Goal: Task Accomplishment & Management: Manage account settings

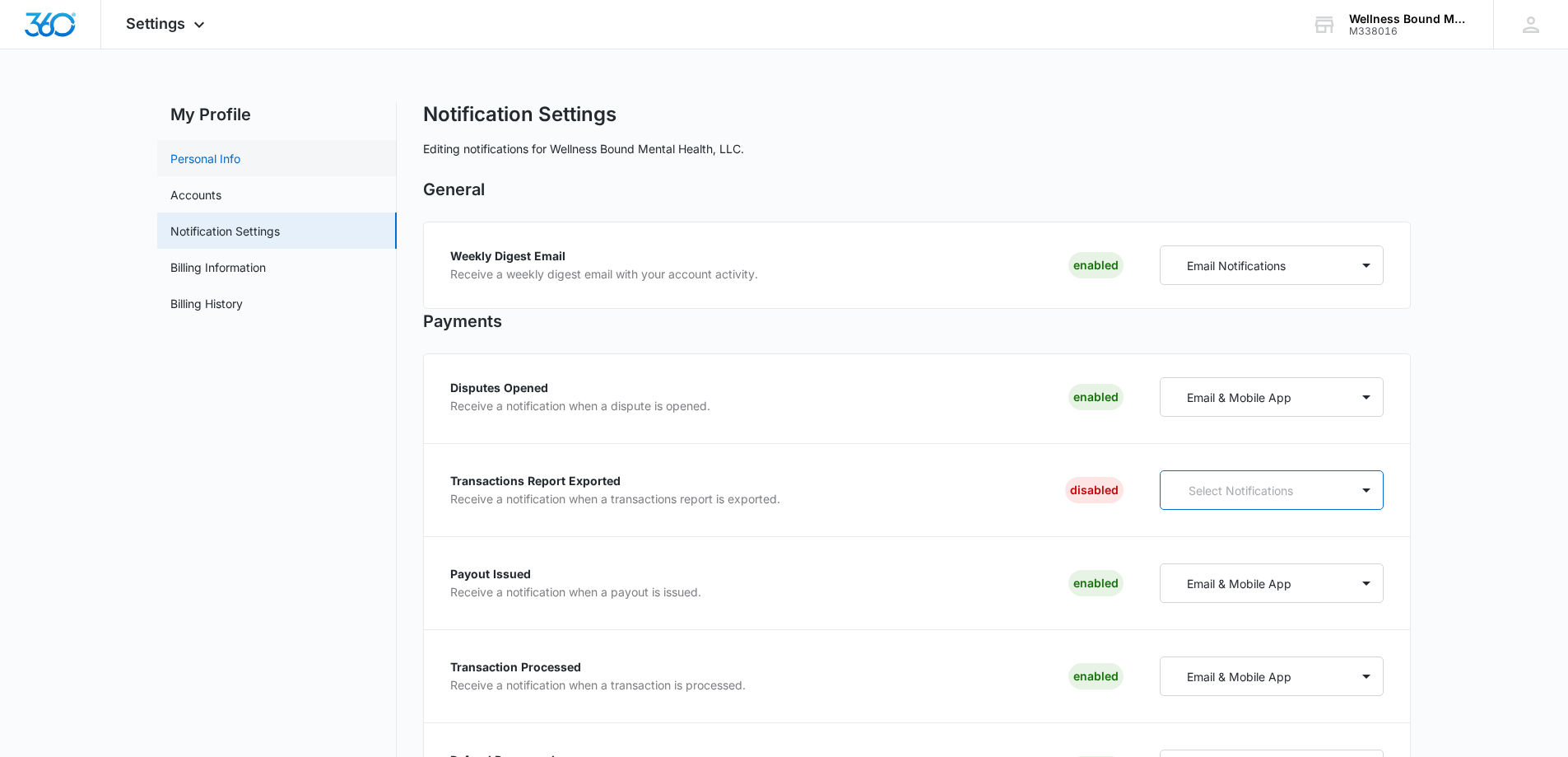
click at [232, 157] on link "Personal Info" at bounding box center [205, 159] width 70 height 18
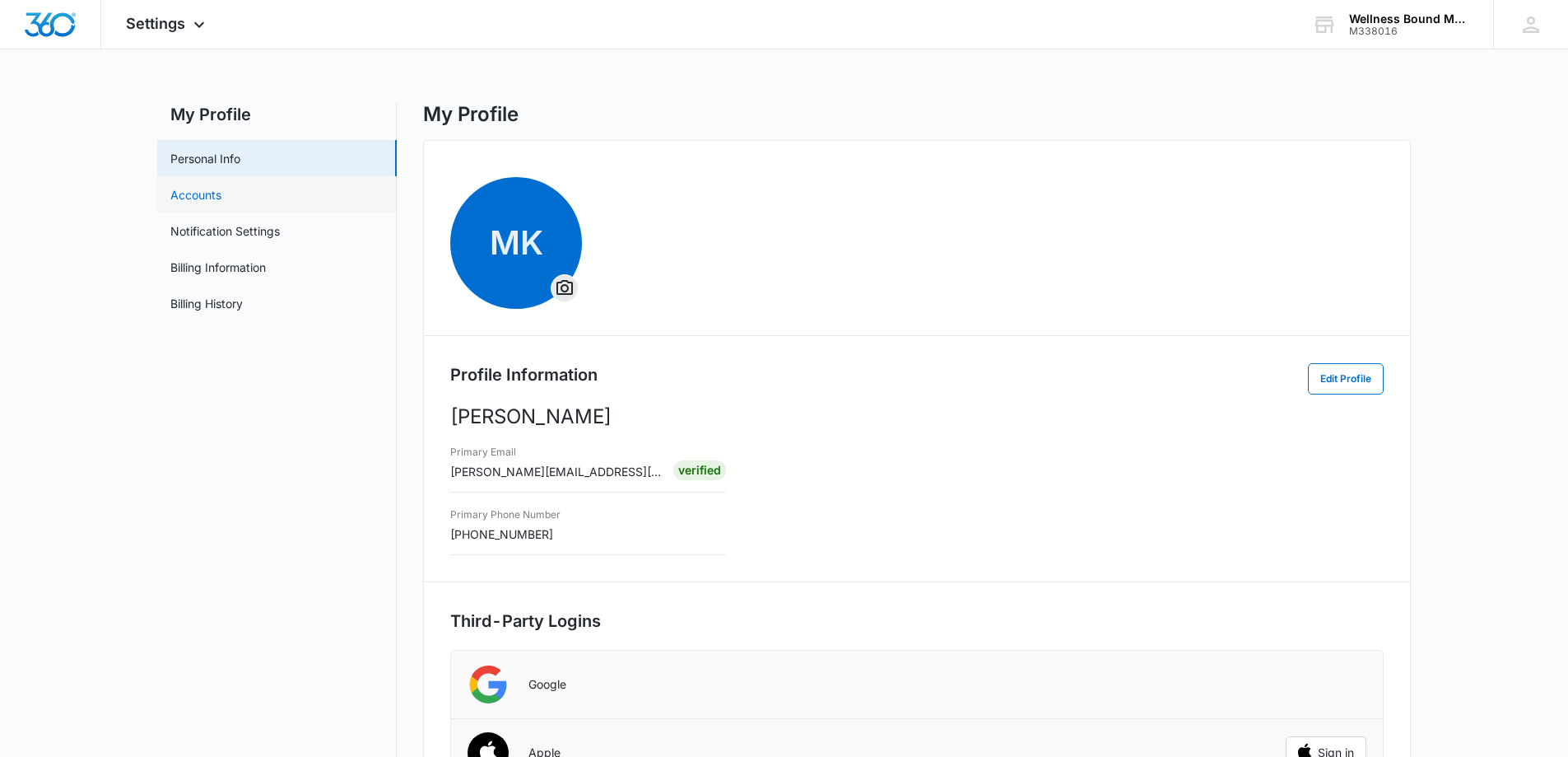
click at [222, 194] on link "Accounts" at bounding box center [196, 195] width 51 height 18
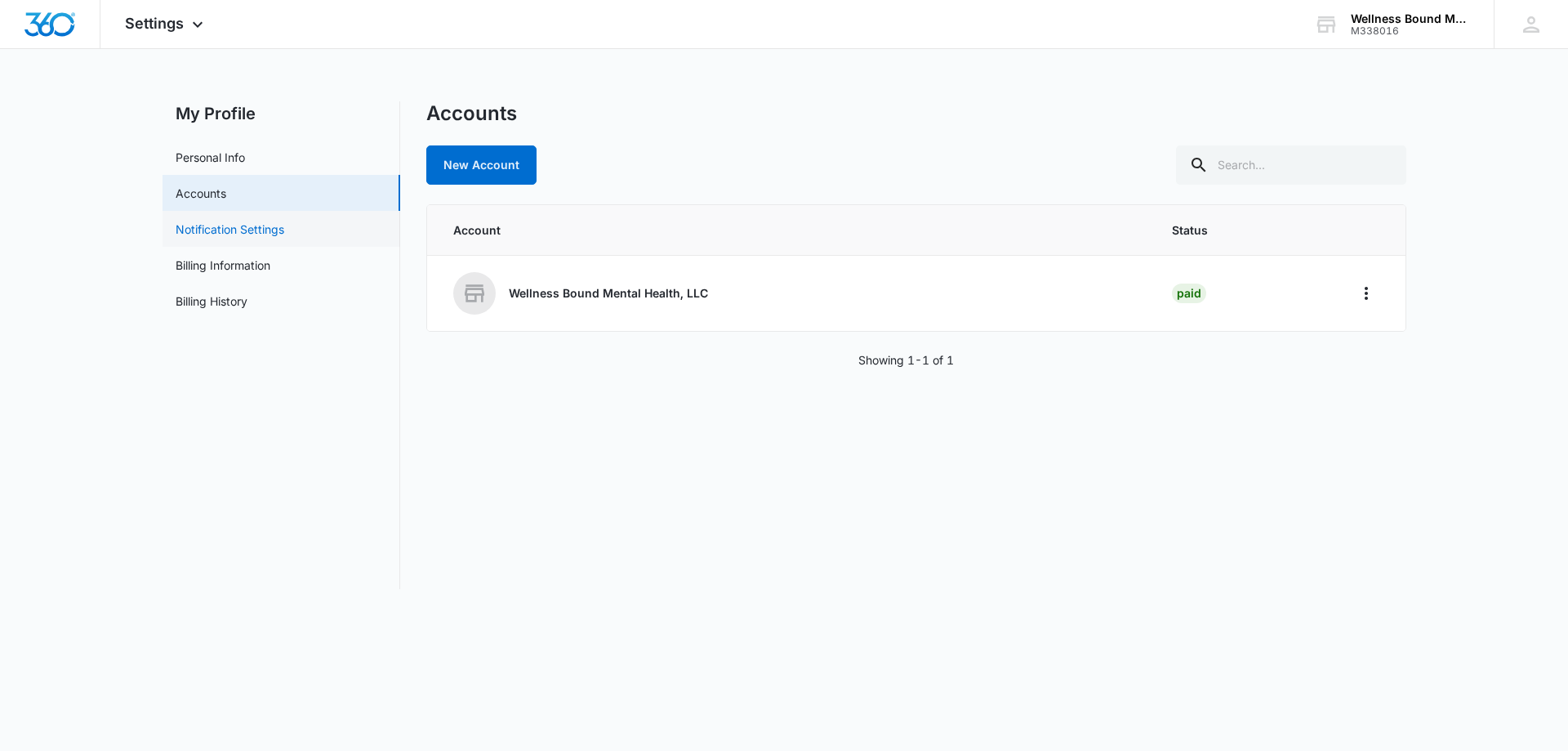
click at [219, 225] on link "Notification Settings" at bounding box center [230, 229] width 109 height 17
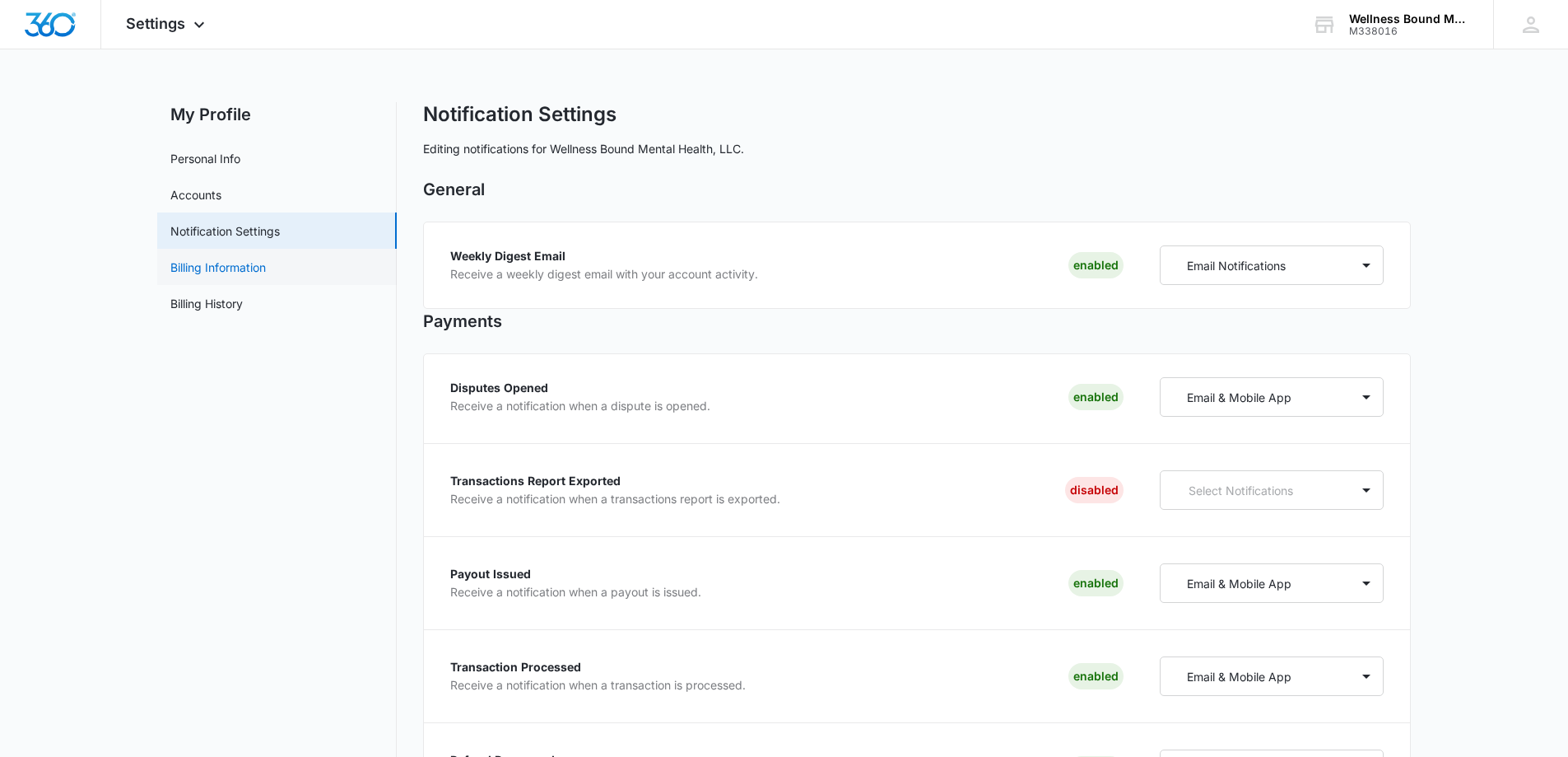
click at [216, 261] on link "Billing Information" at bounding box center [218, 267] width 96 height 18
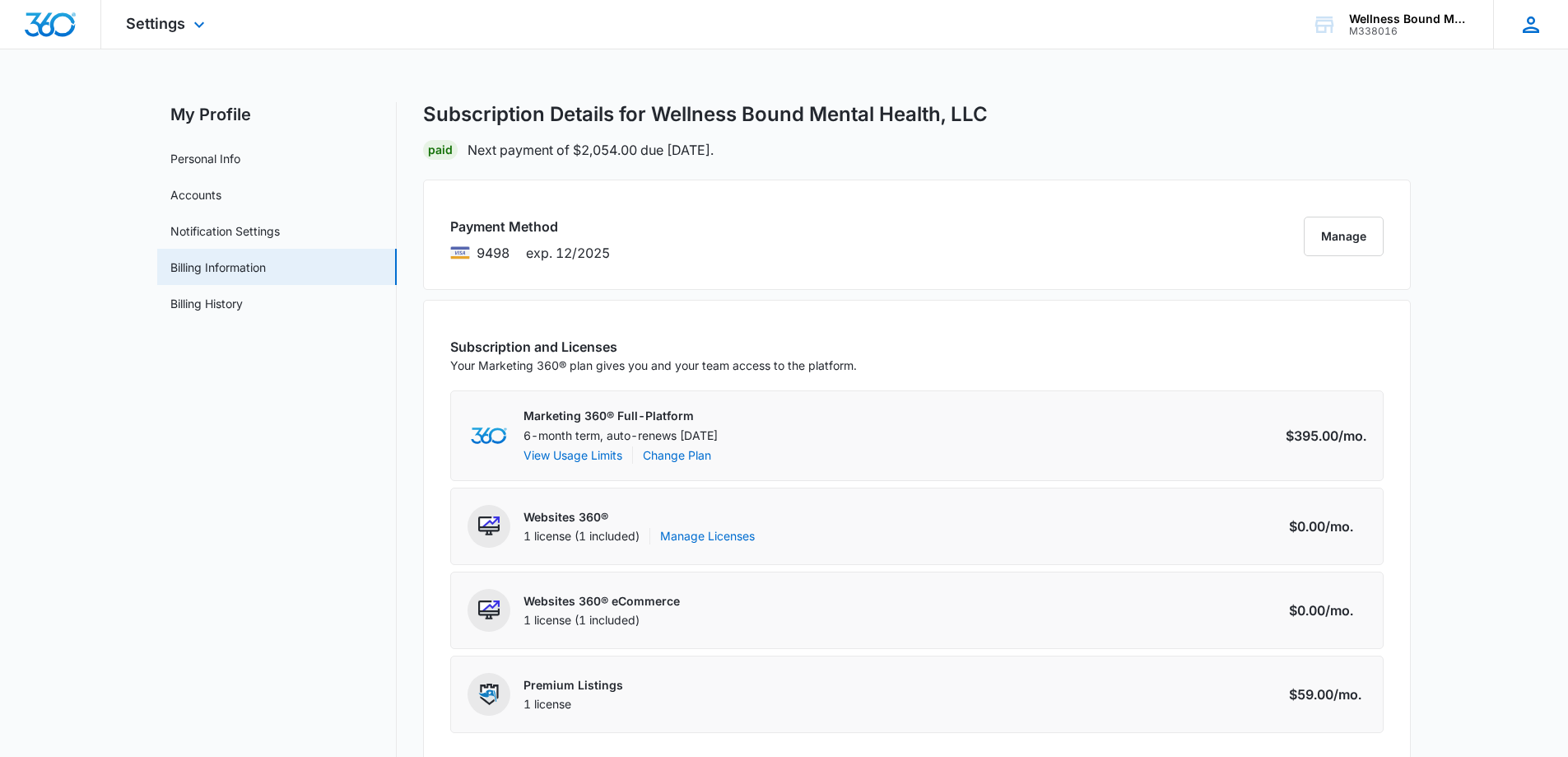
click at [1518, 24] on div "MK Melissa Kidby Melissa@wbmh.org My Profile Notifications Support Logout Terms…" at bounding box center [1530, 24] width 75 height 48
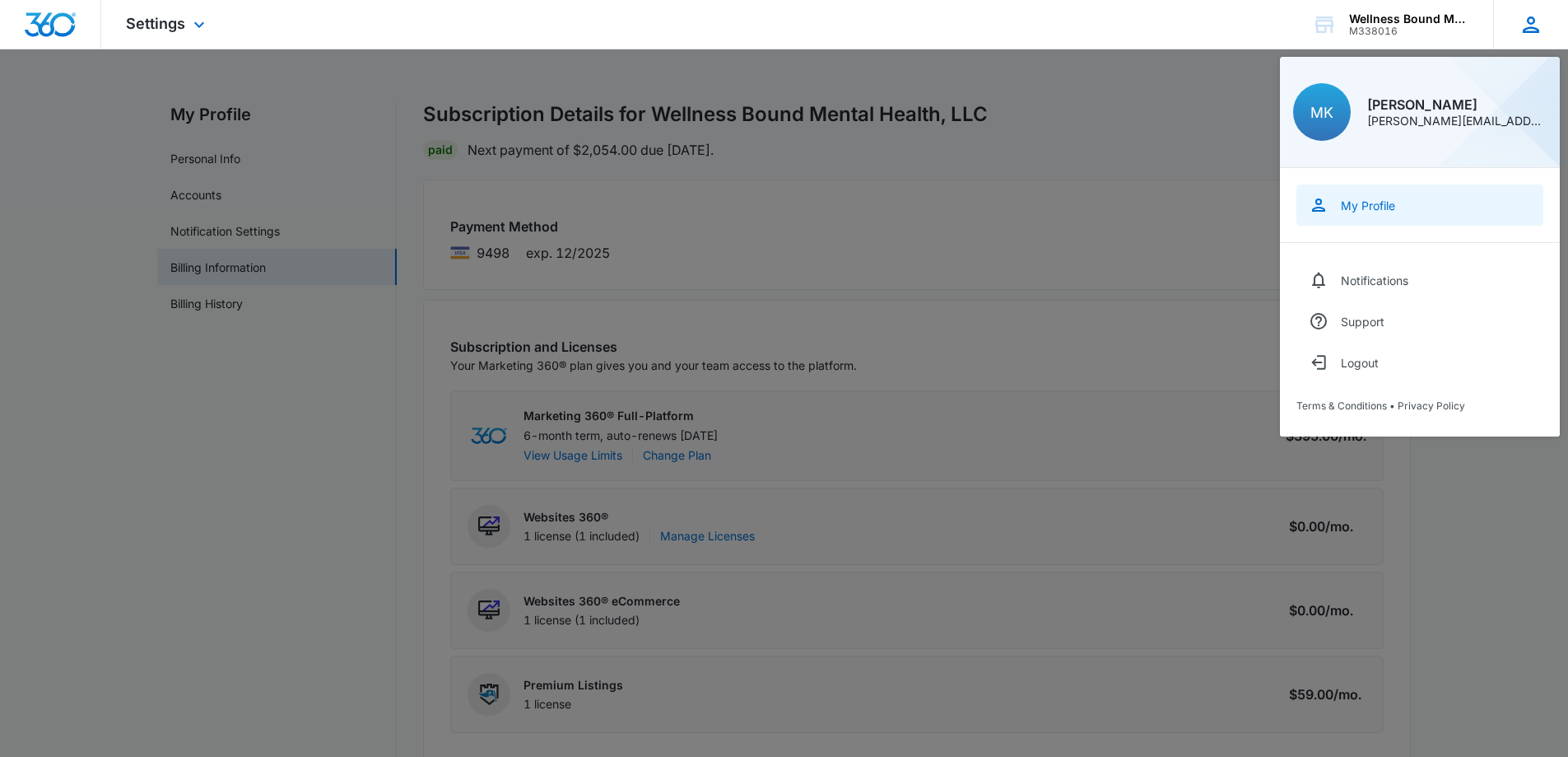
click at [1359, 197] on link "My Profile" at bounding box center [1420, 205] width 247 height 41
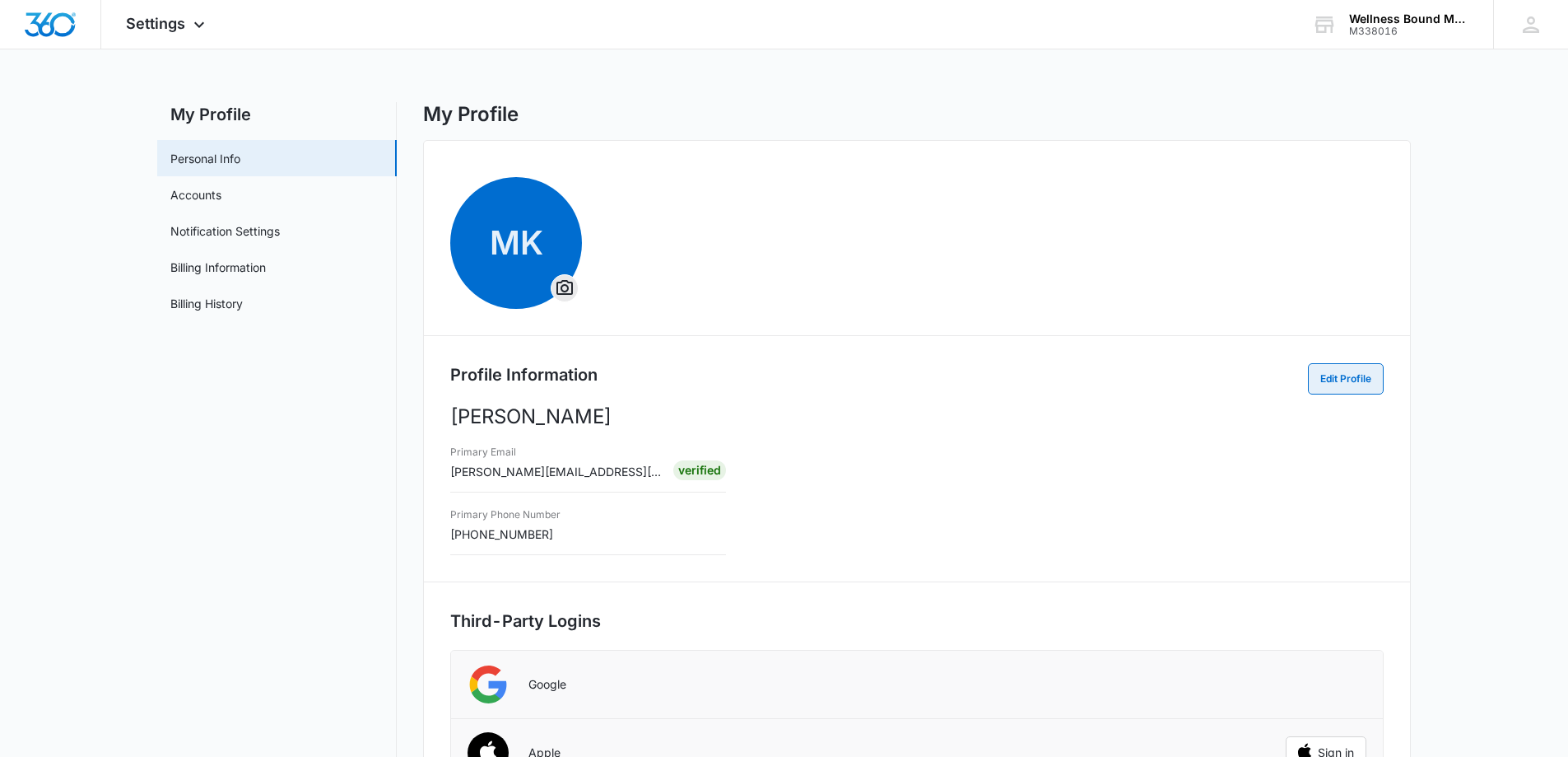
click at [1346, 378] on button "Edit Profile" at bounding box center [1345, 378] width 76 height 32
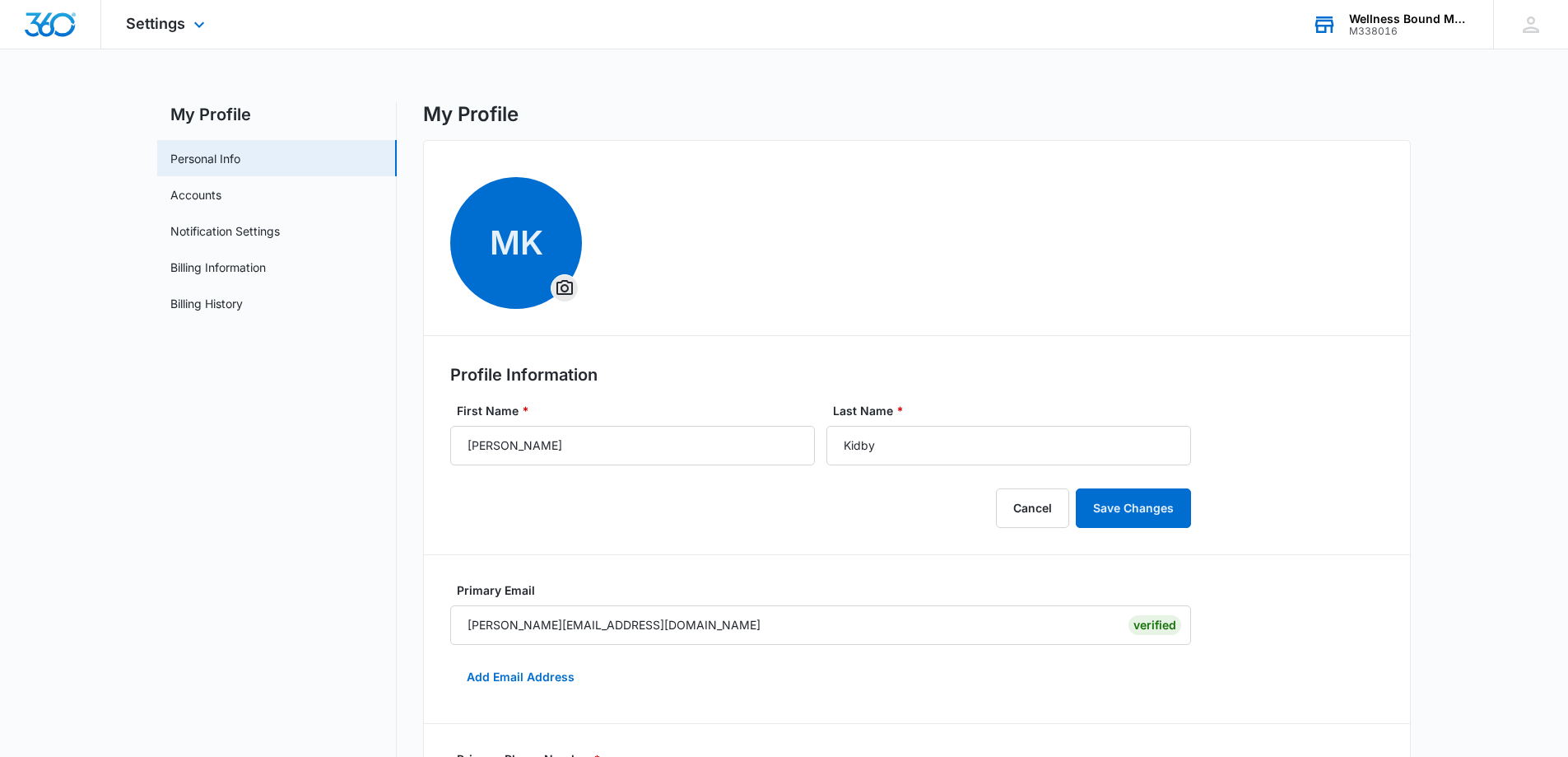
click at [1383, 19] on div "Wellness Bound Mental Health, LLC" at bounding box center [1409, 19] width 121 height 13
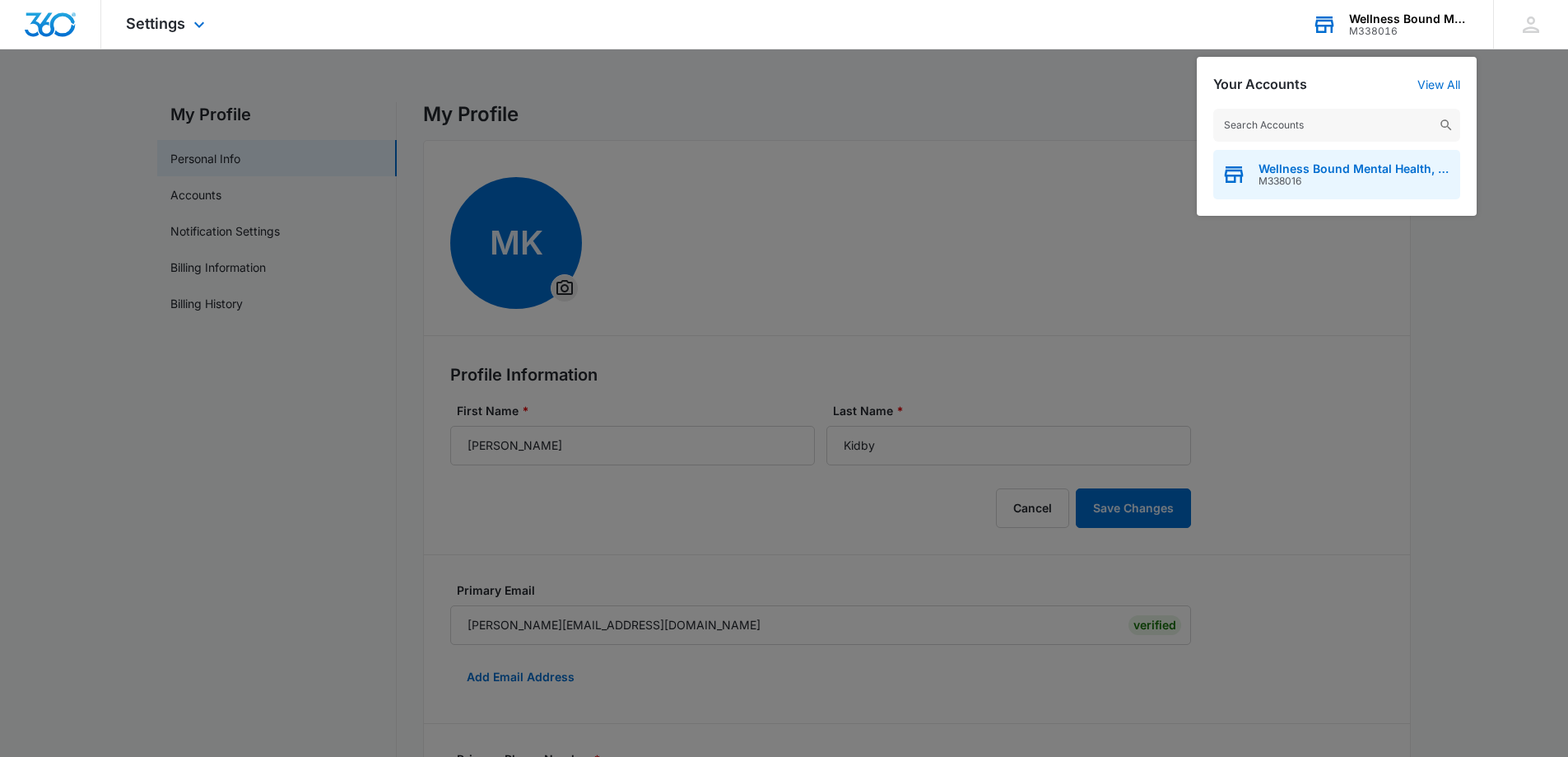
click at [1332, 175] on span "M338016" at bounding box center [1355, 181] width 194 height 11
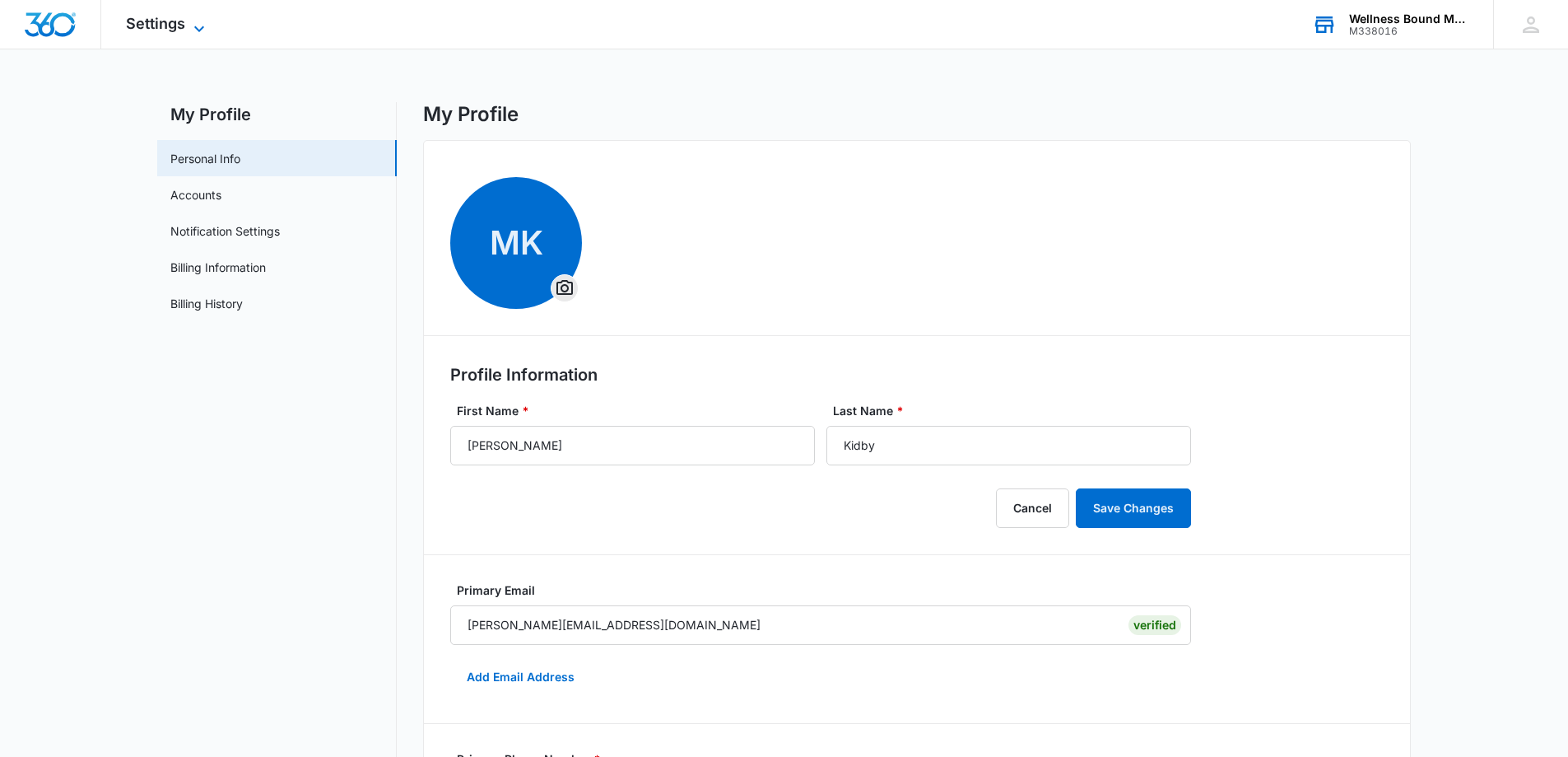
click at [177, 27] on span "Settings" at bounding box center [156, 23] width 59 height 18
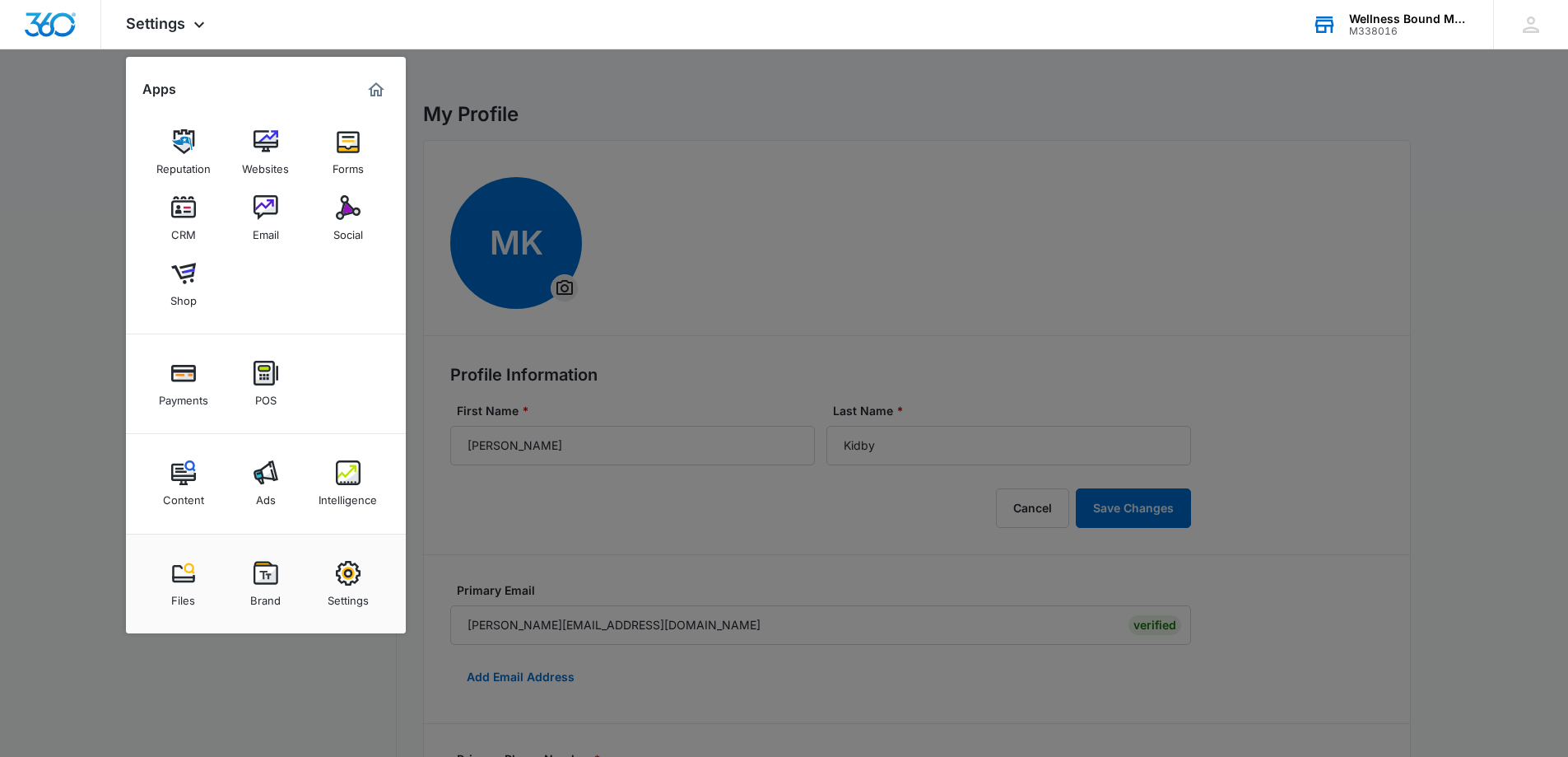
click at [612, 126] on div at bounding box center [784, 378] width 1568 height 757
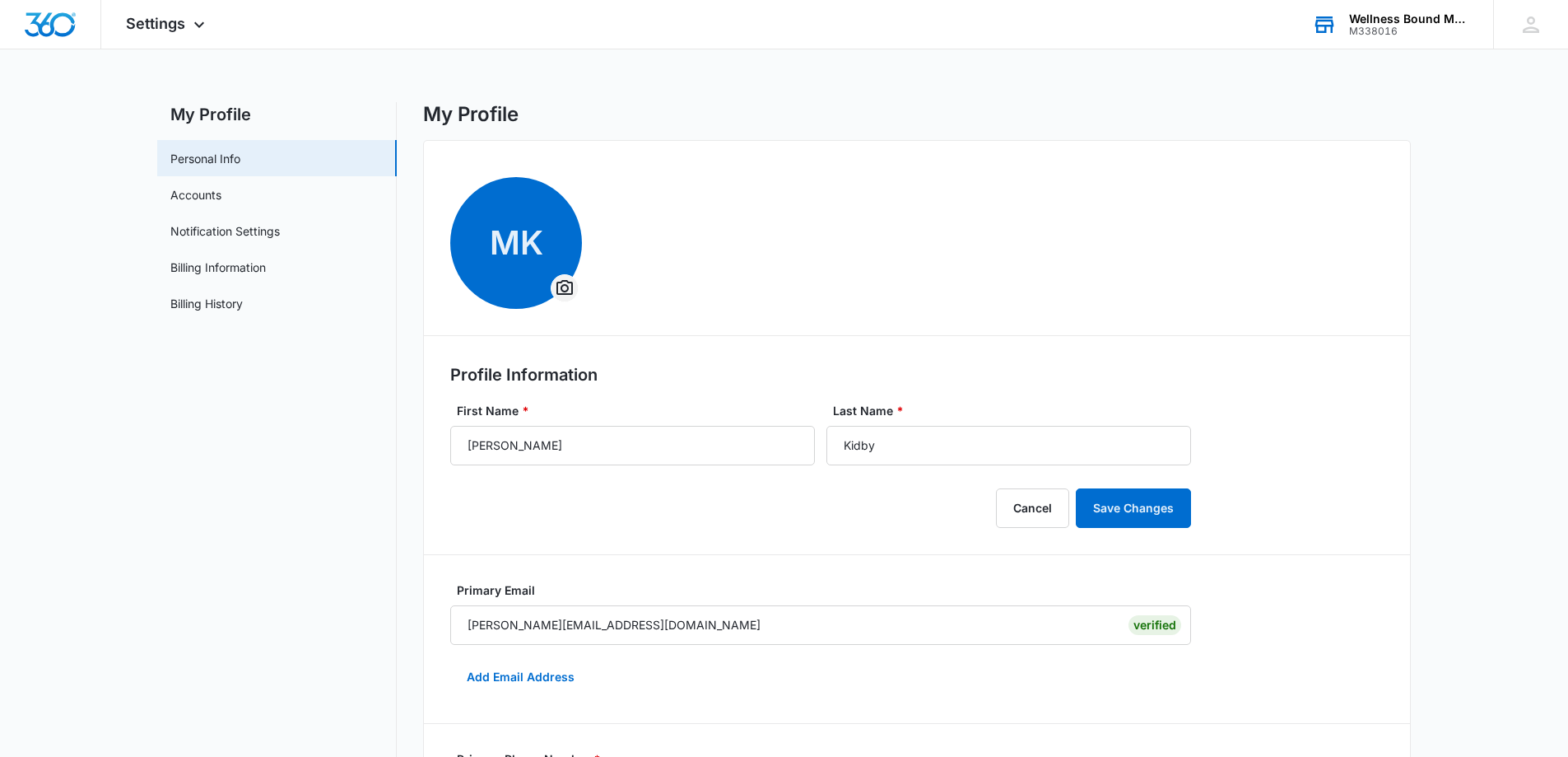
click at [567, 290] on icon "Overflow Menu" at bounding box center [565, 288] width 17 height 15
click at [606, 324] on button "Change Profile Photo" at bounding box center [639, 334] width 172 height 25
click at [1535, 26] on icon at bounding box center [1531, 24] width 25 height 25
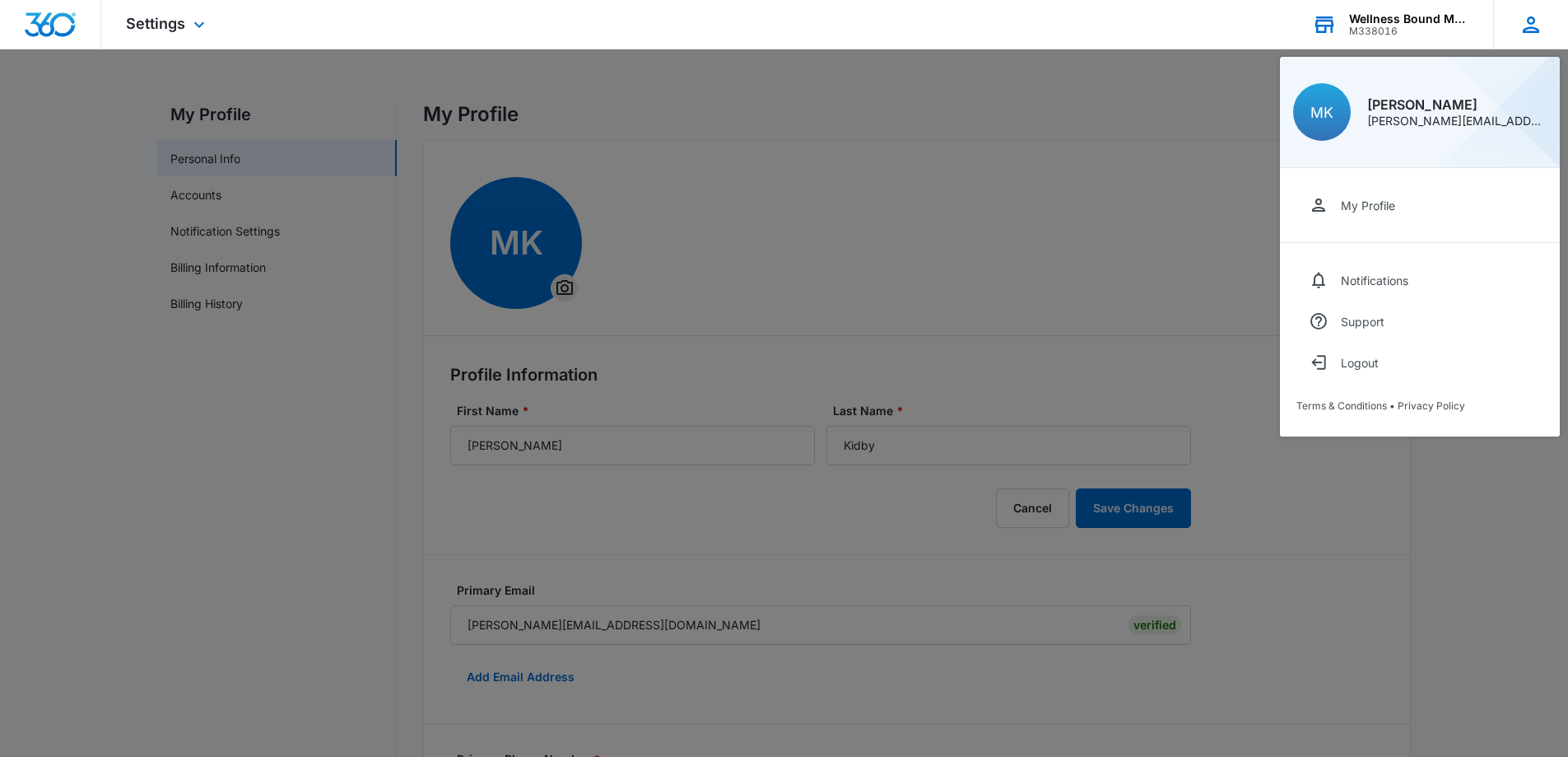
click at [1423, 107] on div "[PERSON_NAME]" at bounding box center [1457, 105] width 180 height 13
click at [1409, 119] on div "[PERSON_NAME][EMAIL_ADDRESS][DOMAIN_NAME]" at bounding box center [1457, 121] width 180 height 11
click at [1313, 118] on span "MK" at bounding box center [1321, 112] width 23 height 18
click at [1344, 214] on link "My Profile" at bounding box center [1420, 205] width 247 height 41
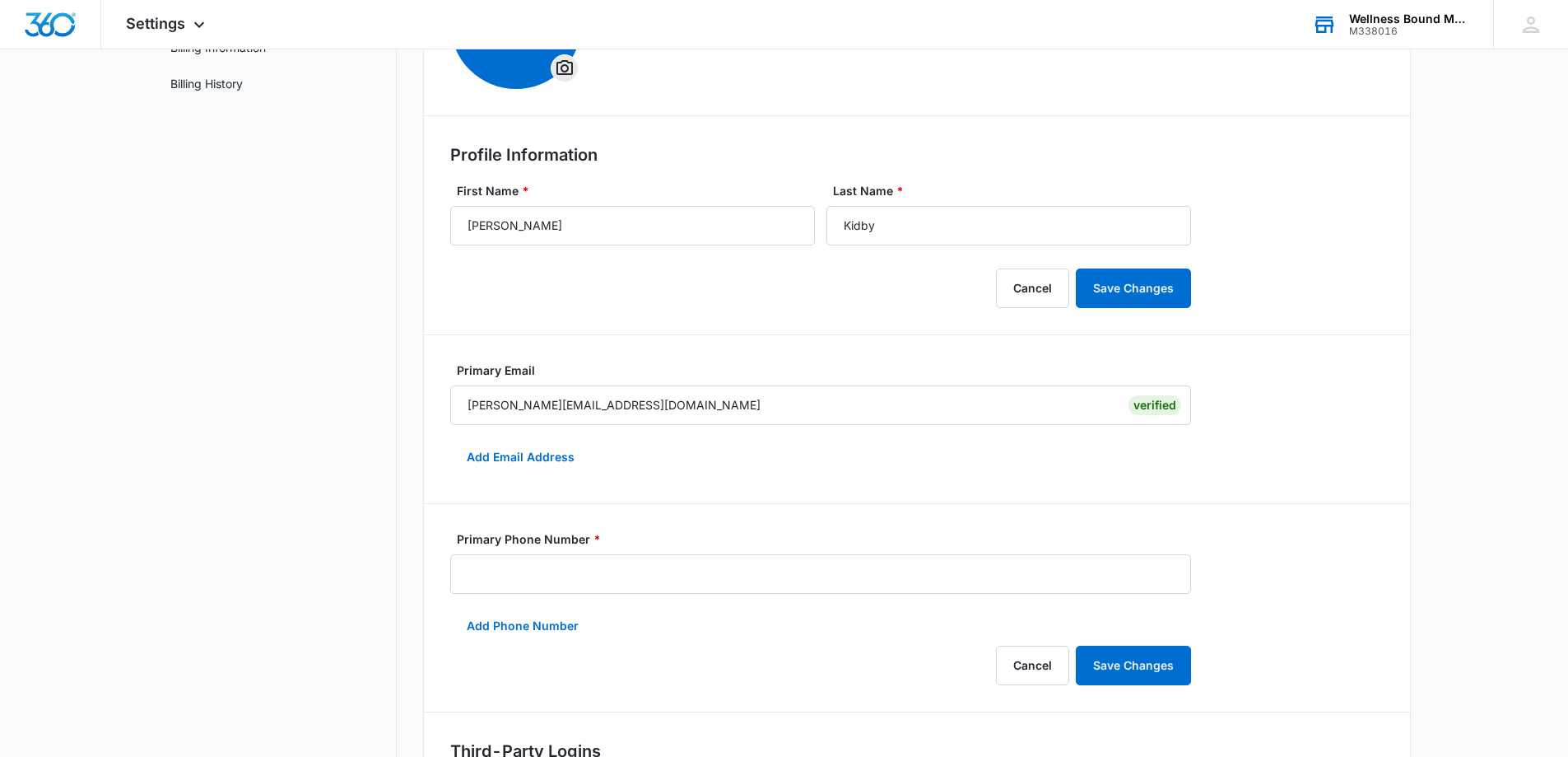
scroll to position [439, 0]
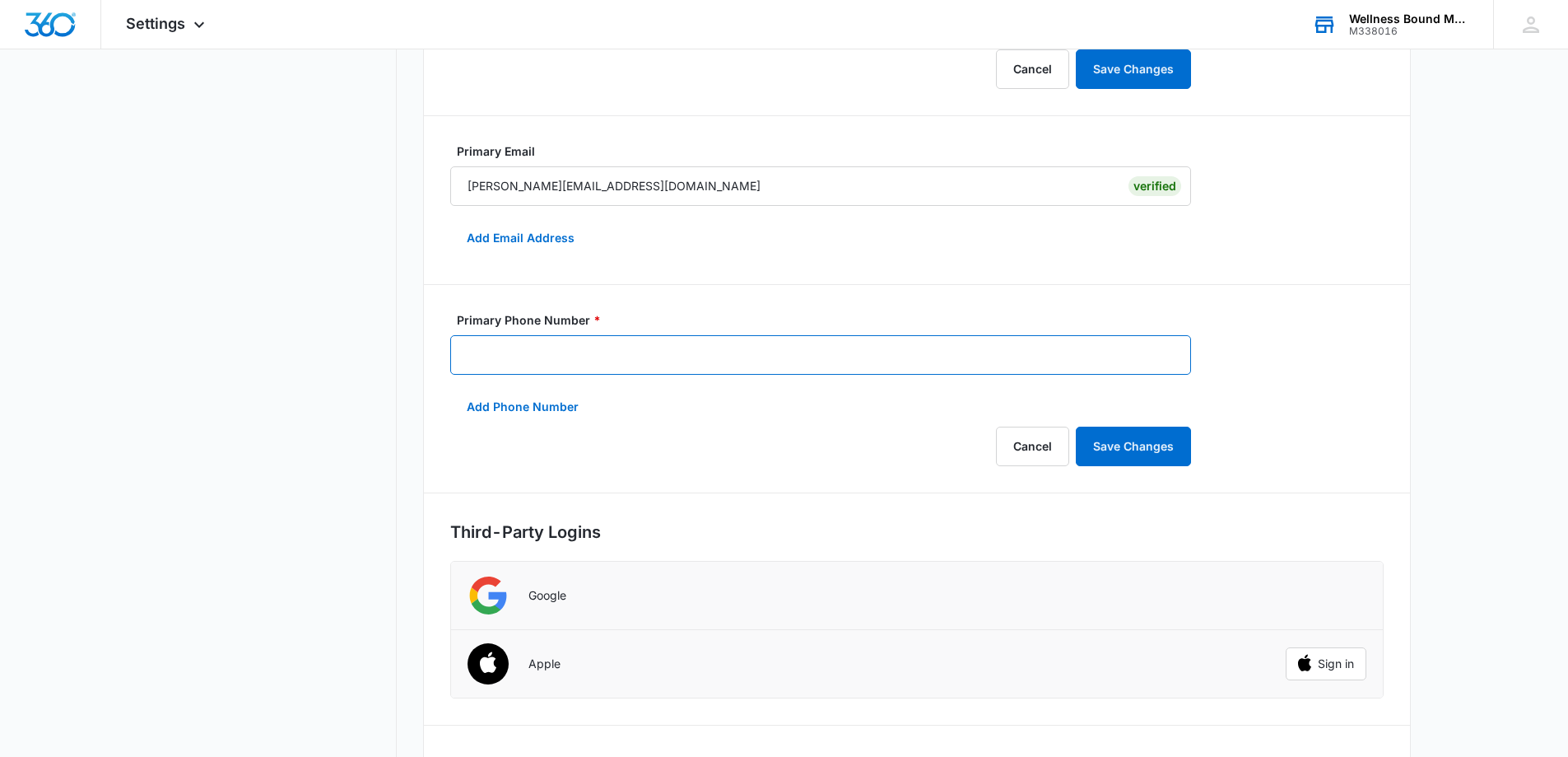
click at [871, 355] on input "Primary Phone Number *" at bounding box center [821, 354] width 741 height 40
type input "(541) 646-8724"
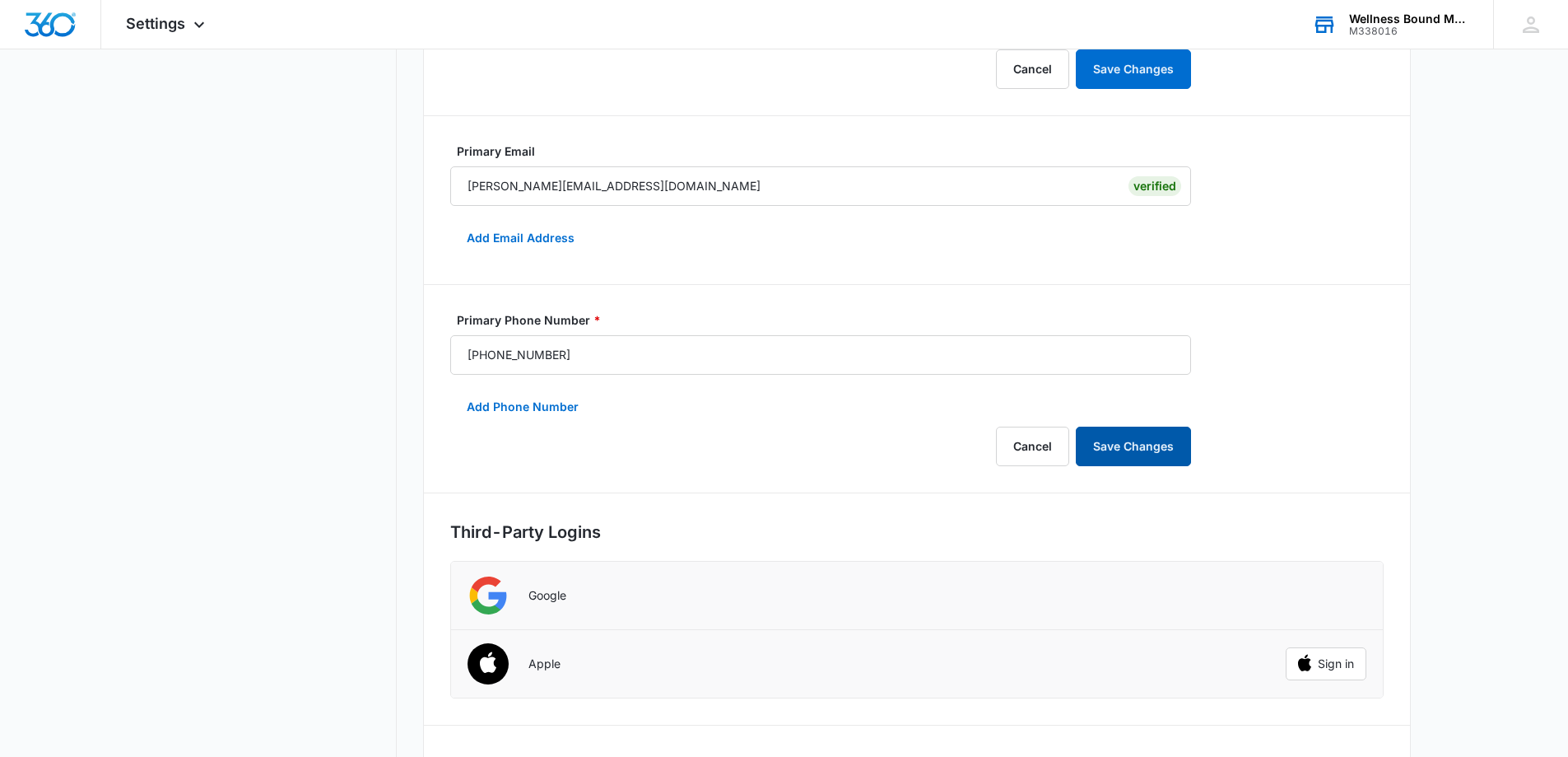
click at [1132, 457] on button "Save Changes" at bounding box center [1133, 446] width 115 height 40
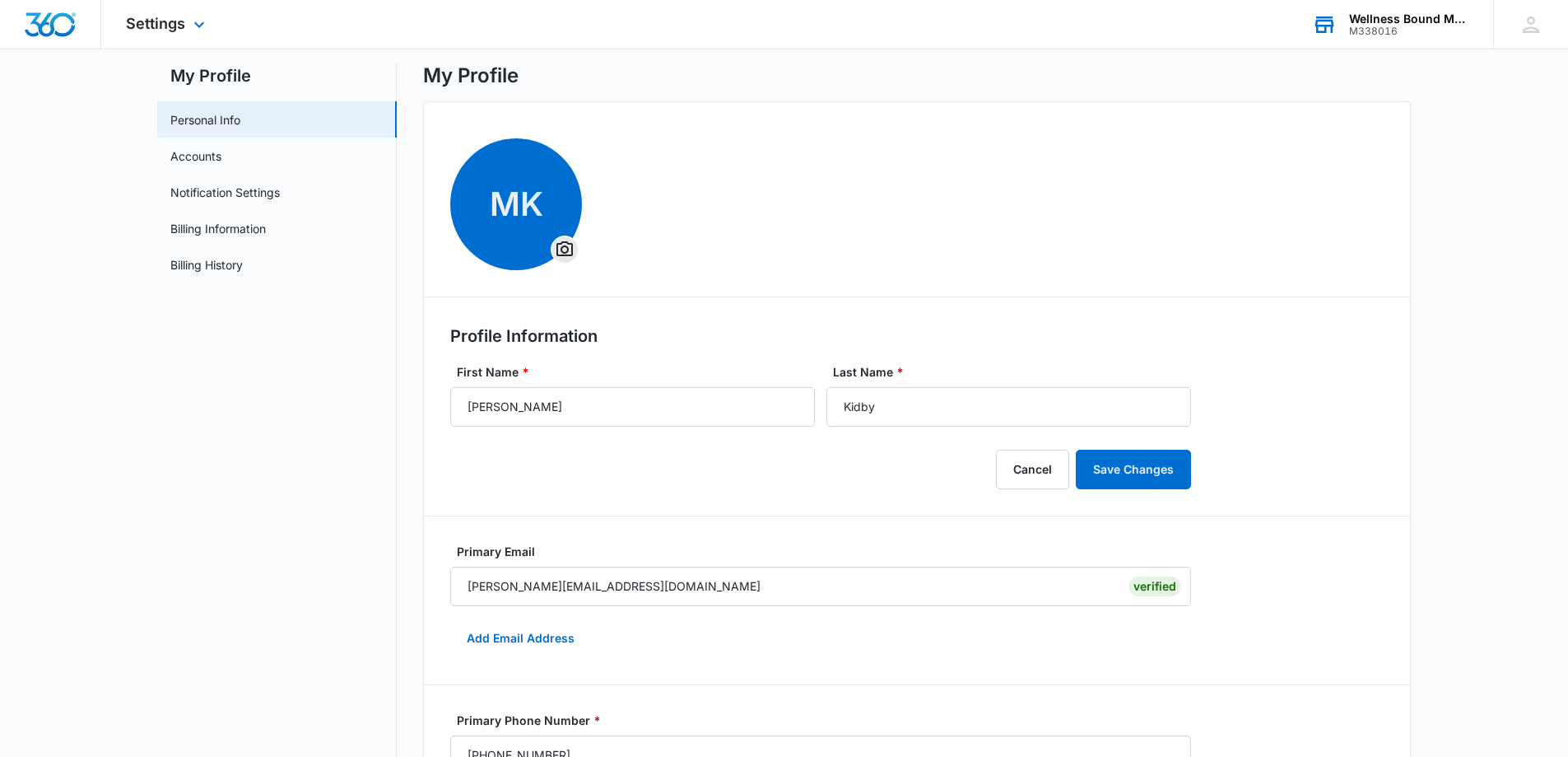
scroll to position [0, 0]
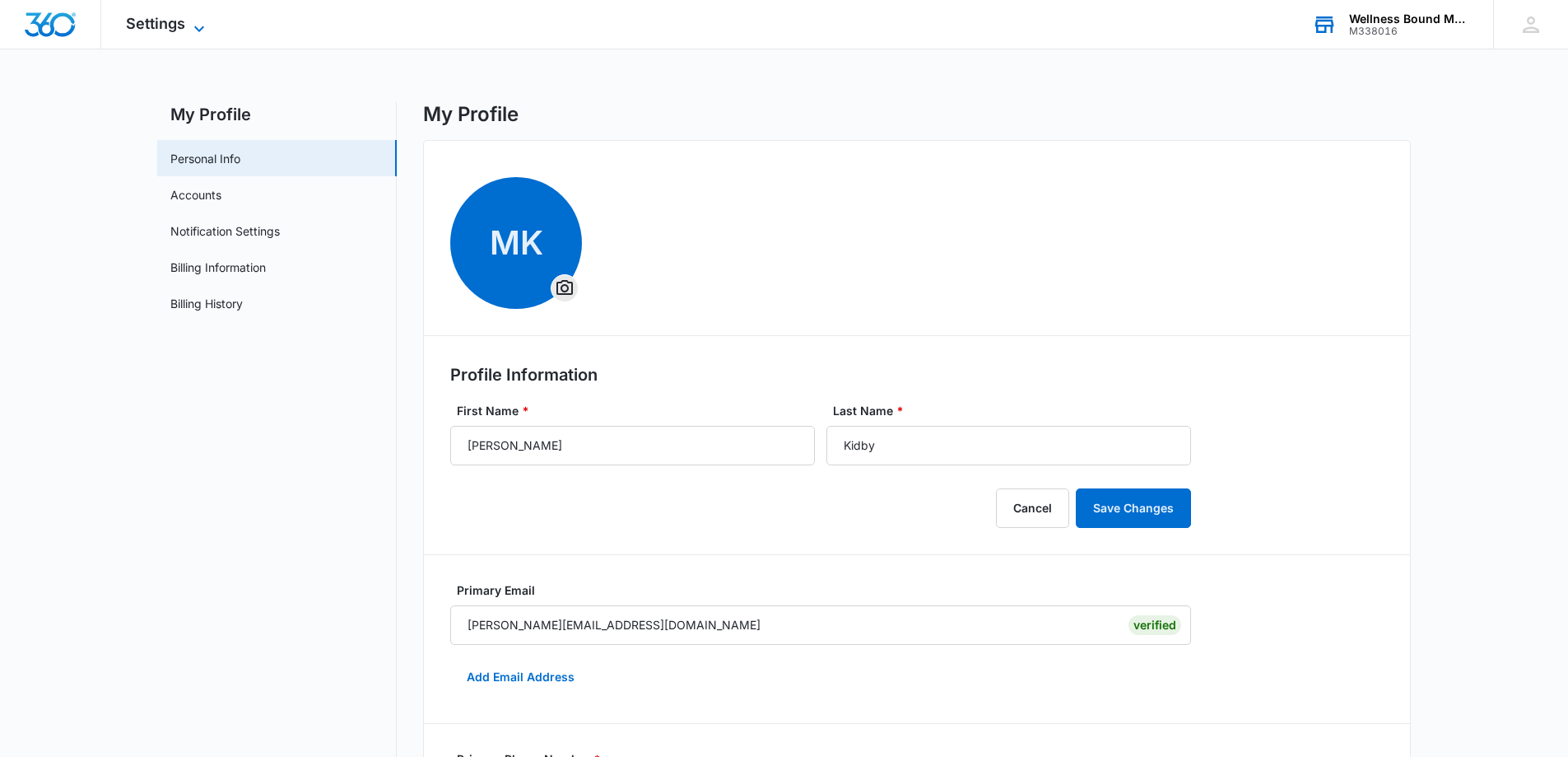
click at [176, 18] on span "Settings" at bounding box center [156, 23] width 59 height 18
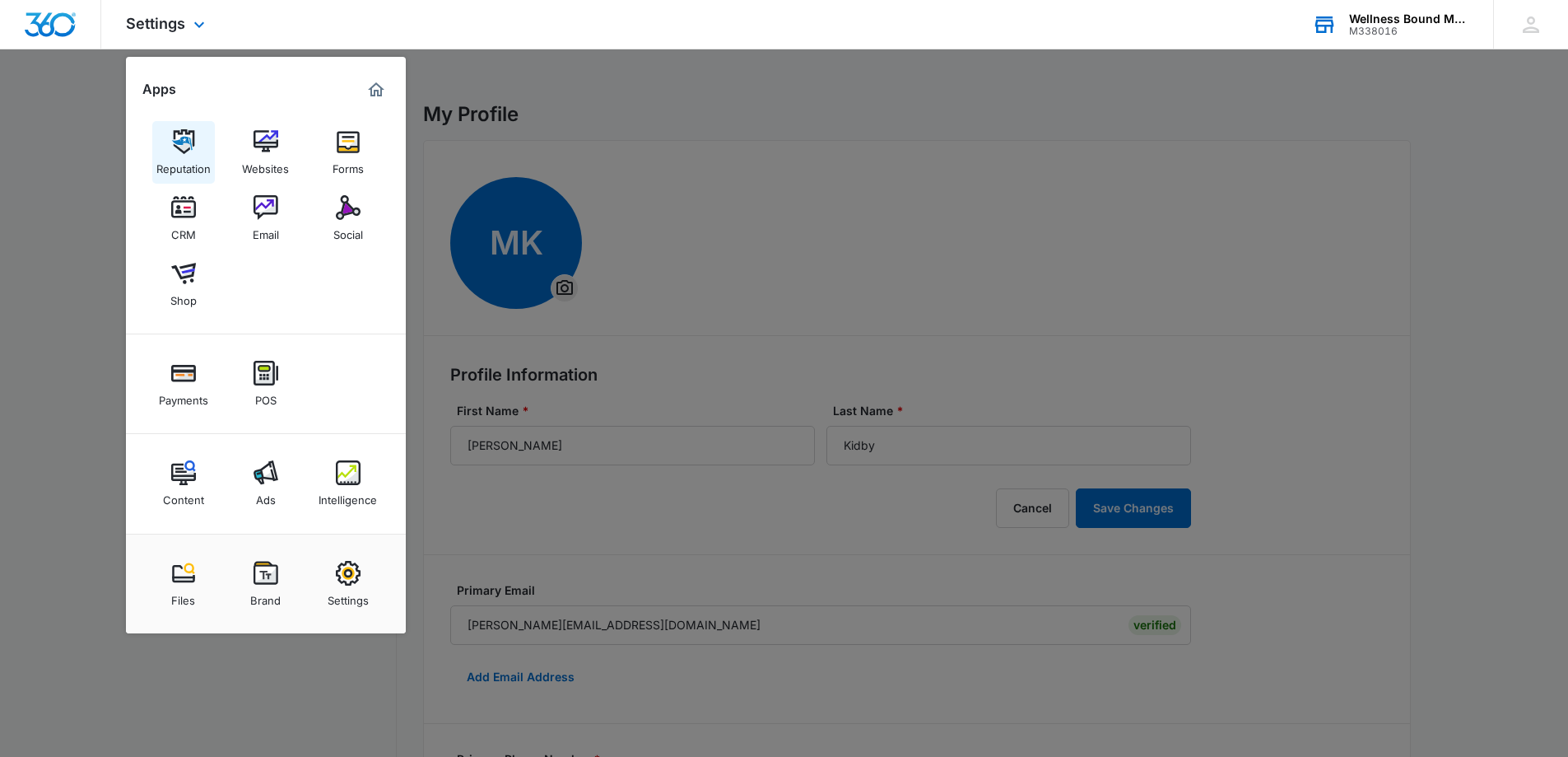
click at [186, 148] on img at bounding box center [184, 141] width 25 height 25
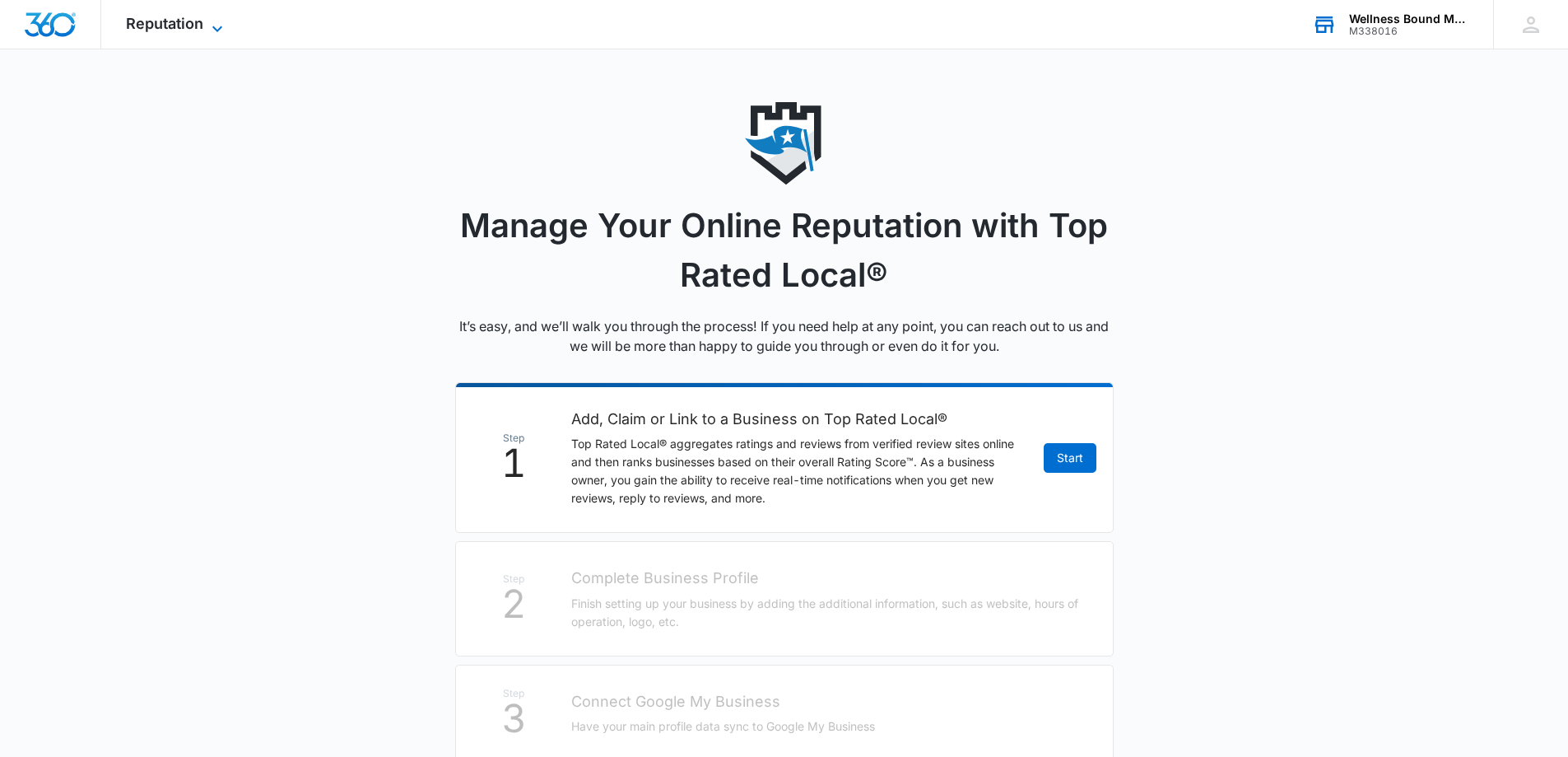
click at [165, 26] on span "Reputation" at bounding box center [164, 23] width 77 height 18
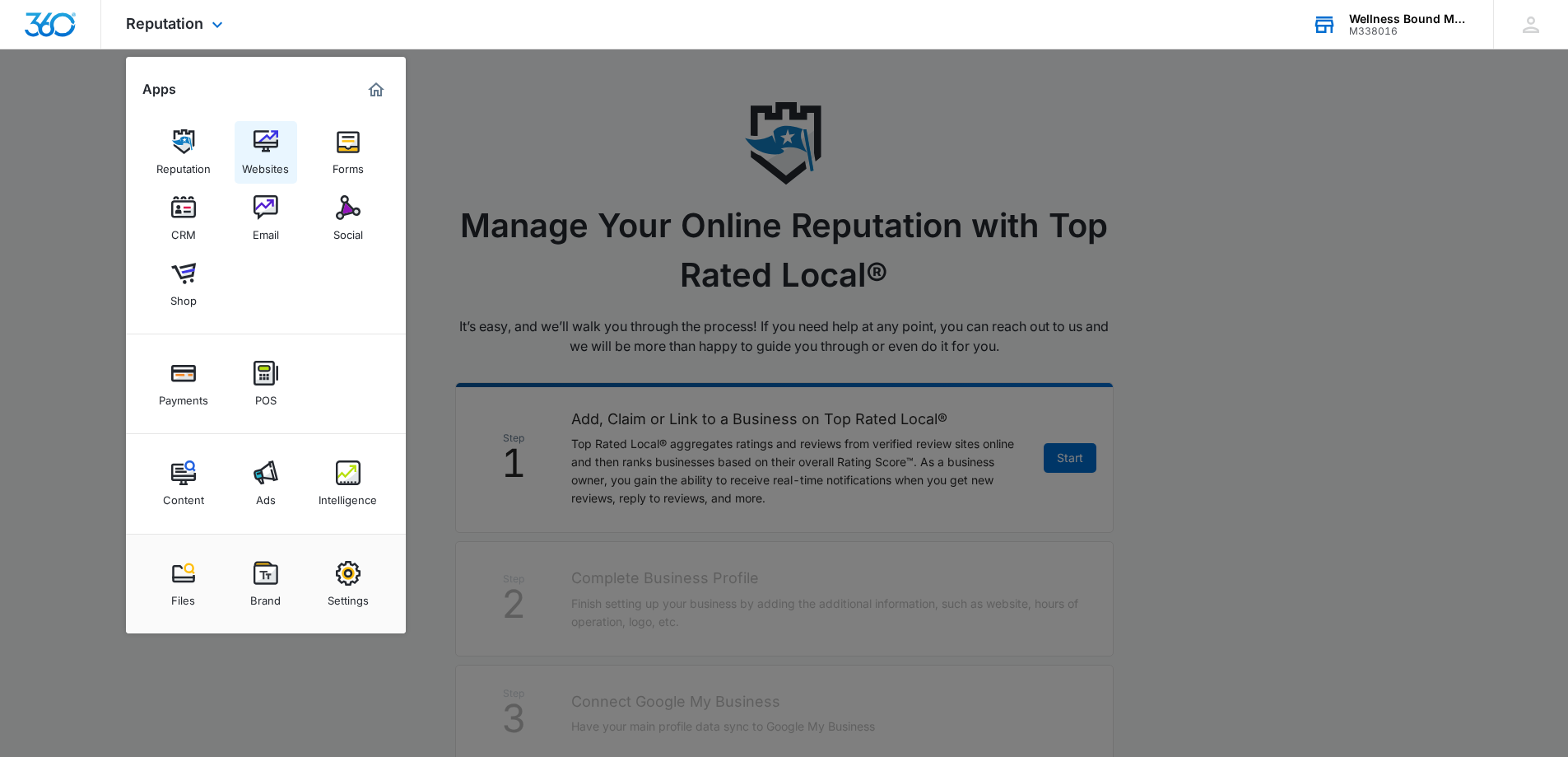
click at [274, 149] on img at bounding box center [265, 141] width 25 height 25
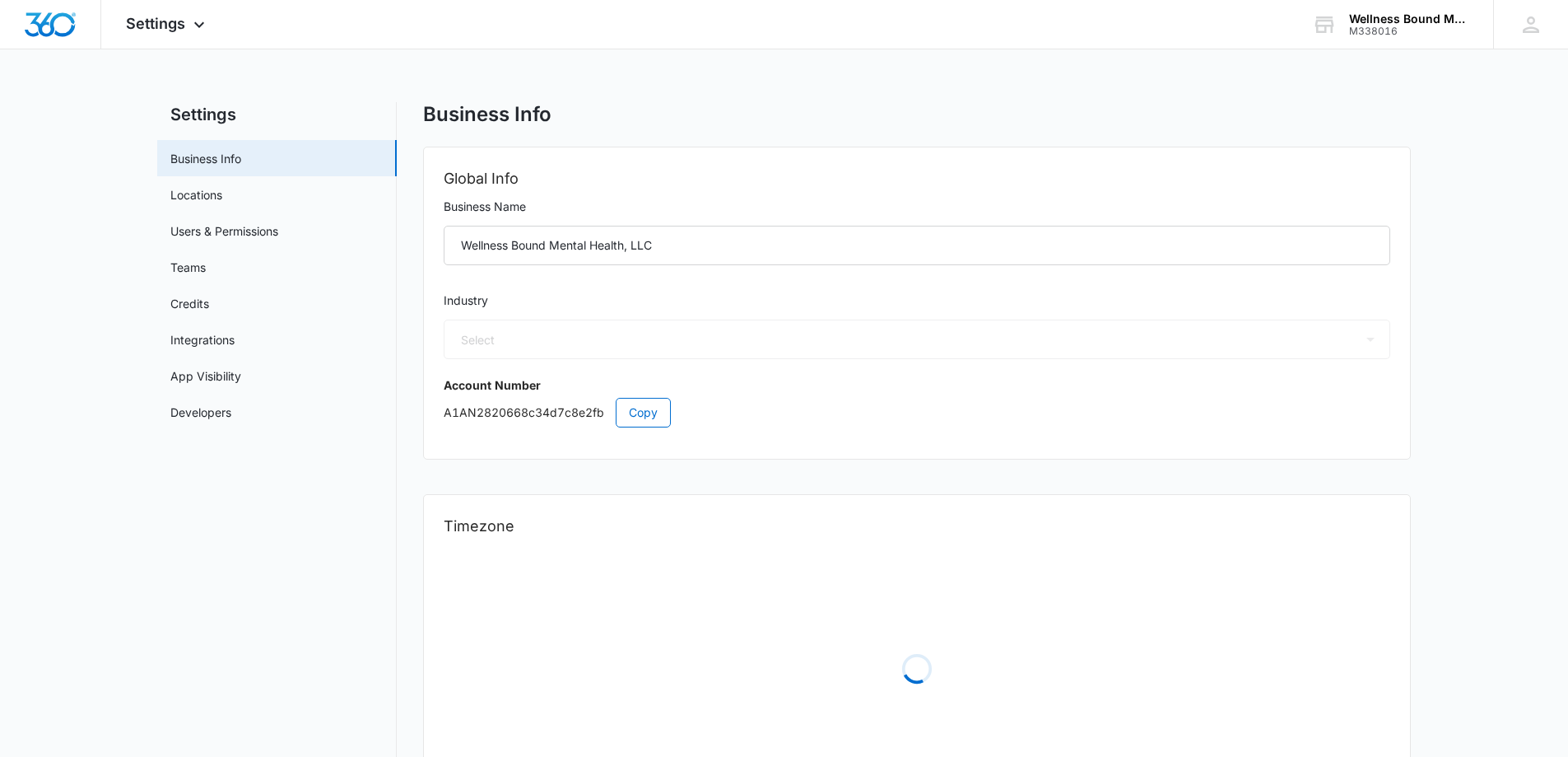
select select "13"
select select "US"
select select "America/Los_Angeles"
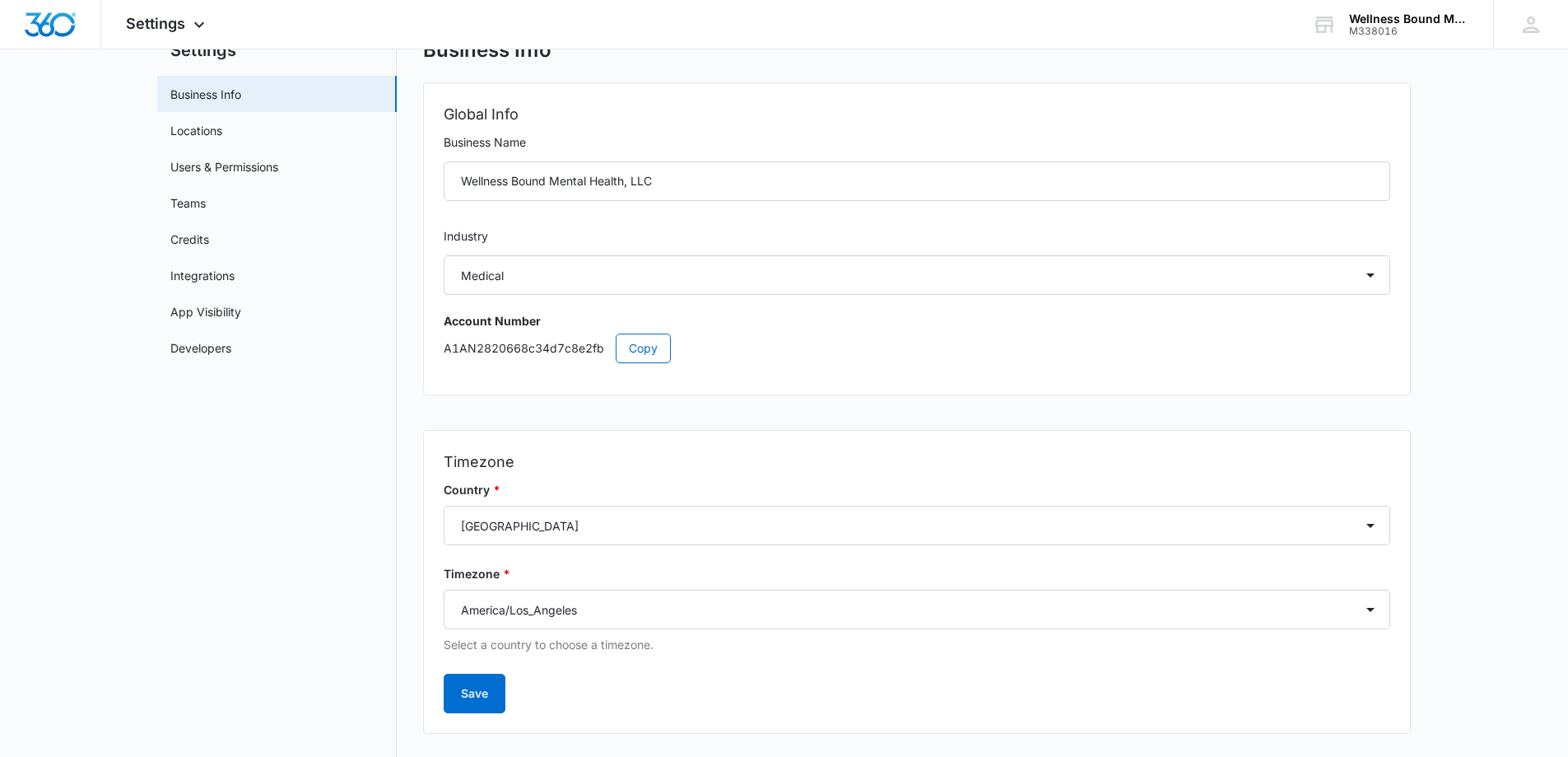
scroll to position [96, 0]
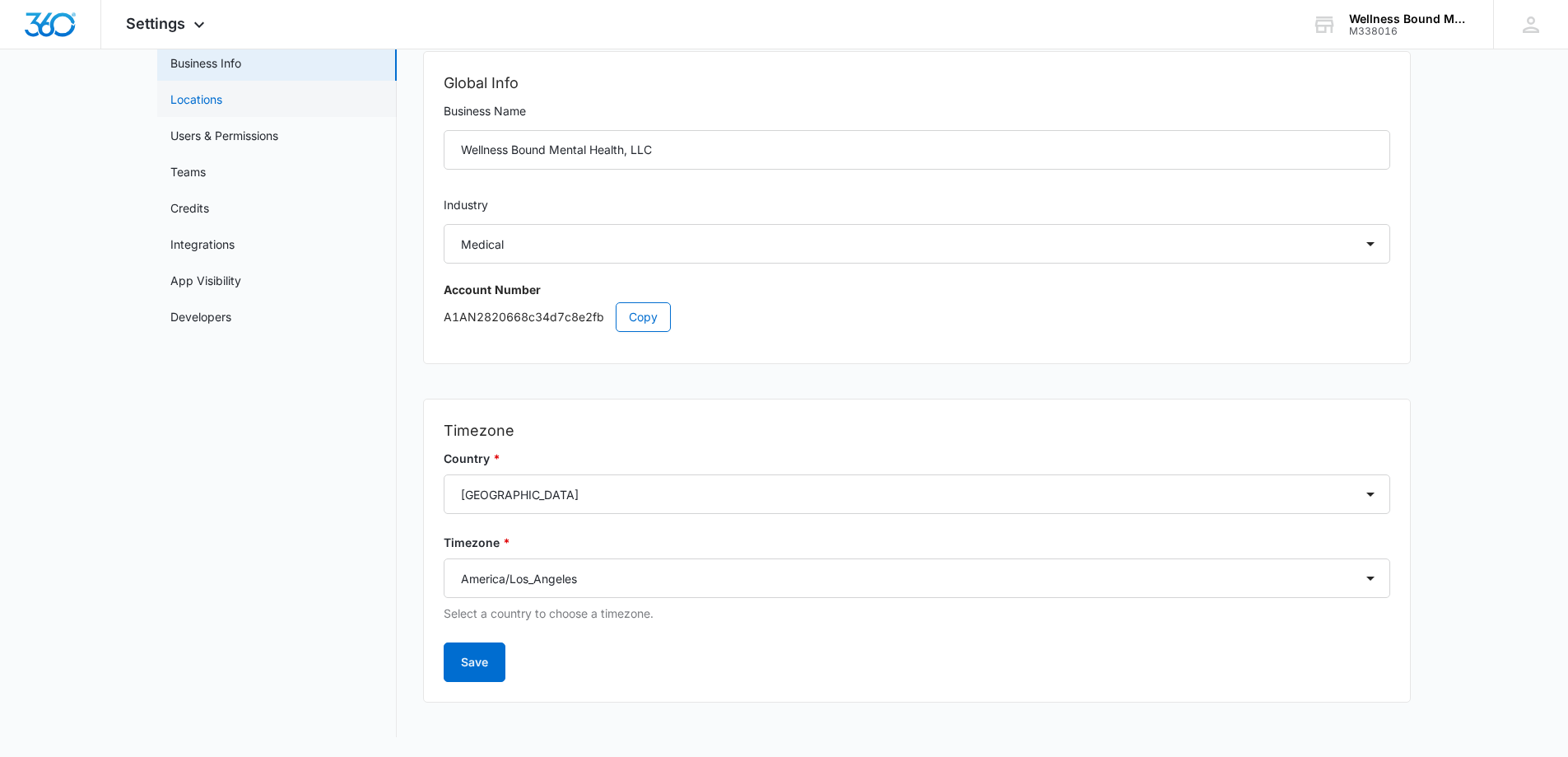
click at [212, 100] on link "Locations" at bounding box center [197, 99] width 52 height 18
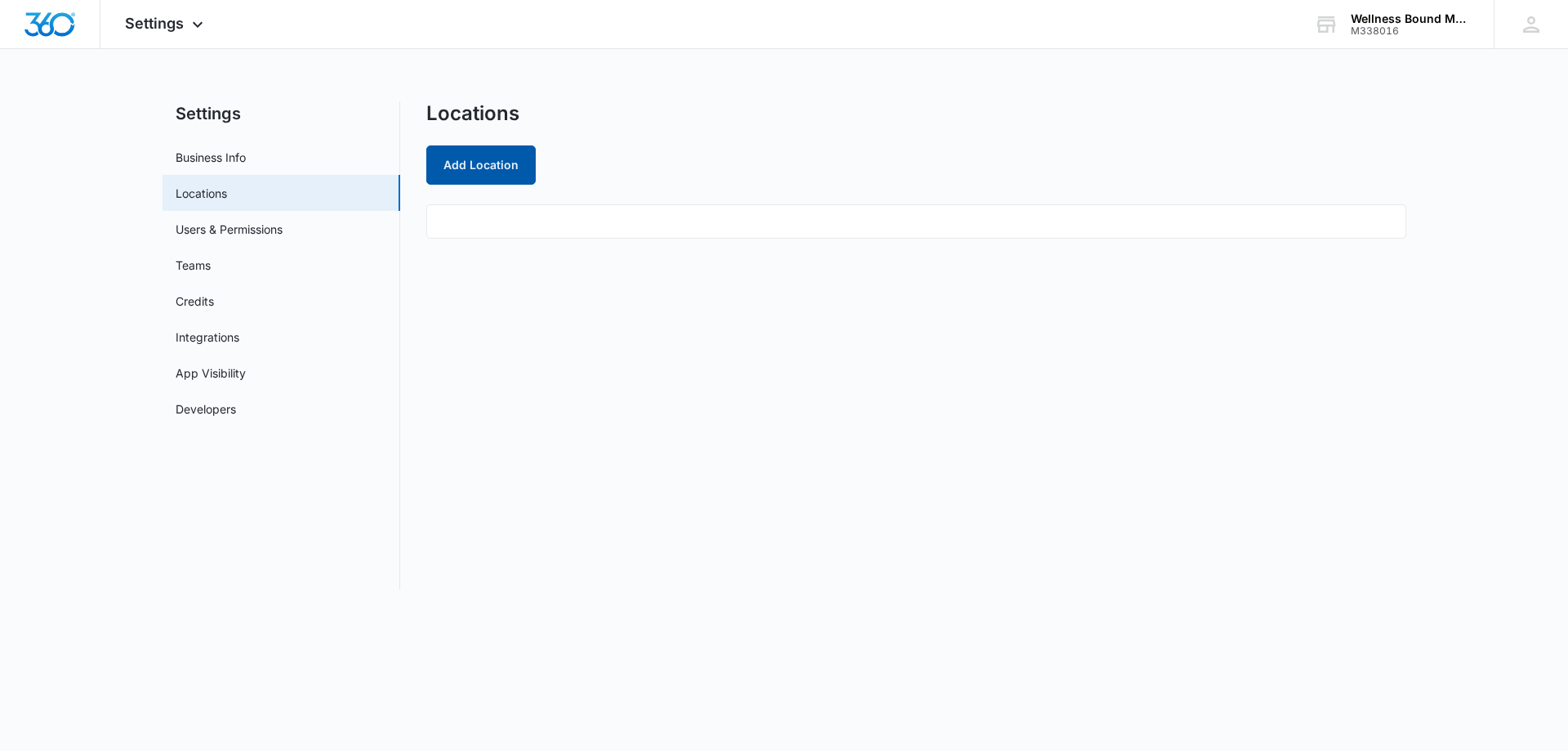
click at [466, 172] on button "Add Location" at bounding box center [480, 165] width 110 height 40
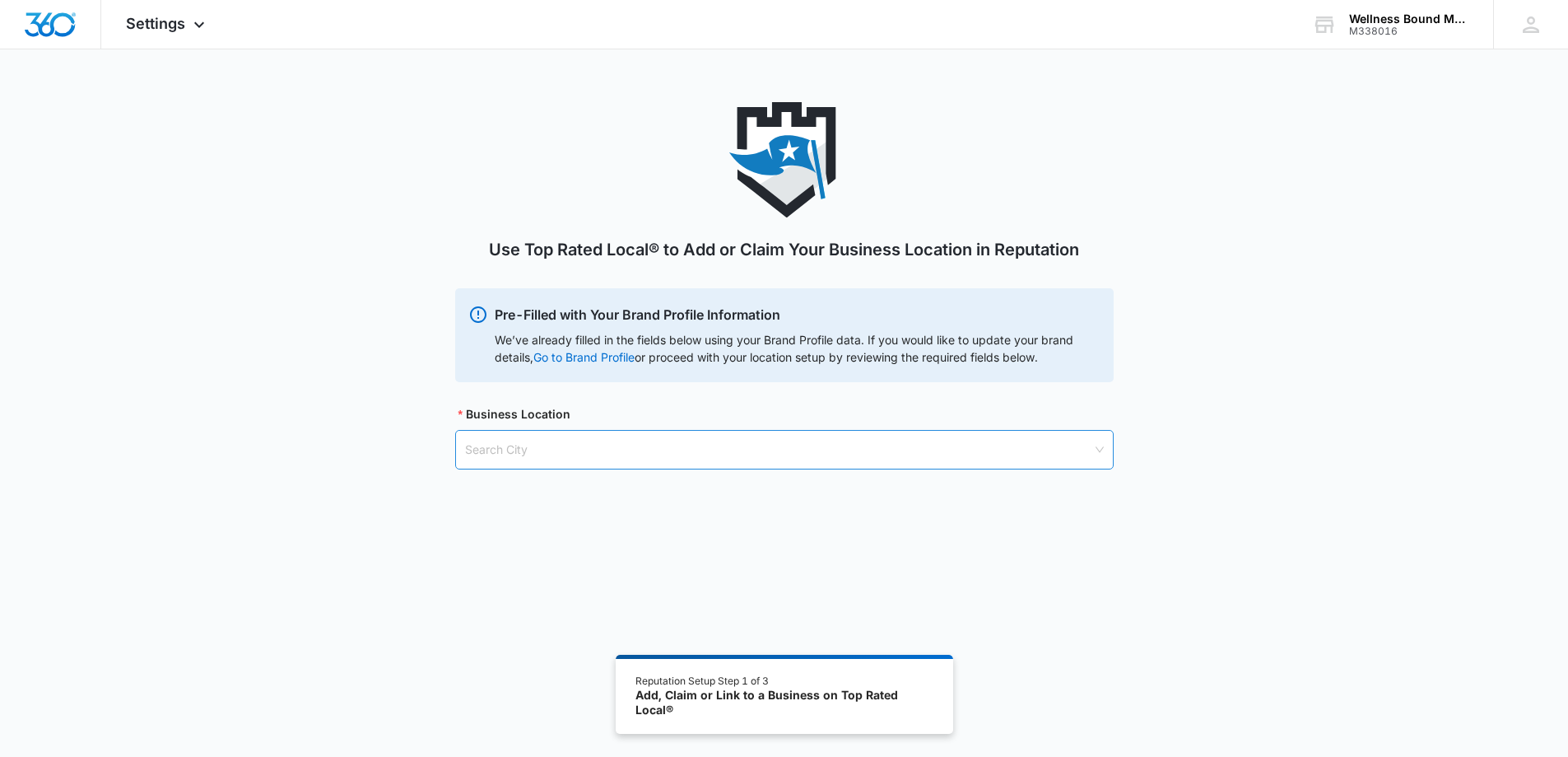
click at [634, 451] on input "search" at bounding box center [779, 449] width 627 height 38
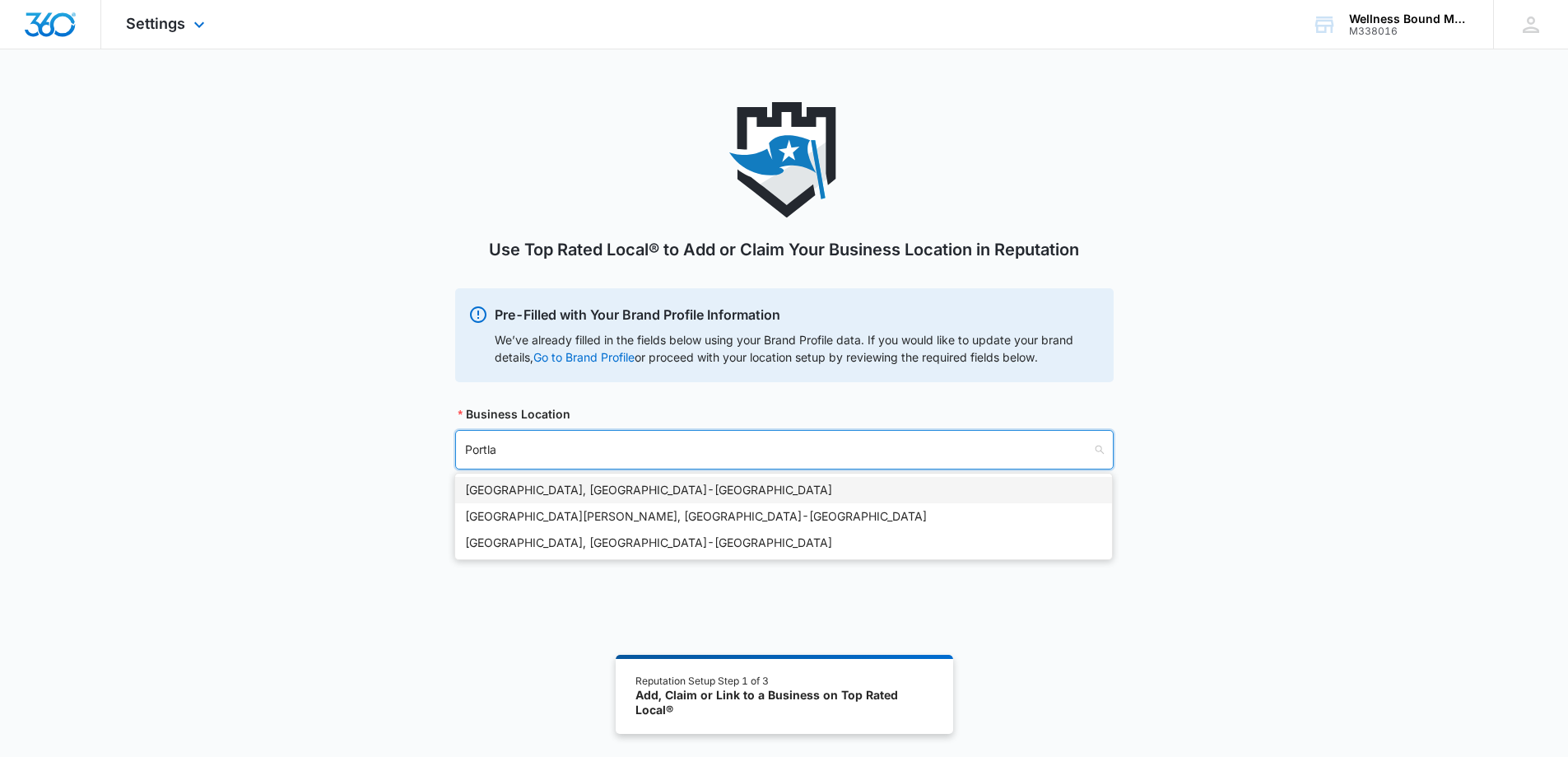
type input "Portlan"
click at [591, 494] on div "[GEOGRAPHIC_DATA], [GEOGRAPHIC_DATA] - [GEOGRAPHIC_DATA]" at bounding box center [784, 490] width 637 height 19
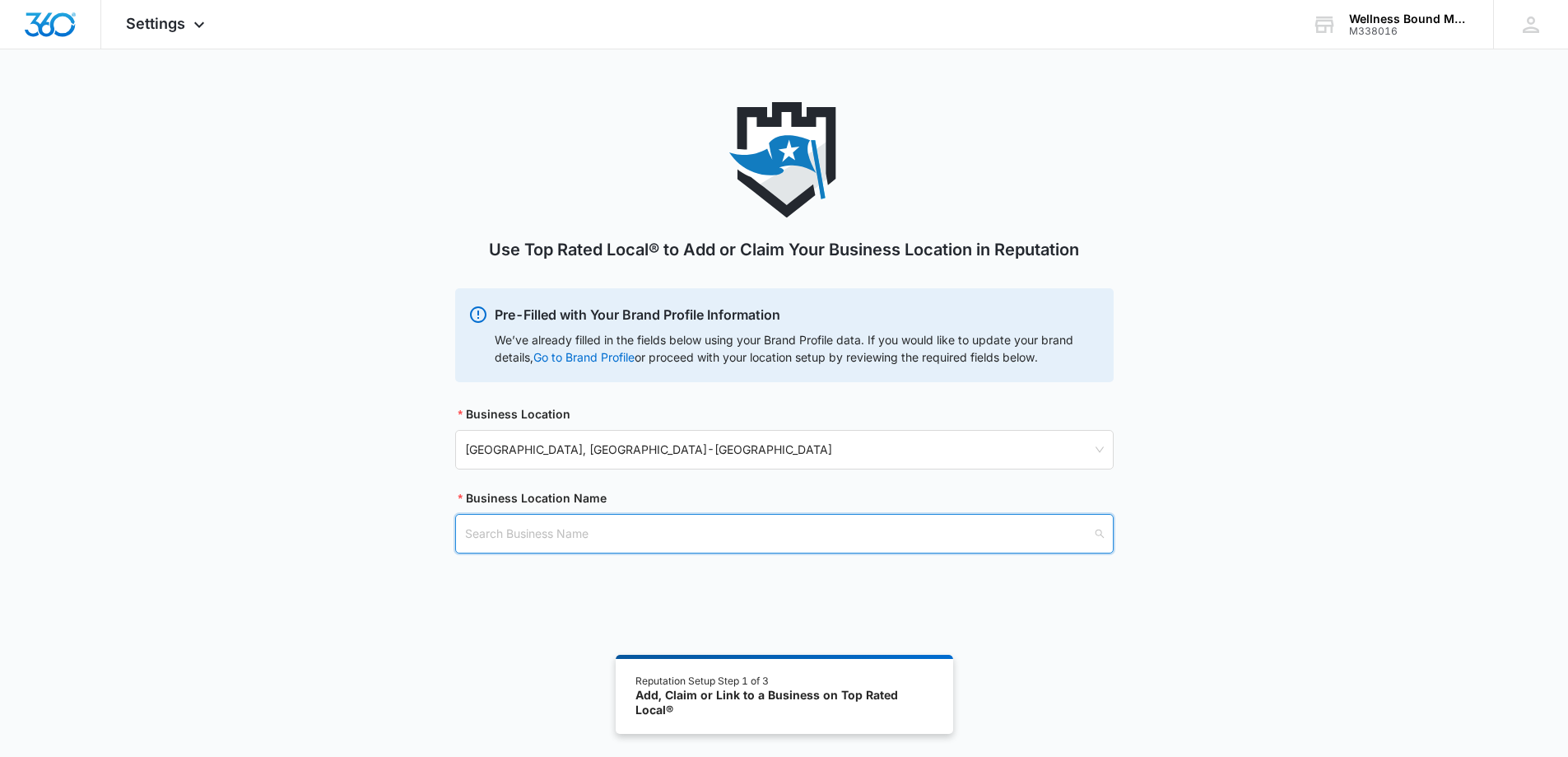
click at [693, 536] on input "search" at bounding box center [779, 533] width 627 height 38
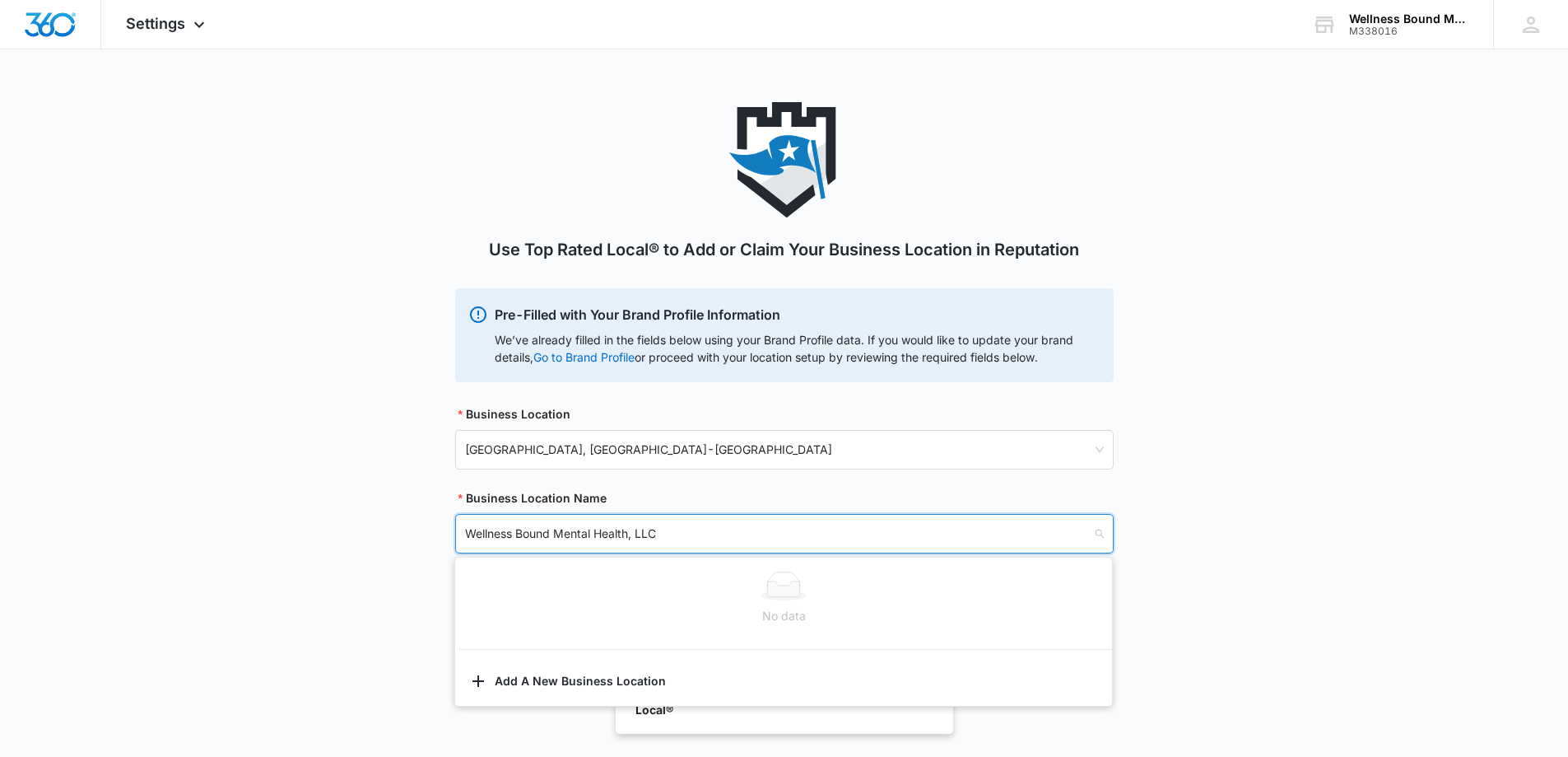
type input "Wellness Bound Mental Health, LLC"
click at [1224, 551] on div "Use Top Rated Local® to Add or Claim Your Business Location in Reputation Pre-F…" at bounding box center [784, 347] width 1568 height 491
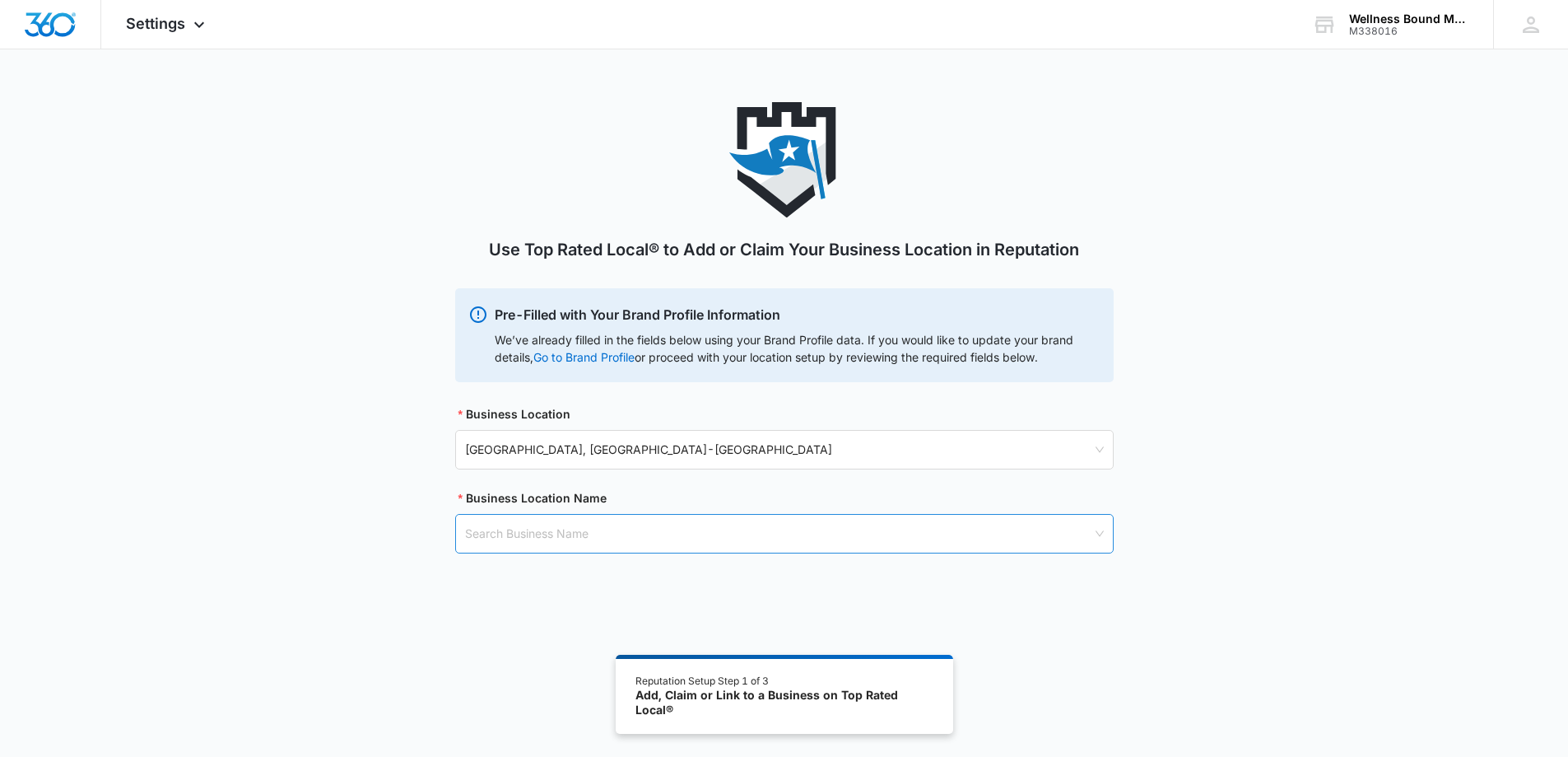
click at [611, 541] on input "search" at bounding box center [779, 533] width 627 height 38
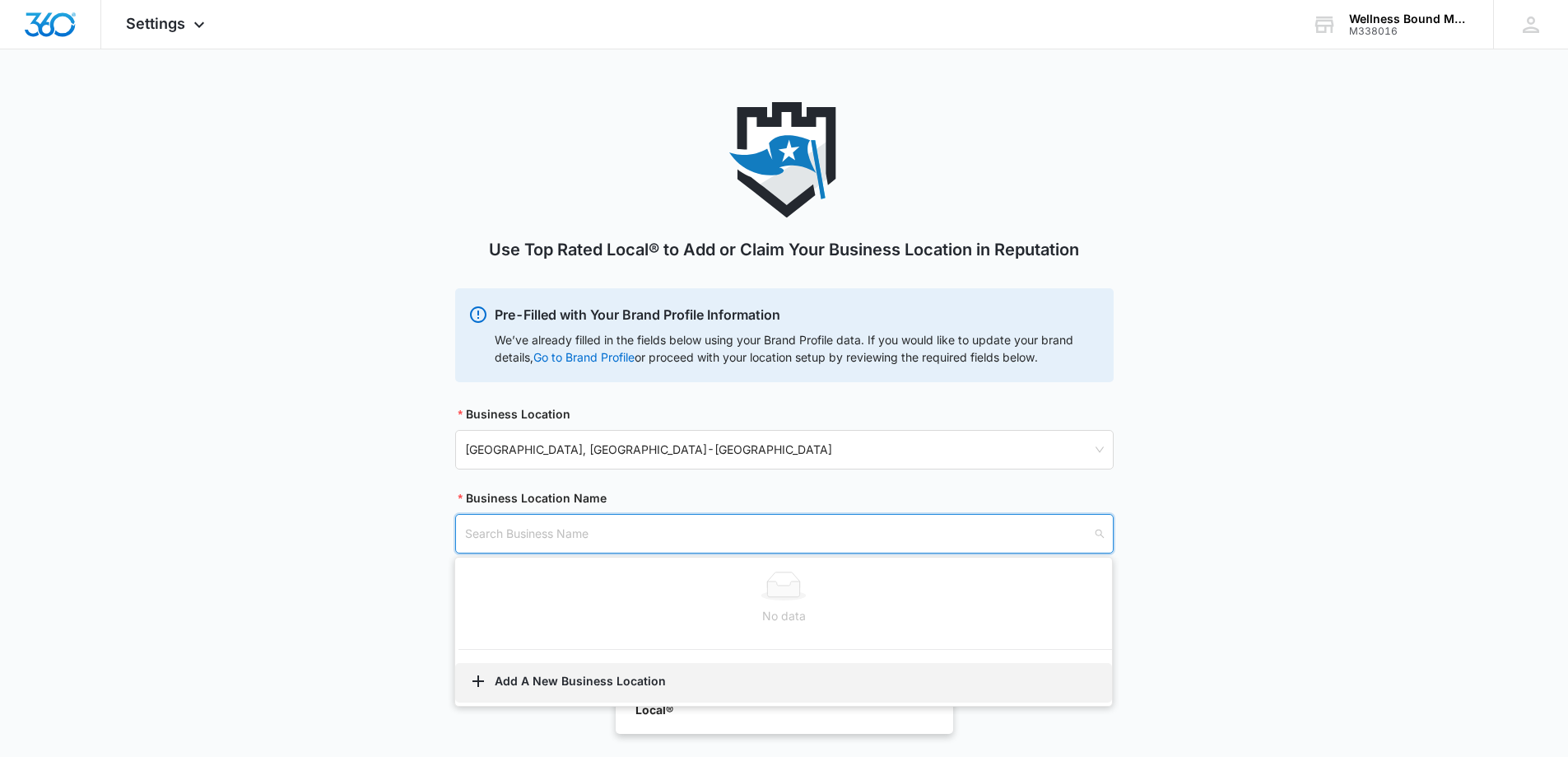
click at [541, 674] on button "Add A New Business Location" at bounding box center [784, 683] width 657 height 40
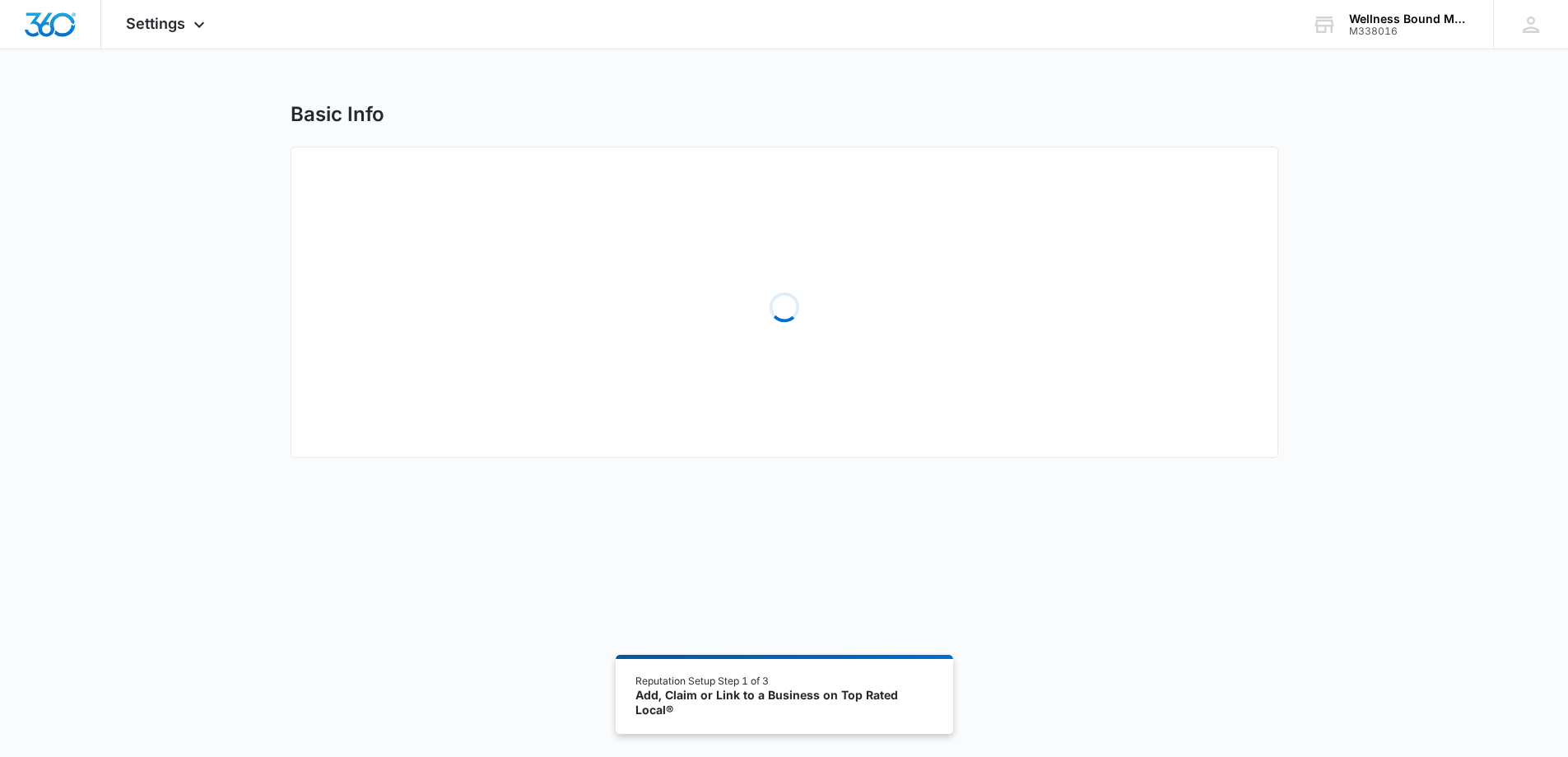
select select "[US_STATE]"
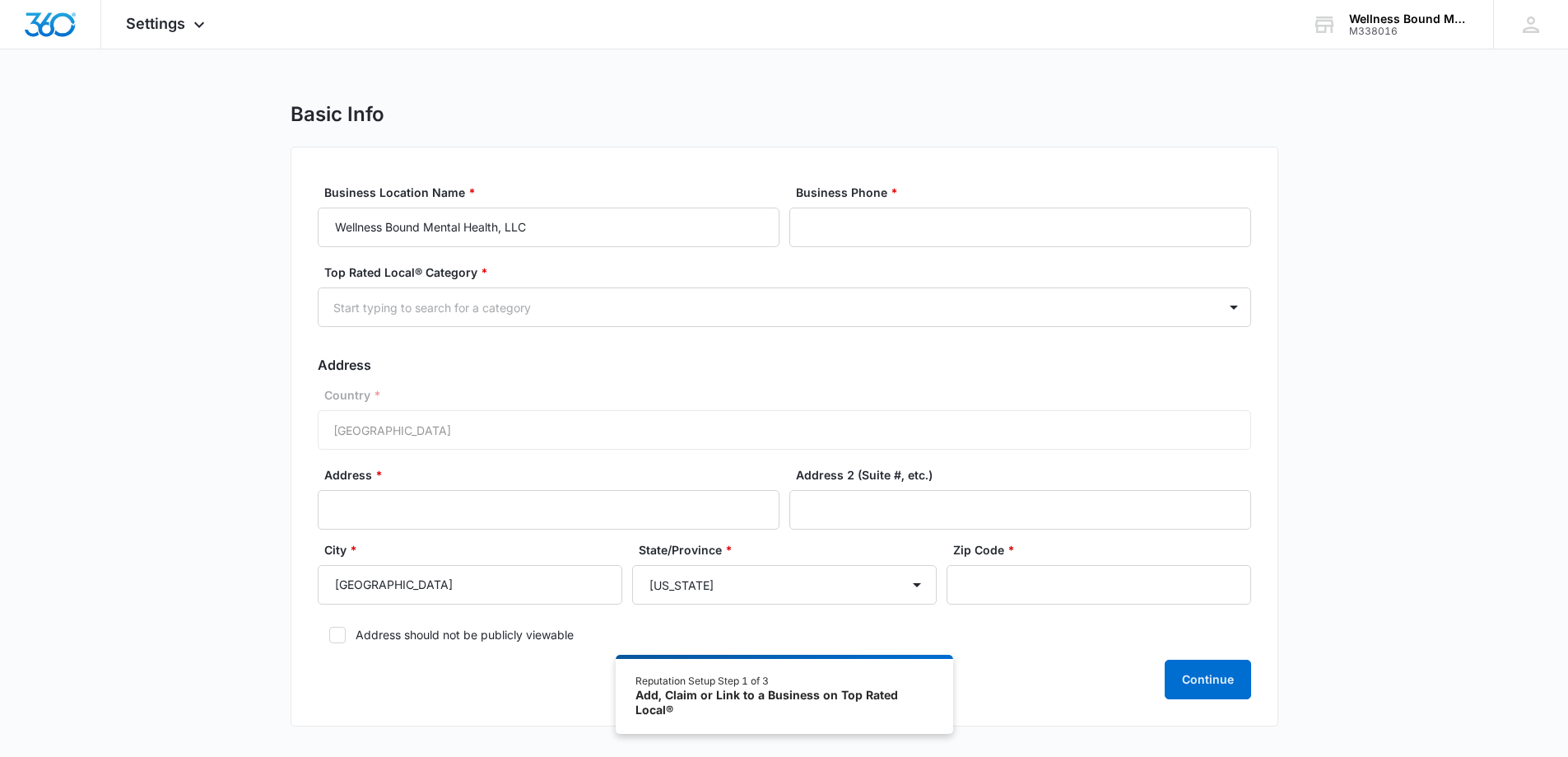
scroll to position [91, 0]
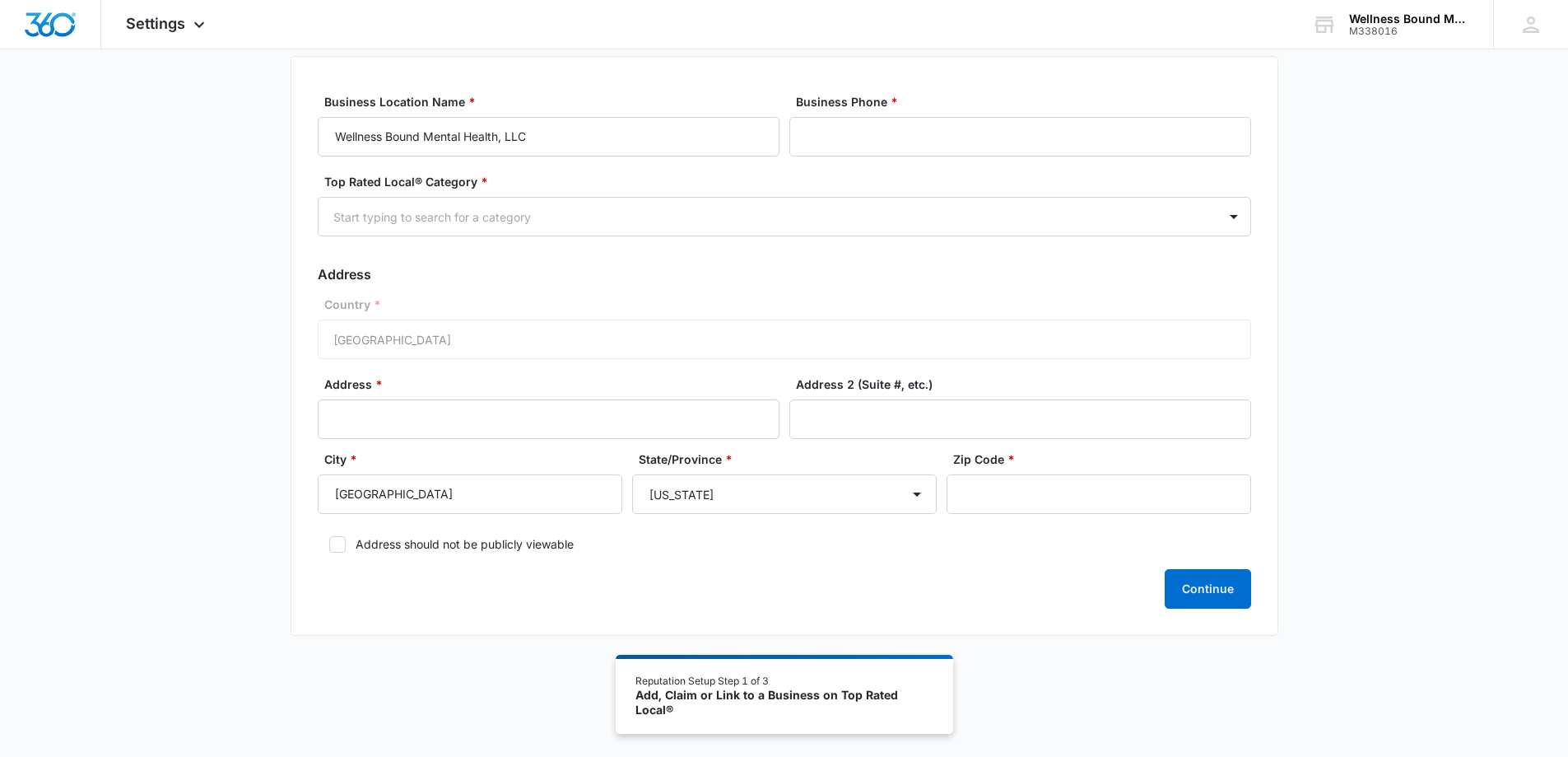
click at [742, 439] on div "Address * Address 2 (Suite #, etc.)" at bounding box center [784, 413] width 934 height 75
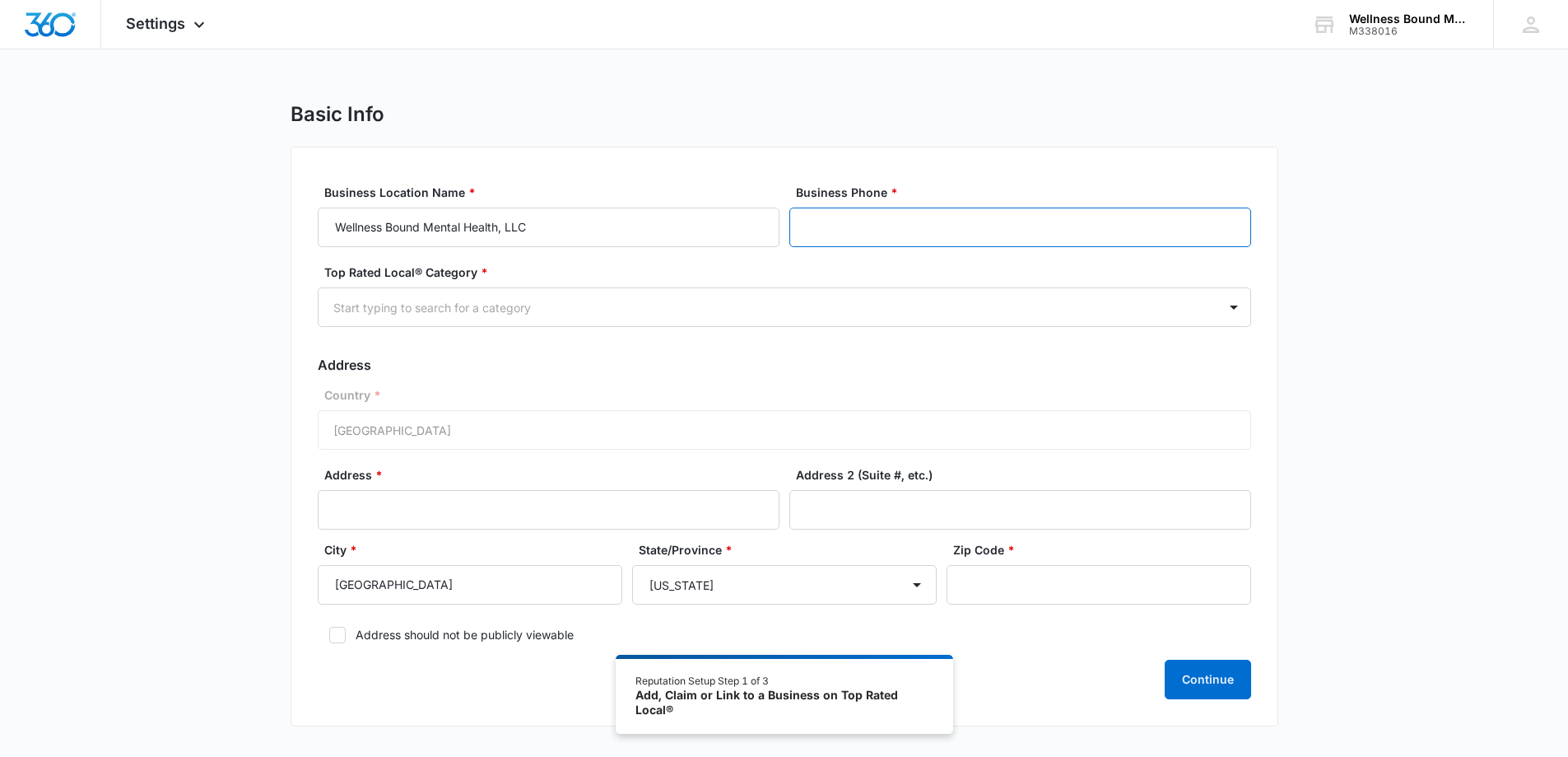
click at [860, 225] on input "Business Phone *" at bounding box center [1020, 227] width 462 height 40
type input "[PHONE_NUMBER]"
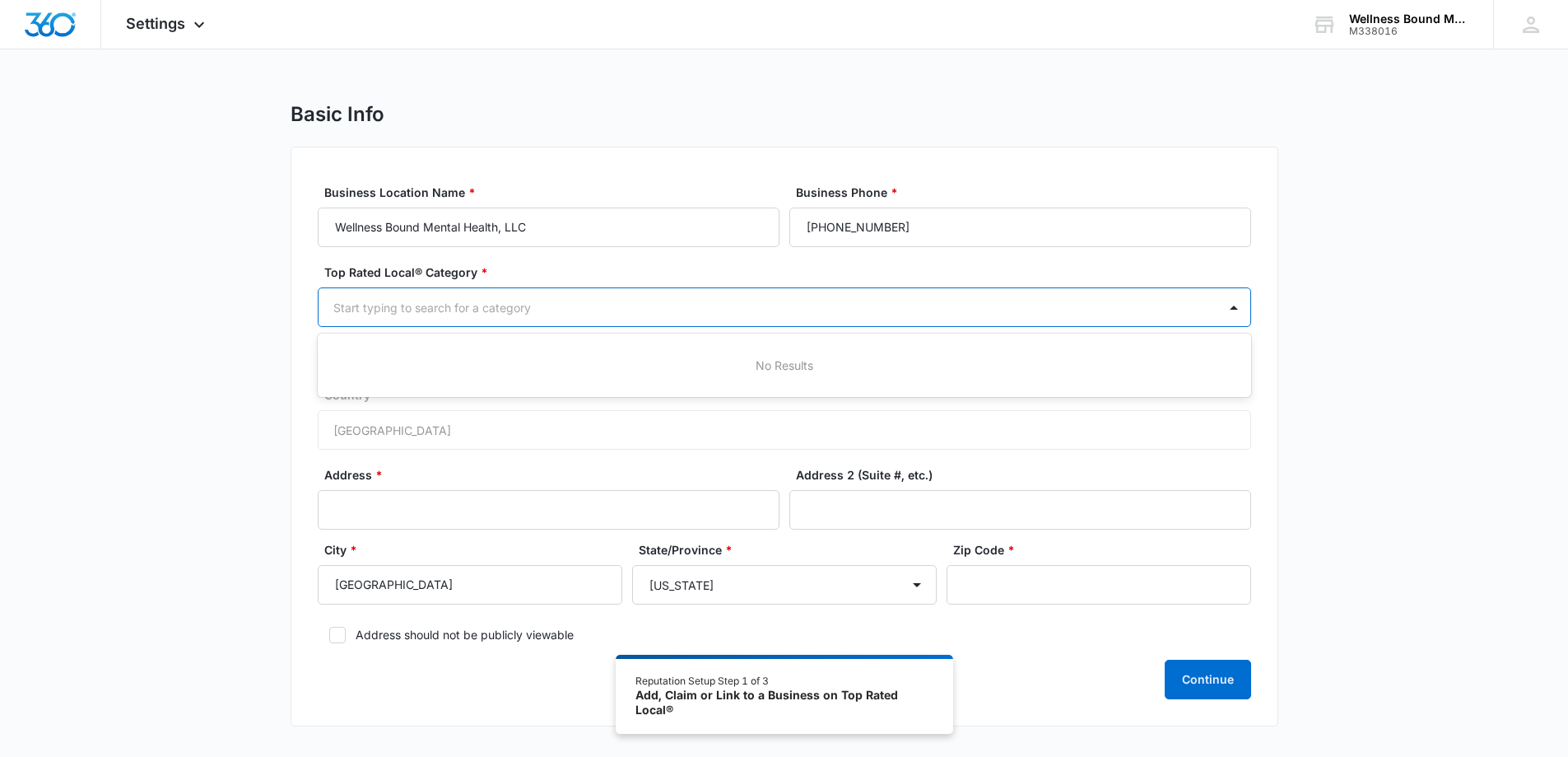
click at [453, 302] on div at bounding box center [765, 307] width 862 height 20
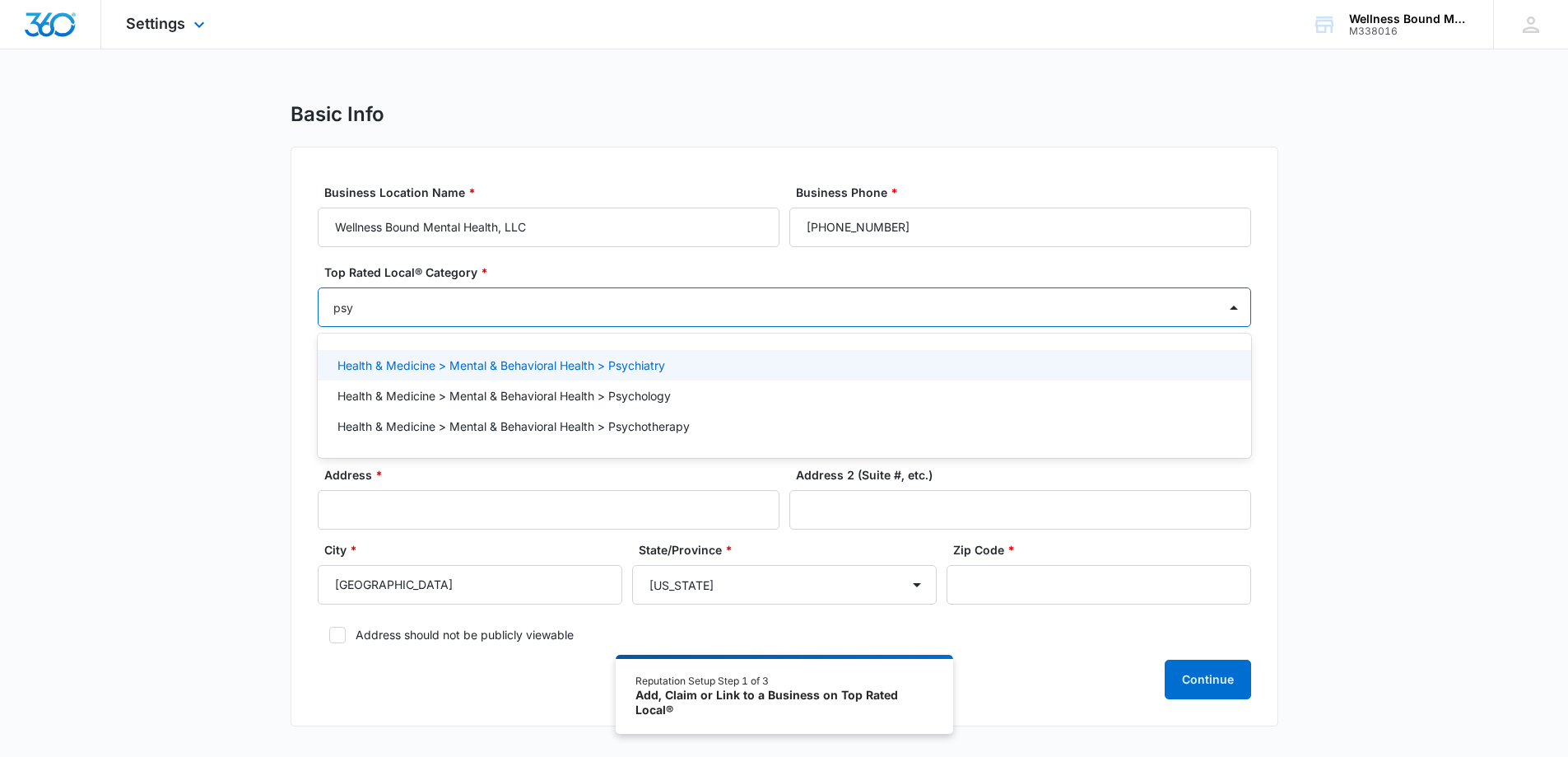
type input "psyc"
click at [506, 366] on p "Health & Medicine > Mental & Behavioral Health > Psychiatry" at bounding box center [501, 365] width 327 height 18
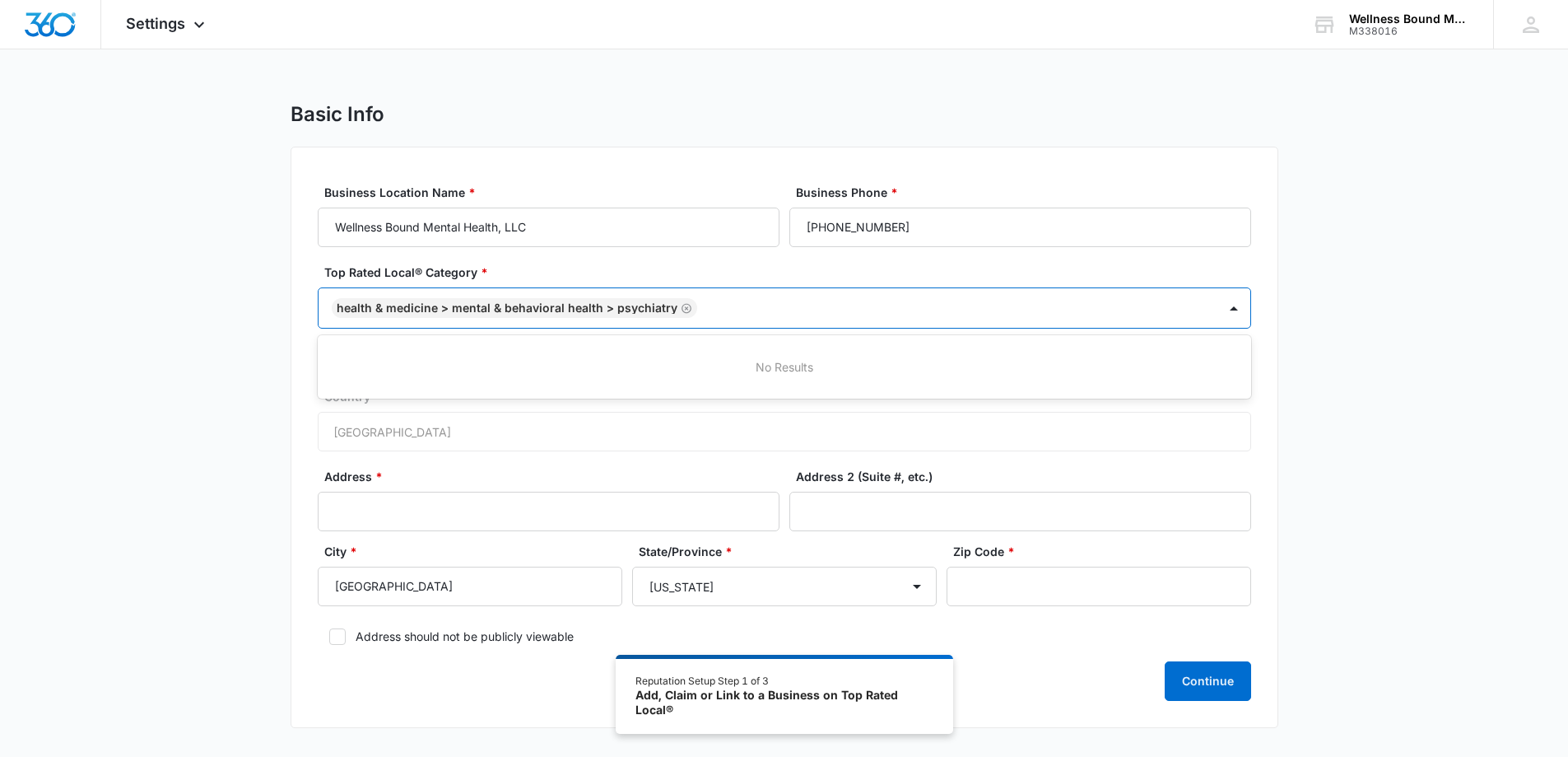
click at [1268, 466] on div "Business Location Name * Wellness Bound Mental Health, LLC Business Phone * [PH…" at bounding box center [784, 437] width 988 height 582
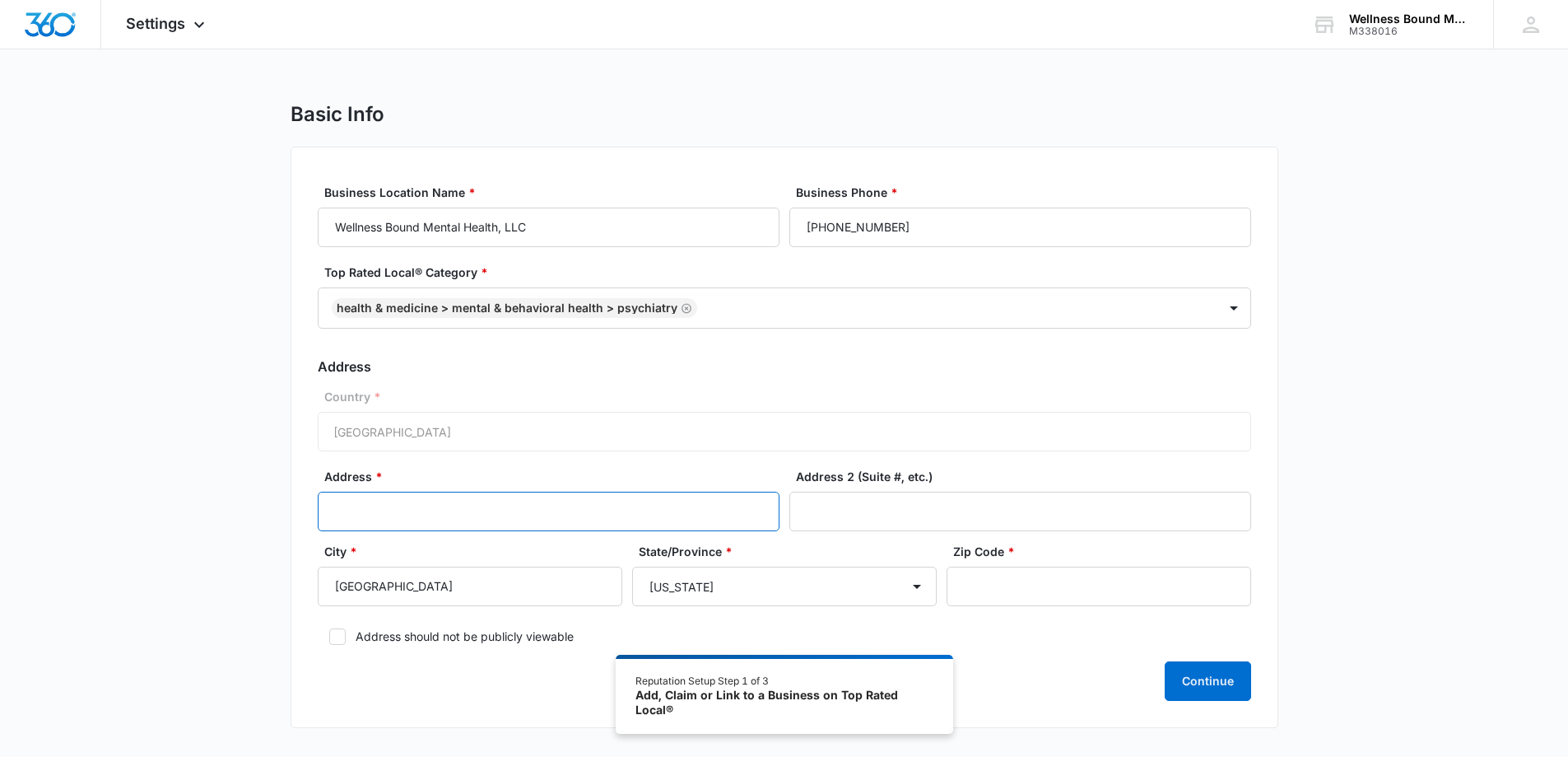
click at [395, 509] on input "Address *" at bounding box center [549, 511] width 462 height 40
type input "[STREET_ADDRESS]"
click at [867, 560] on div "State/Province * [US_STATE] [US_STATE] [US_STATE] [US_STATE] [US_STATE] [US_STA…" at bounding box center [784, 574] width 304 height 63
drag, startPoint x: 398, startPoint y: 585, endPoint x: 302, endPoint y: 590, distance: 96.1
click at [302, 590] on div "Business Location Name * Wellness Bound Mental Health, LLC Business Phone * [PH…" at bounding box center [784, 437] width 988 height 582
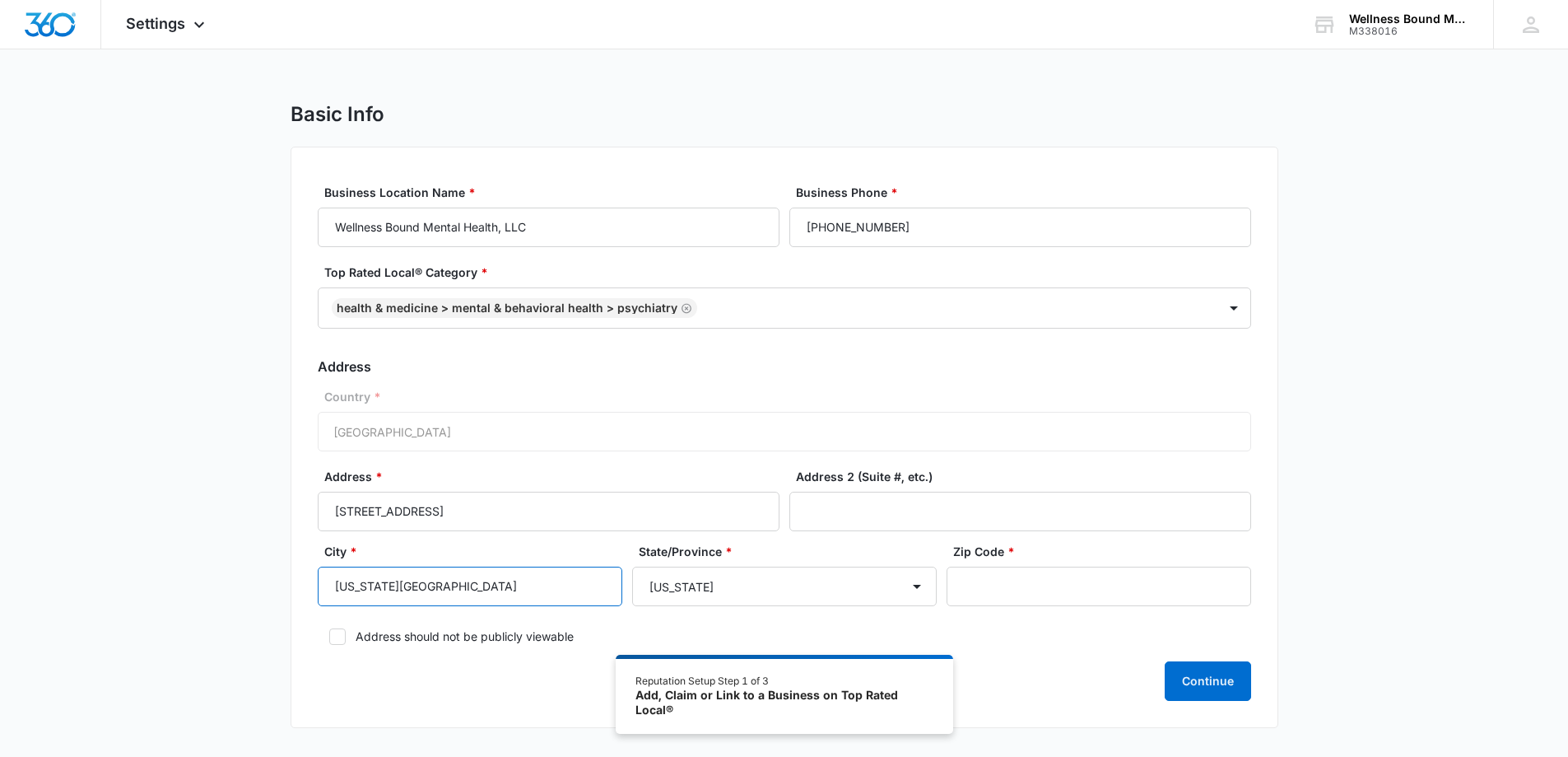
type input "[US_STATE][GEOGRAPHIC_DATA]"
type input "97045"
click at [450, 668] on div "Continue" at bounding box center [784, 681] width 934 height 40
click at [343, 637] on icon at bounding box center [338, 636] width 15 height 15
click at [329, 637] on input "Address should not be publicly viewable" at bounding box center [324, 636] width 11 height 11
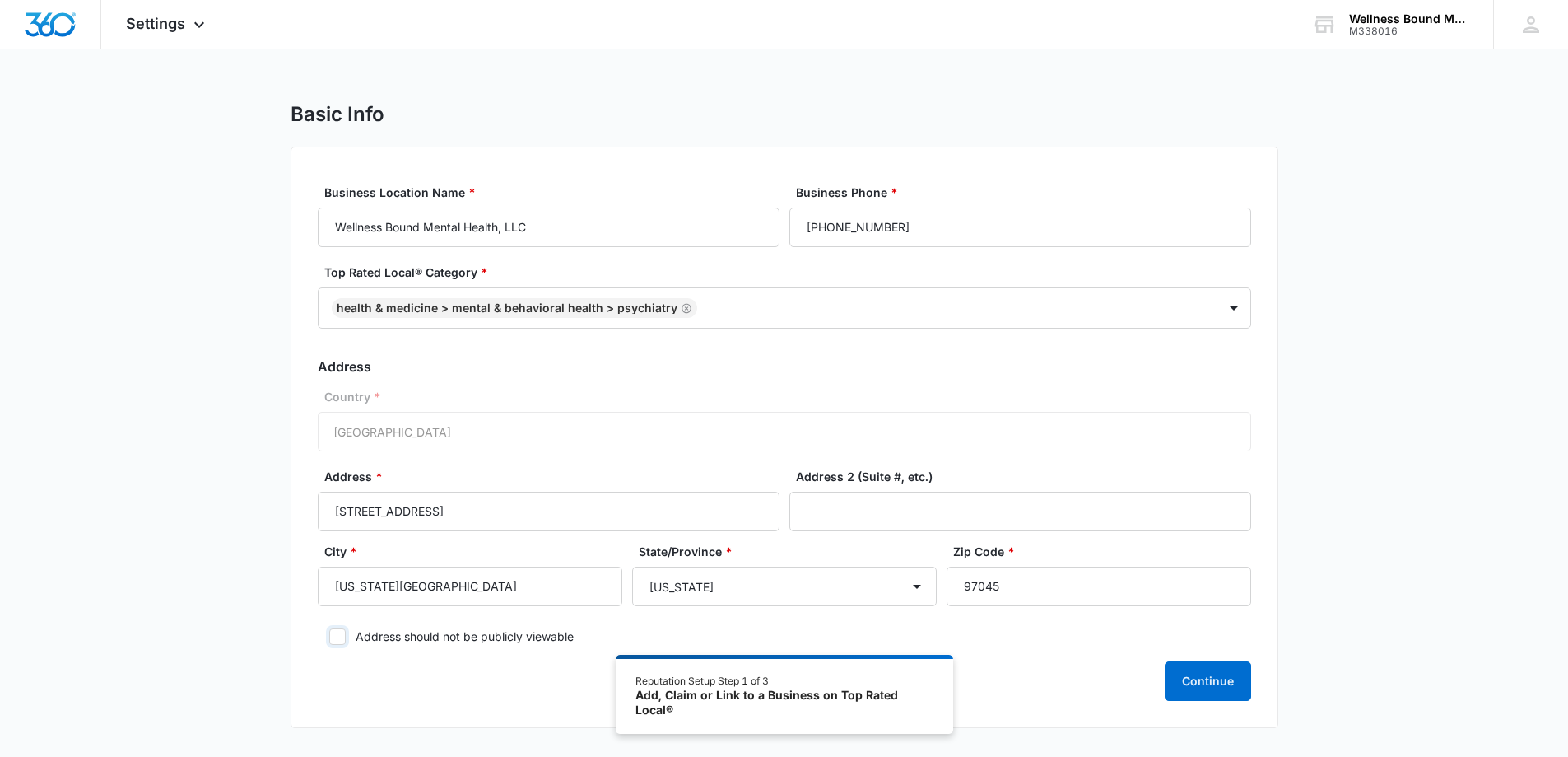
checkbox input "true"
click at [451, 662] on div "Continue" at bounding box center [784, 681] width 934 height 40
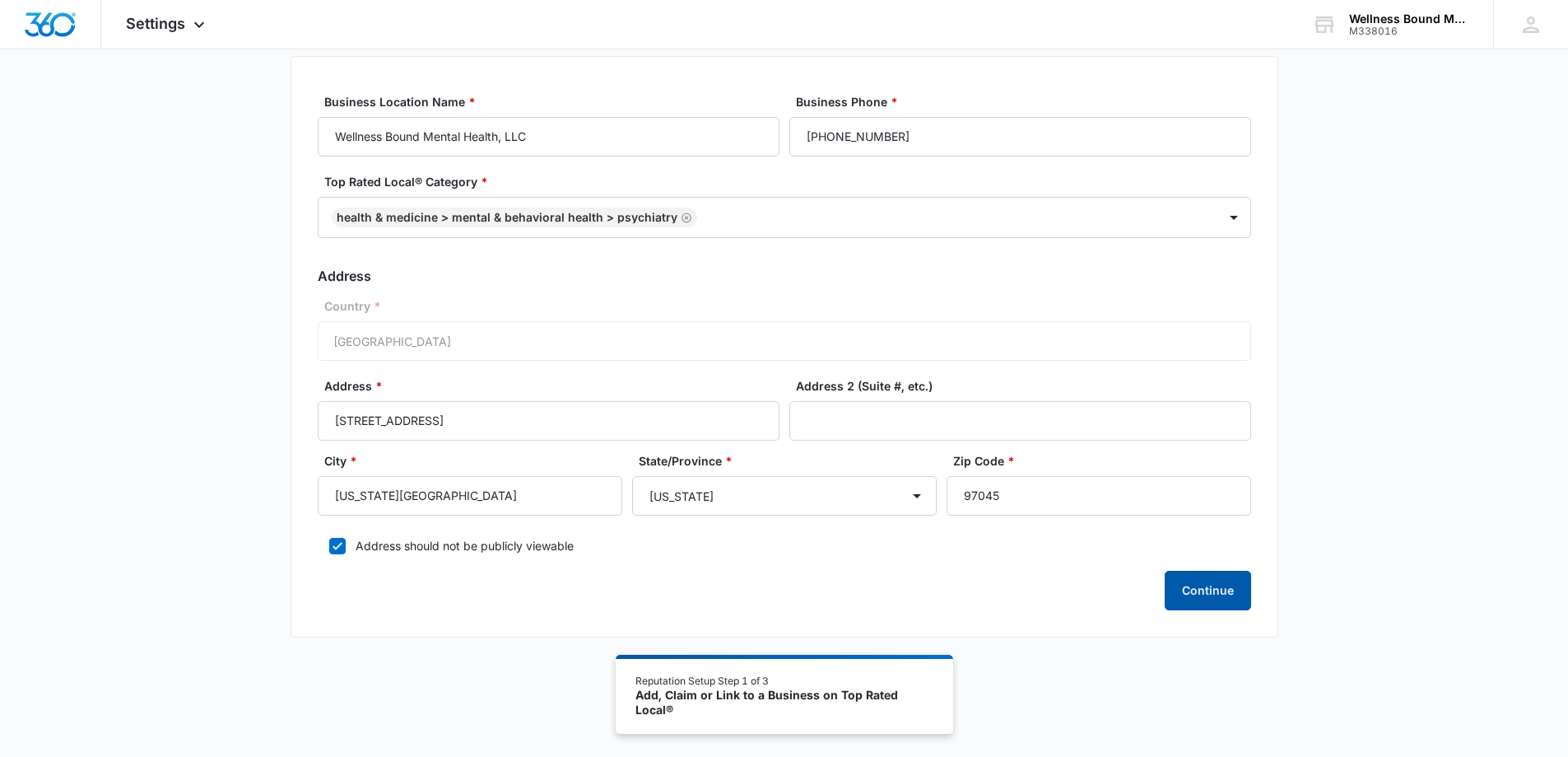
click at [1205, 590] on button "Continue" at bounding box center [1207, 590] width 86 height 40
click at [1215, 586] on button "Continue" at bounding box center [1207, 590] width 86 height 40
click at [976, 645] on div "Basic Info Business Location Name * Wellness Bound Mental Health, LLC Business …" at bounding box center [784, 334] width 988 height 646
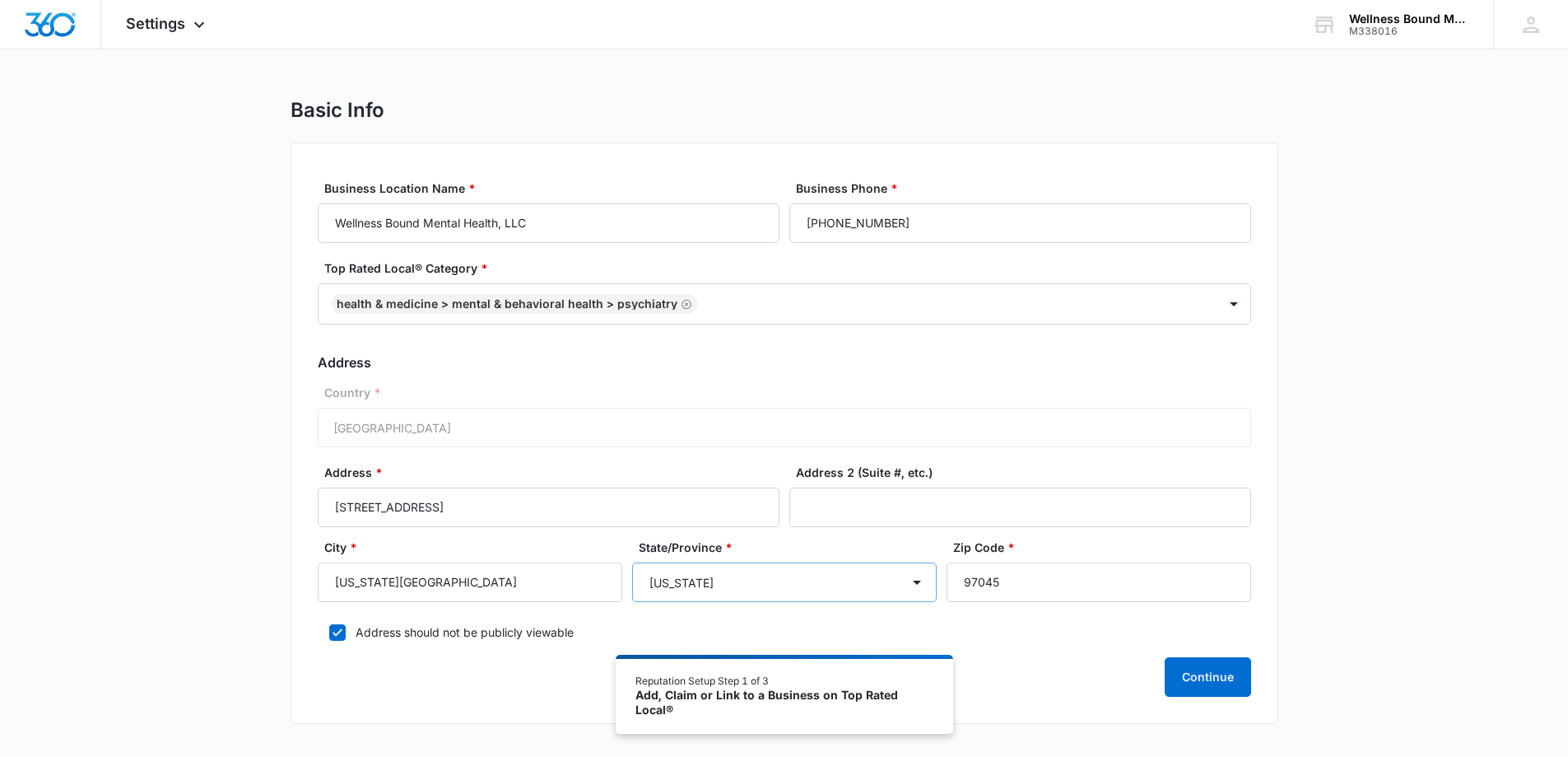
scroll to position [0, 0]
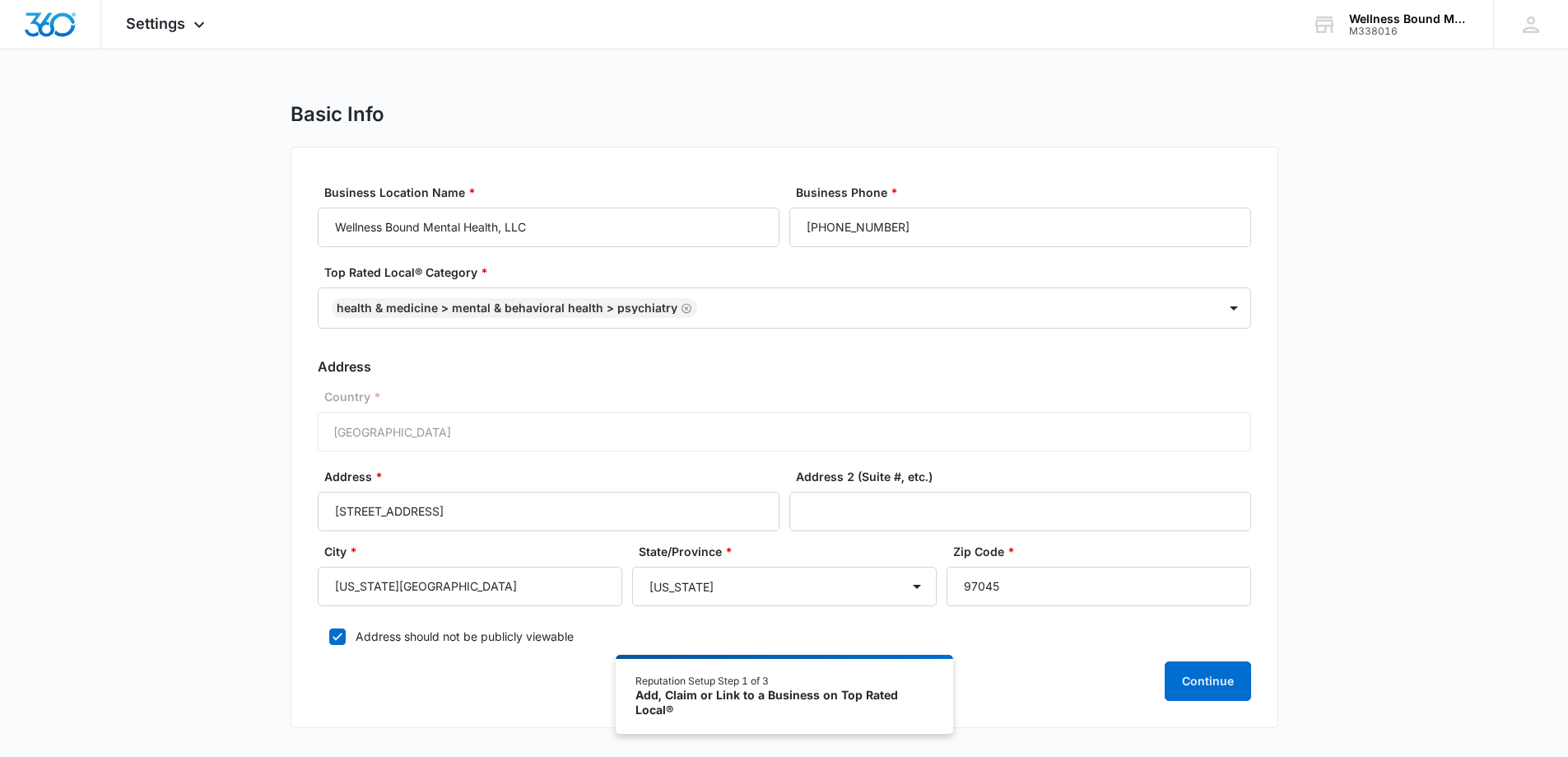
click at [791, 391] on label "Country *" at bounding box center [791, 396] width 934 height 18
click at [489, 397] on label "Country *" at bounding box center [791, 396] width 934 height 18
drag, startPoint x: 1217, startPoint y: 662, endPoint x: 1209, endPoint y: 670, distance: 11.3
click at [1217, 663] on button "Continue" at bounding box center [1207, 681] width 86 height 40
click at [730, 36] on icon at bounding box center [730, 36] width 17 height 17
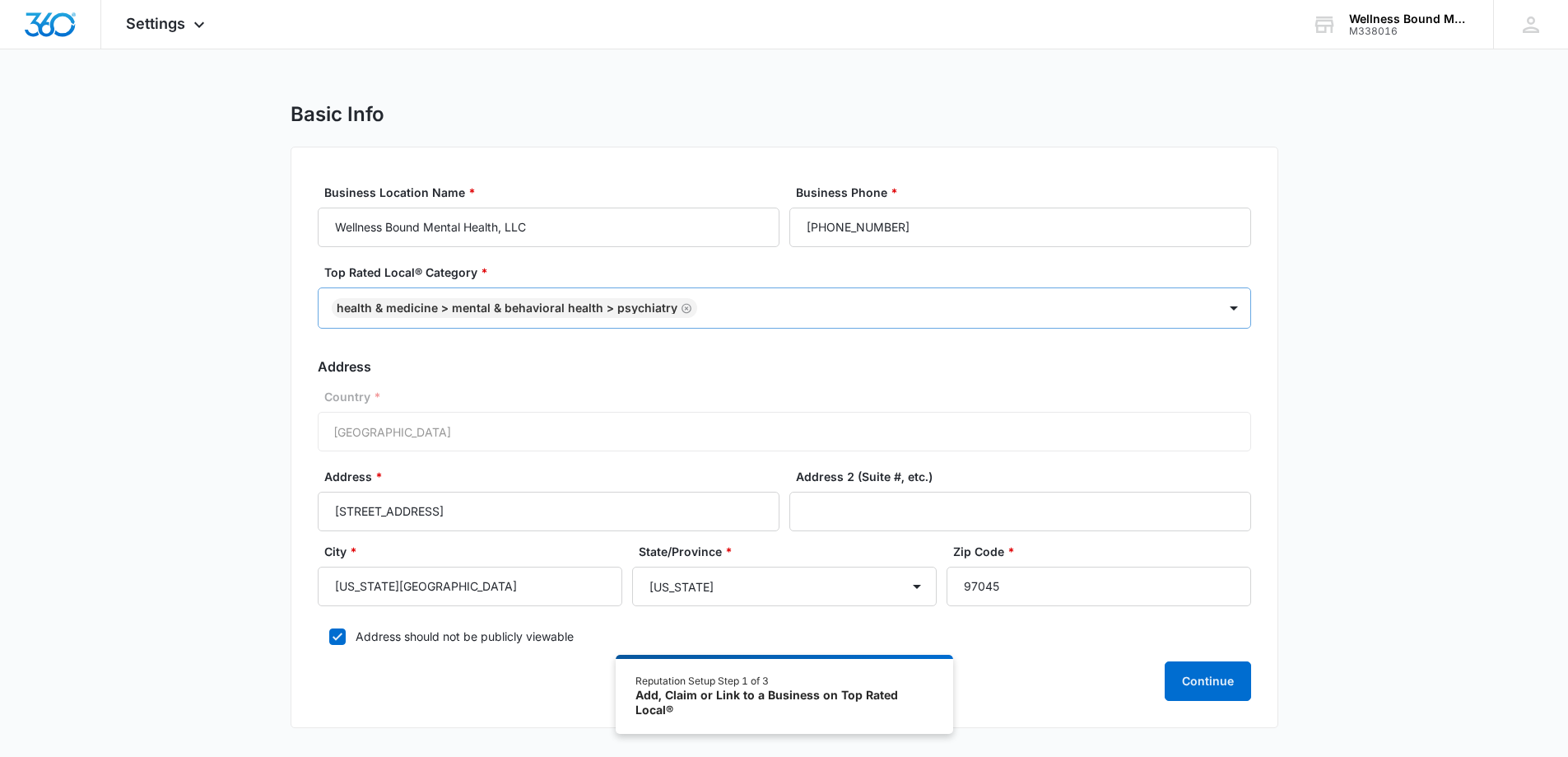
click at [683, 307] on icon "Remove Health & Medicine > Mental & Behavioral Health > Psychiatry" at bounding box center [686, 308] width 11 height 12
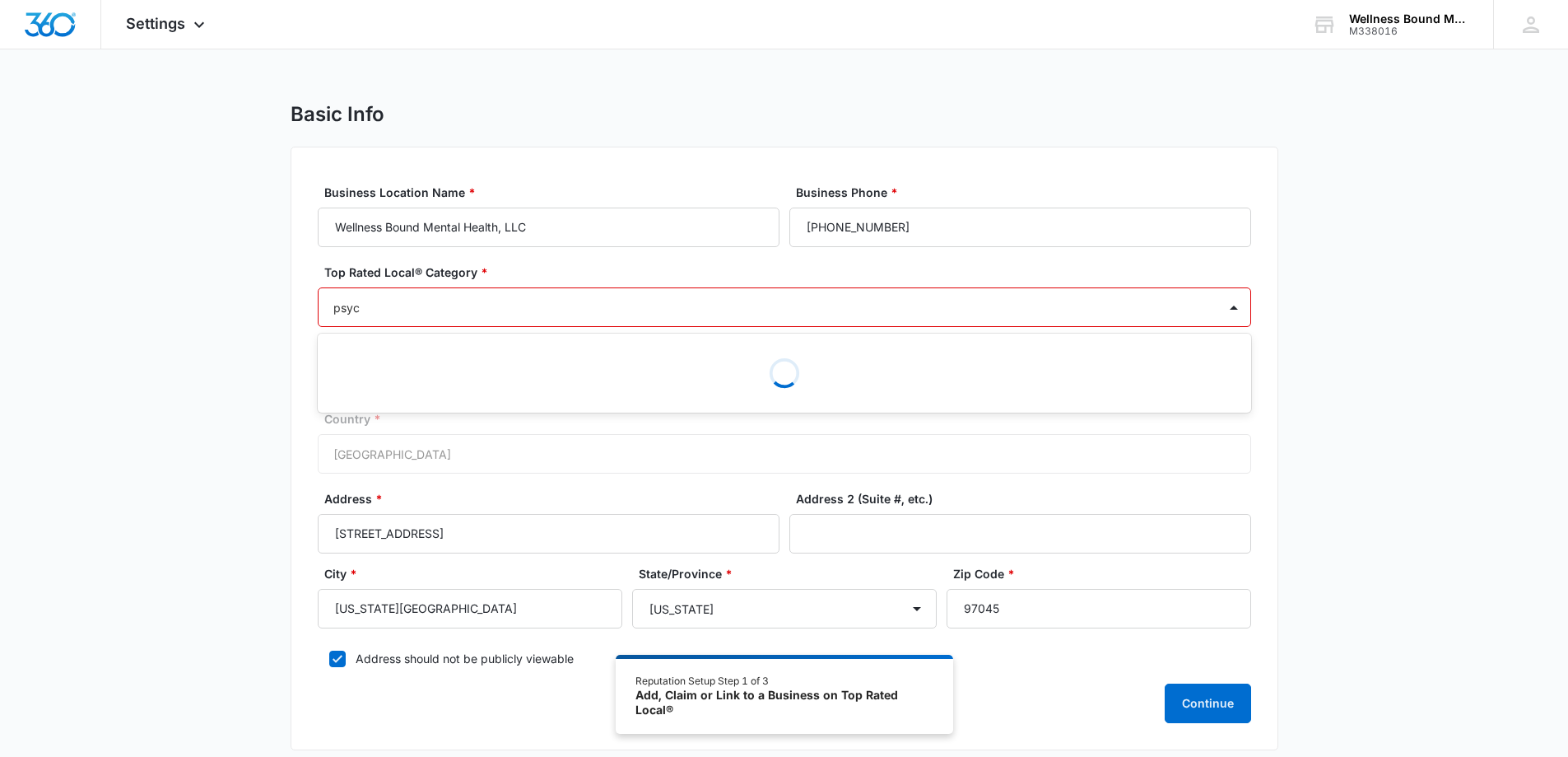
type input "psych"
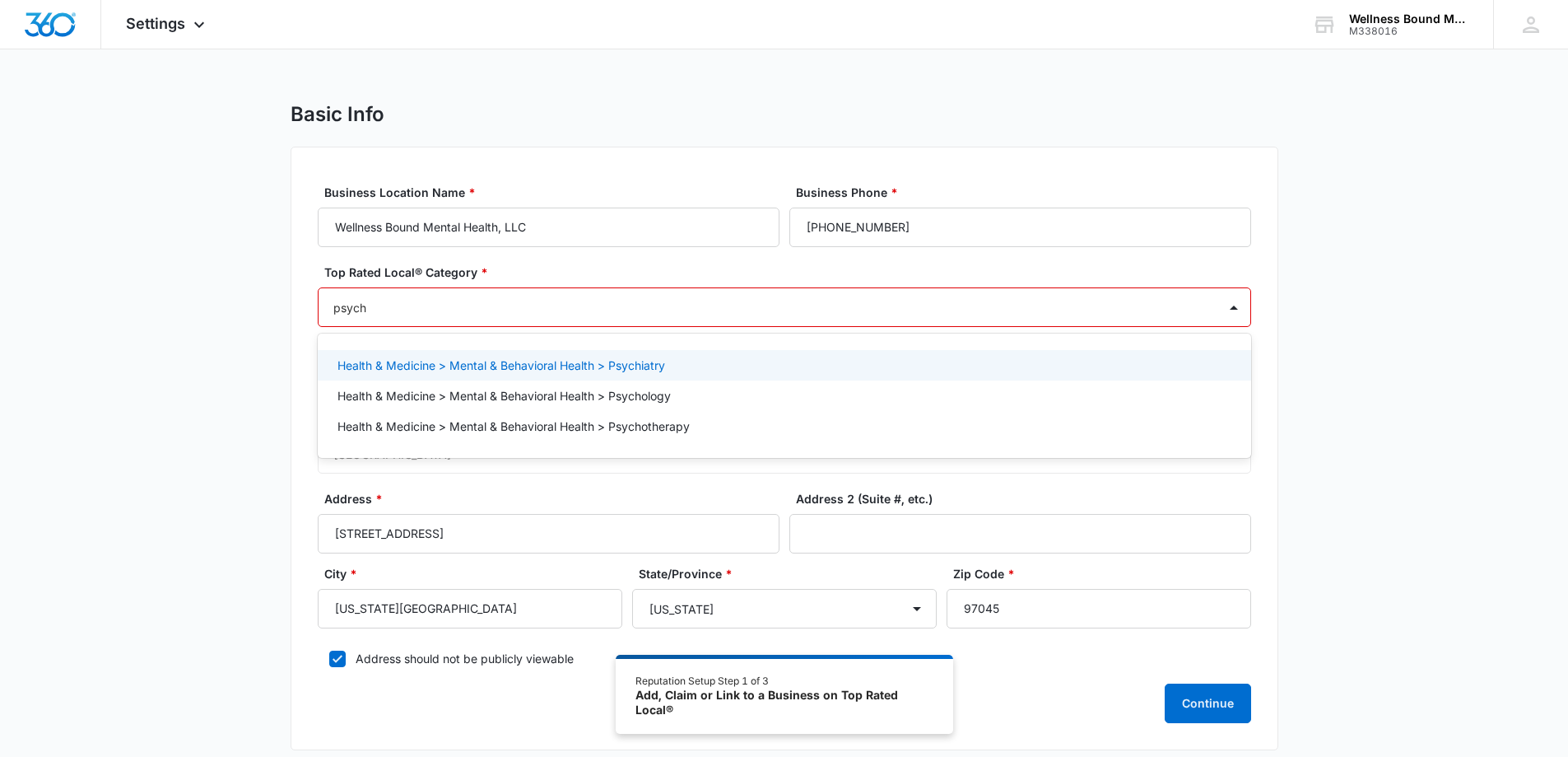
click at [665, 370] on p "Health & Medicine > Mental & Behavioral Health > Psychiatry" at bounding box center [501, 365] width 327 height 18
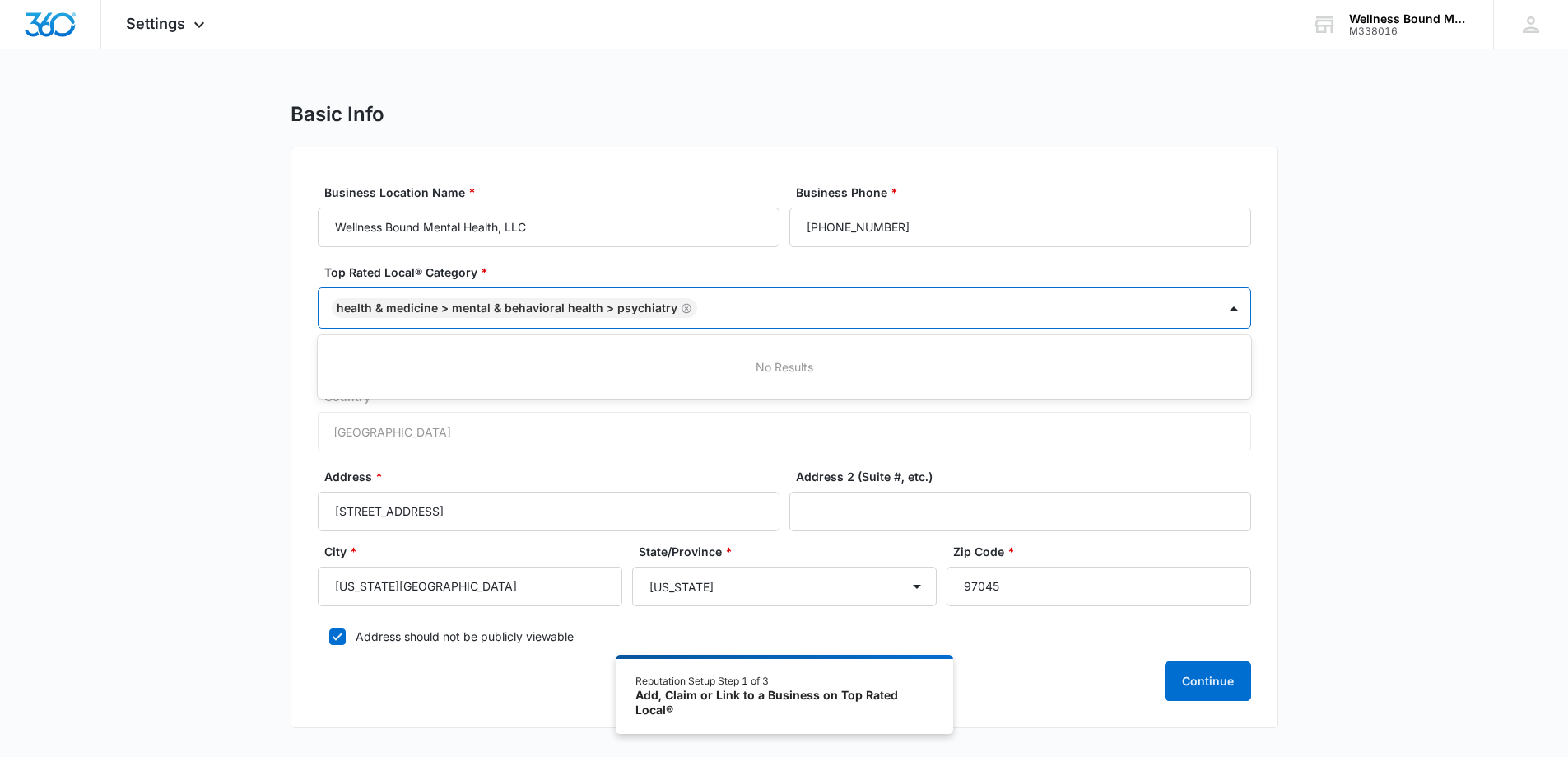
click at [977, 313] on div at bounding box center [949, 308] width 494 height 20
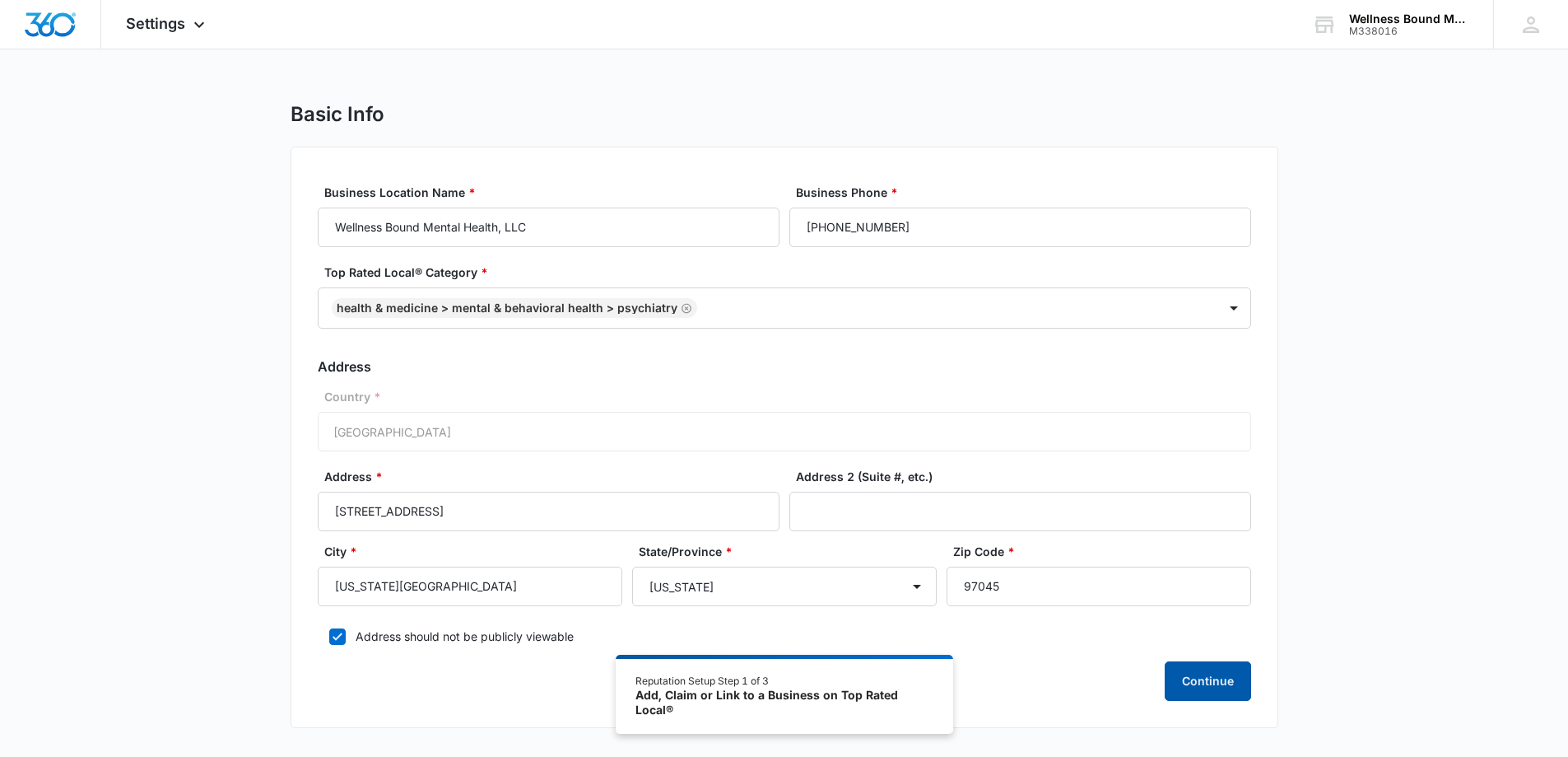
click at [1194, 685] on button "Continue" at bounding box center [1207, 681] width 86 height 40
click at [1363, 19] on div "Wellness Bound Mental Health, LLC" at bounding box center [1409, 19] width 121 height 13
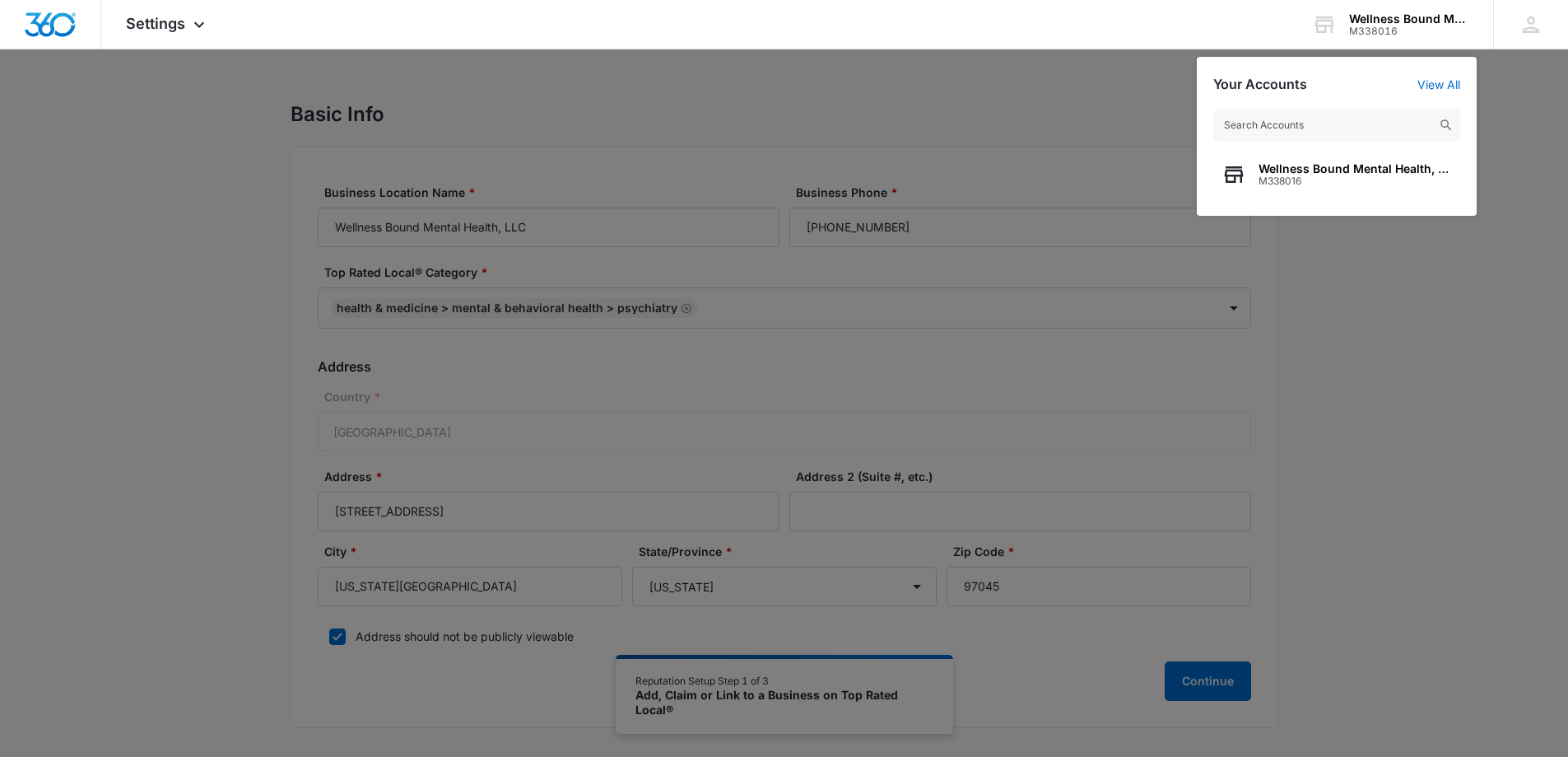
click at [567, 142] on div at bounding box center [784, 378] width 1568 height 757
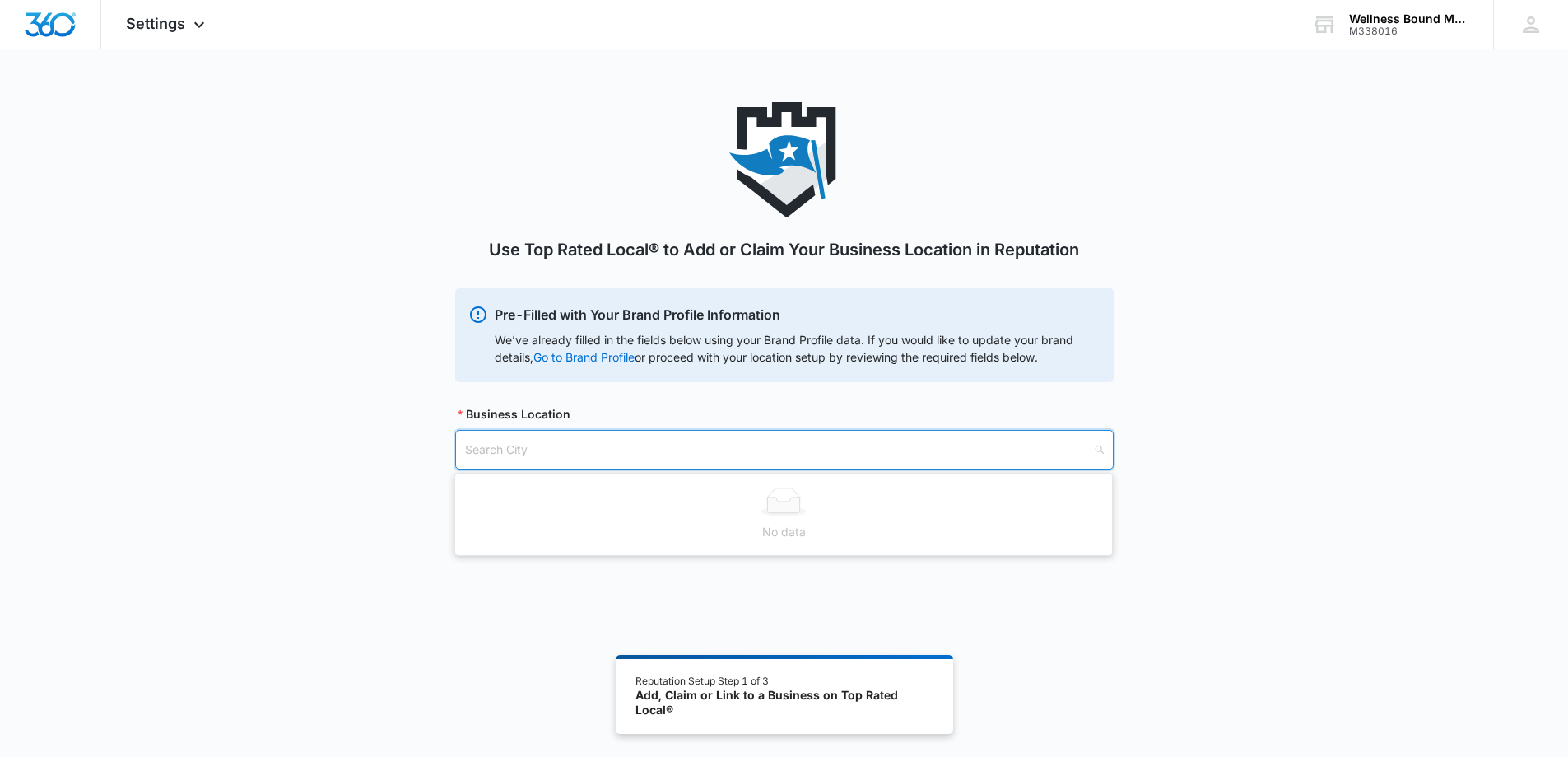
click at [550, 452] on input "search" at bounding box center [779, 449] width 627 height 38
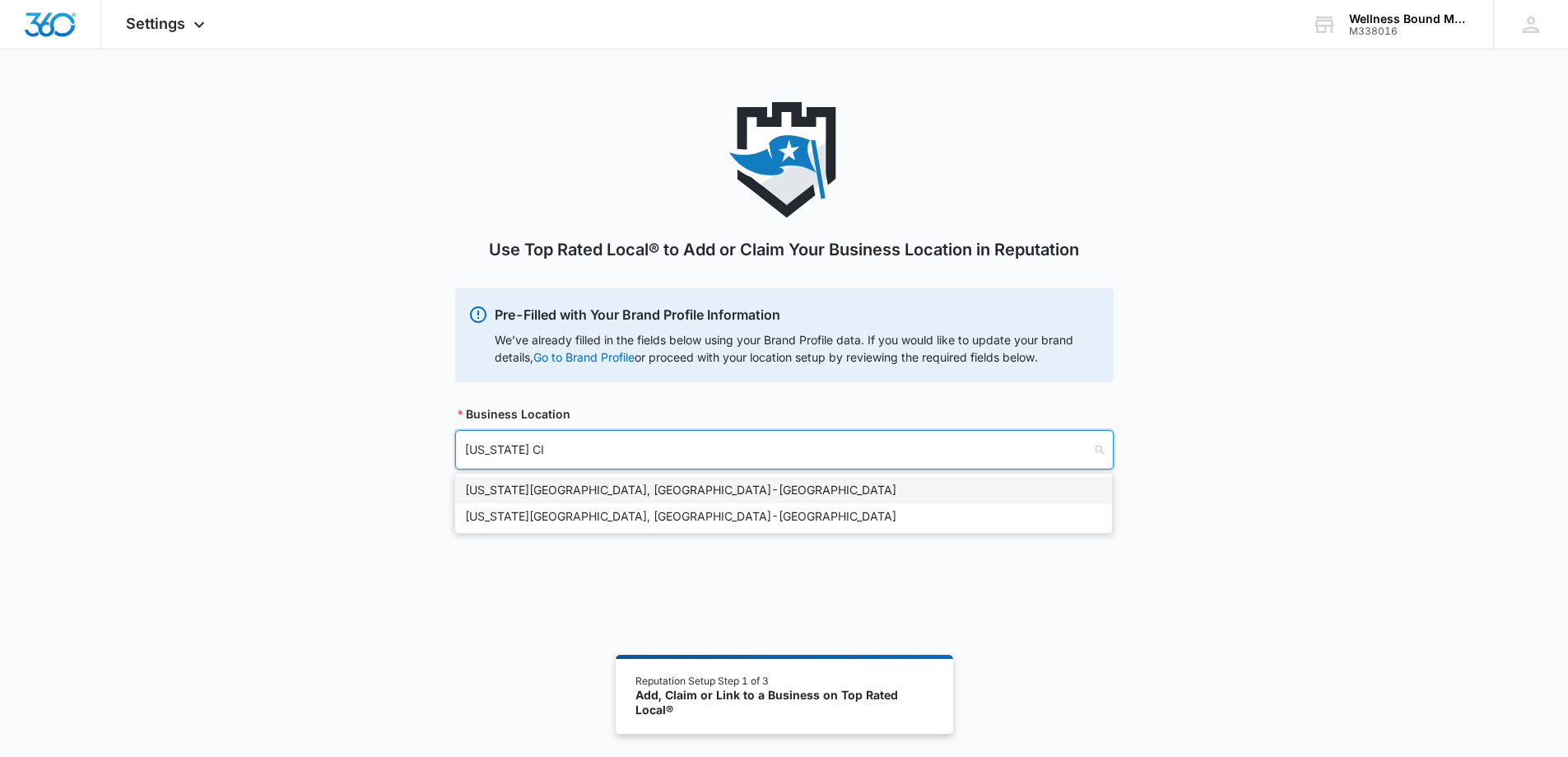
type input "[US_STATE] C"
click at [465, 480] on div "[US_STATE][GEOGRAPHIC_DATA], [GEOGRAPHIC_DATA] - [GEOGRAPHIC_DATA]" at bounding box center [784, 490] width 657 height 26
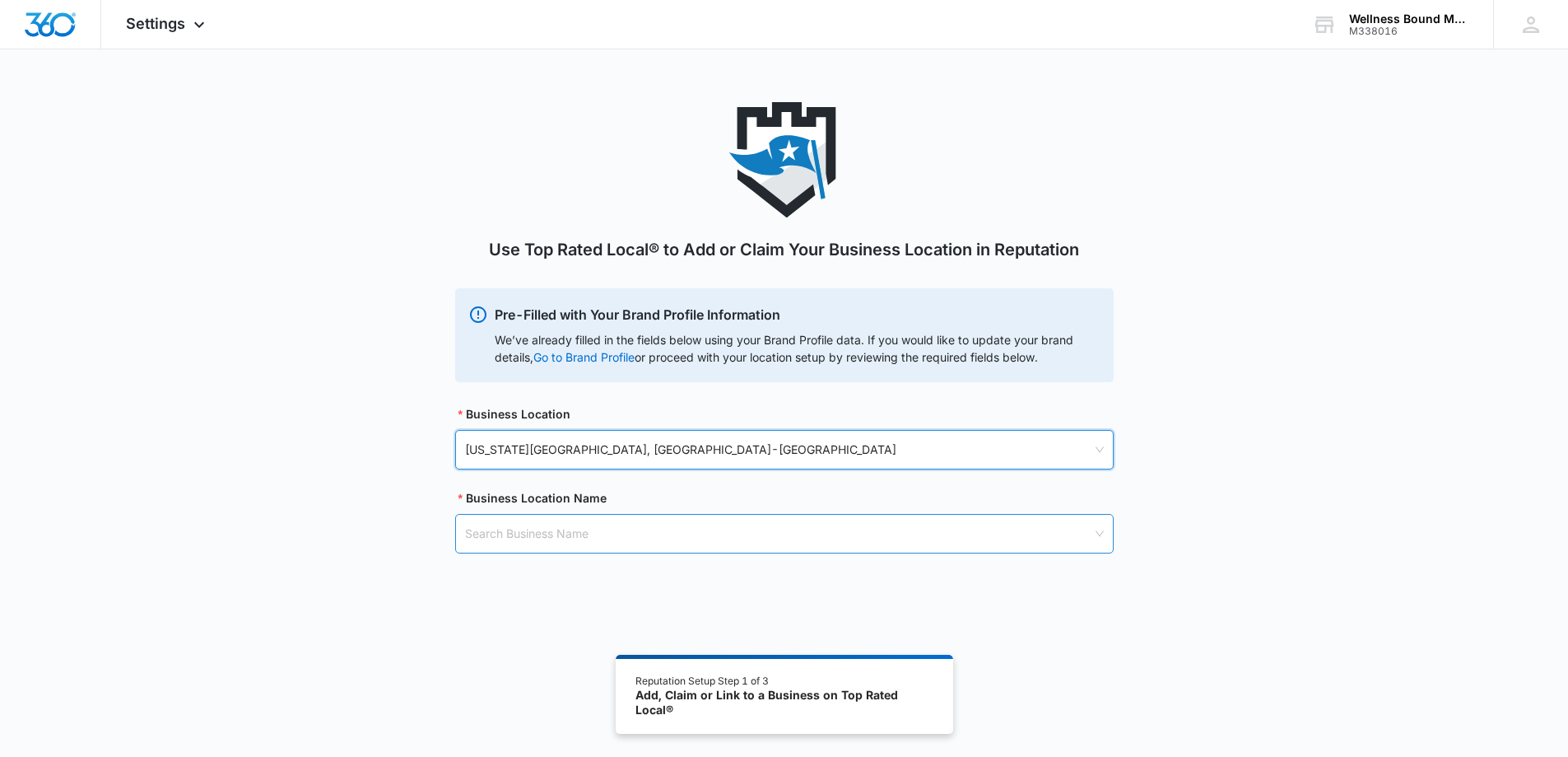
click at [556, 531] on input "search" at bounding box center [779, 533] width 627 height 38
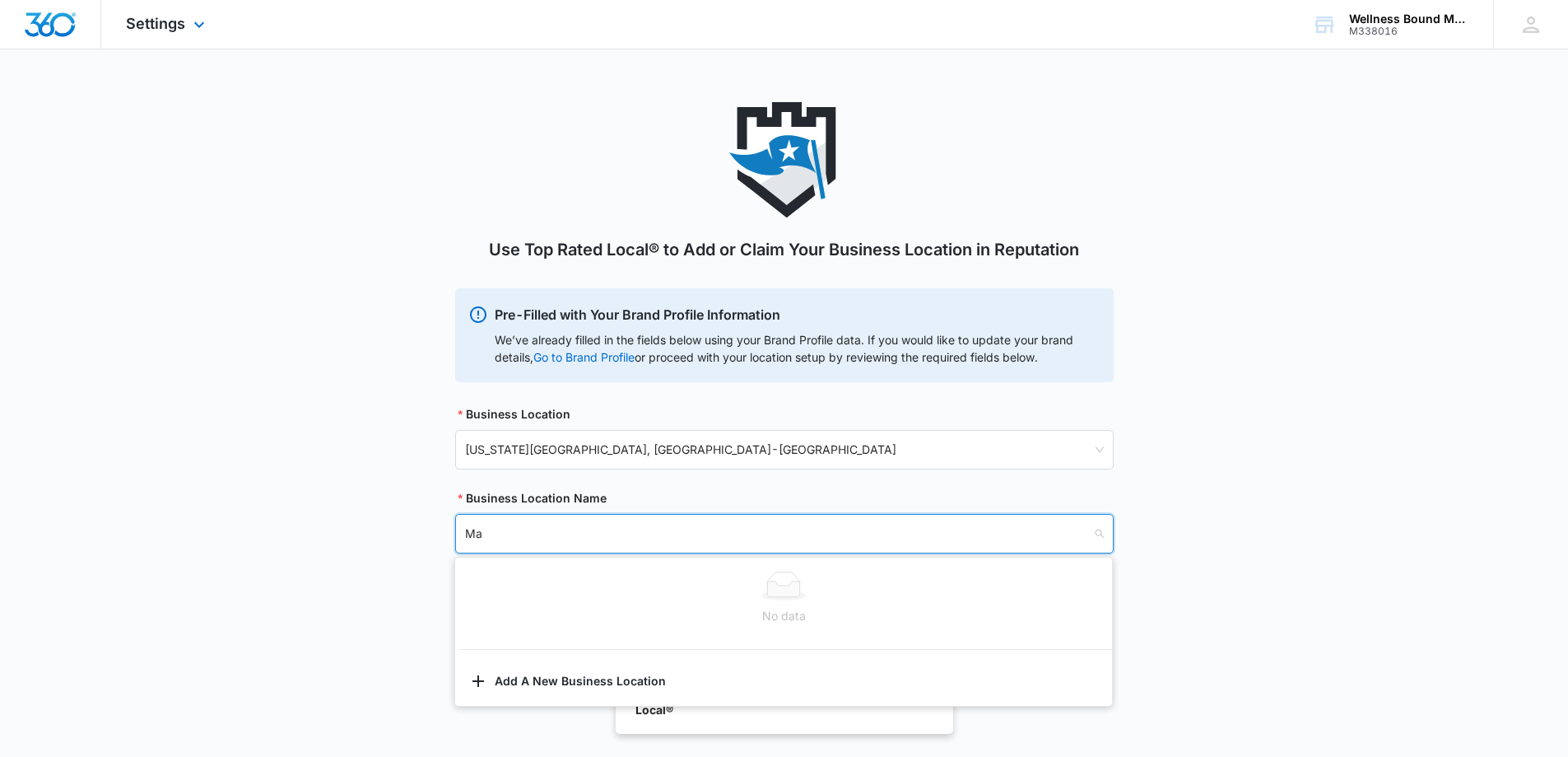
type input "M"
type input "Wellness Bound Mental Health, LLC"
click at [524, 681] on button "Add A New Business Location" at bounding box center [784, 683] width 657 height 40
select select "[US_STATE]"
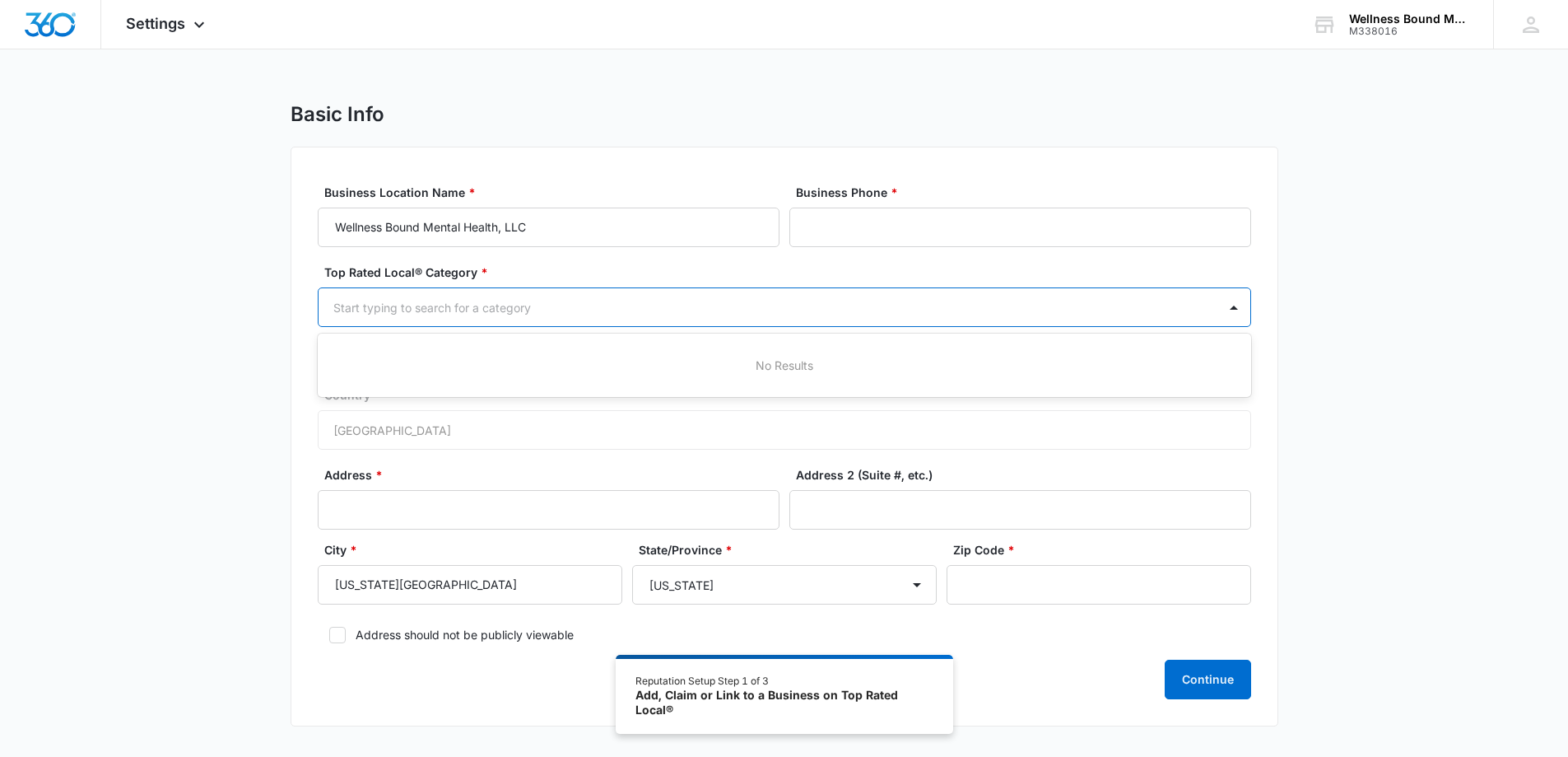
click at [465, 314] on div at bounding box center [765, 307] width 862 height 20
type input "psychia"
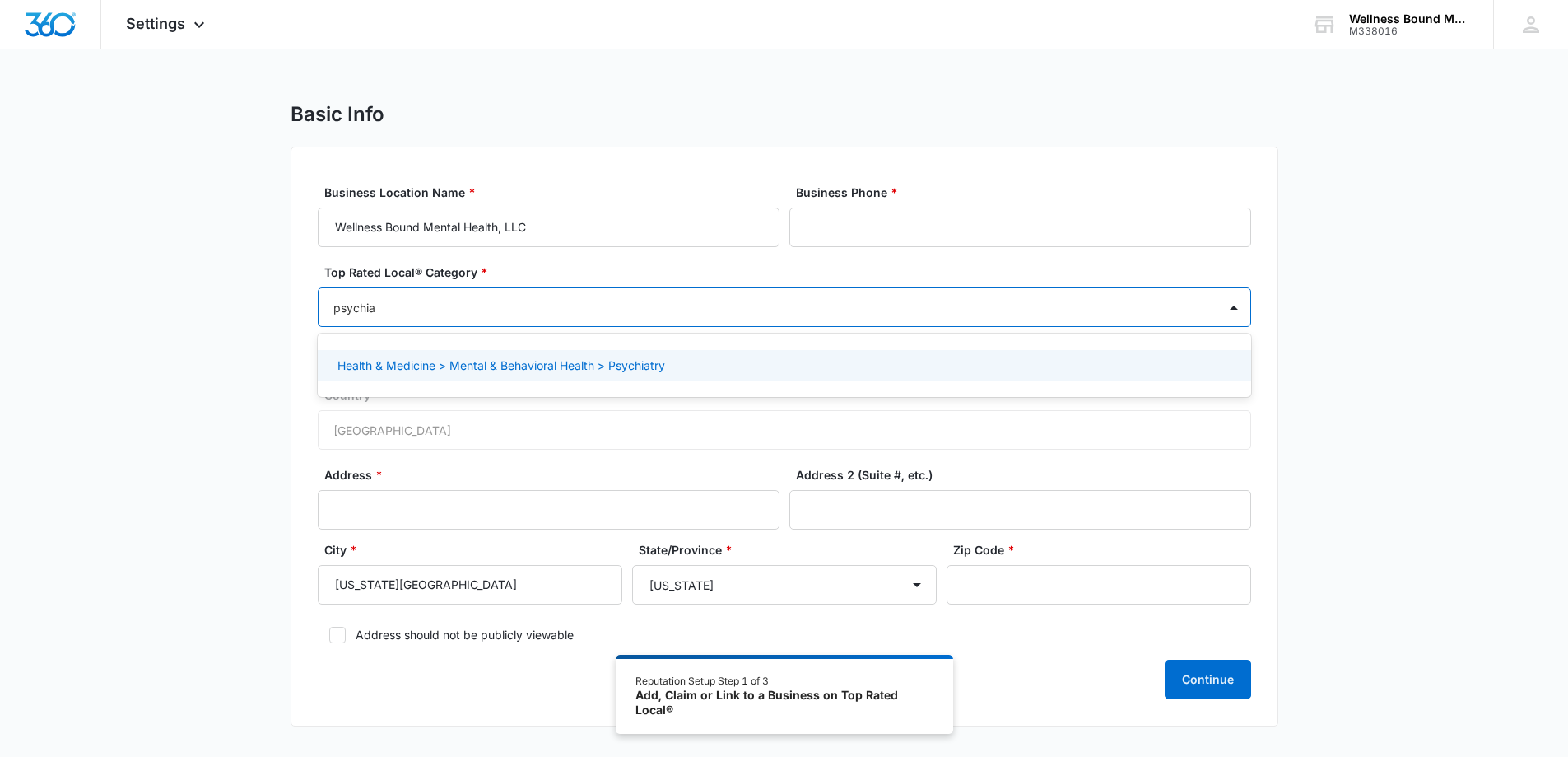
click at [482, 363] on p "Health & Medicine > Mental & Behavioral Health > Psychiatry" at bounding box center [501, 365] width 327 height 18
click at [829, 237] on input "Business Phone *" at bounding box center [1020, 227] width 462 height 40
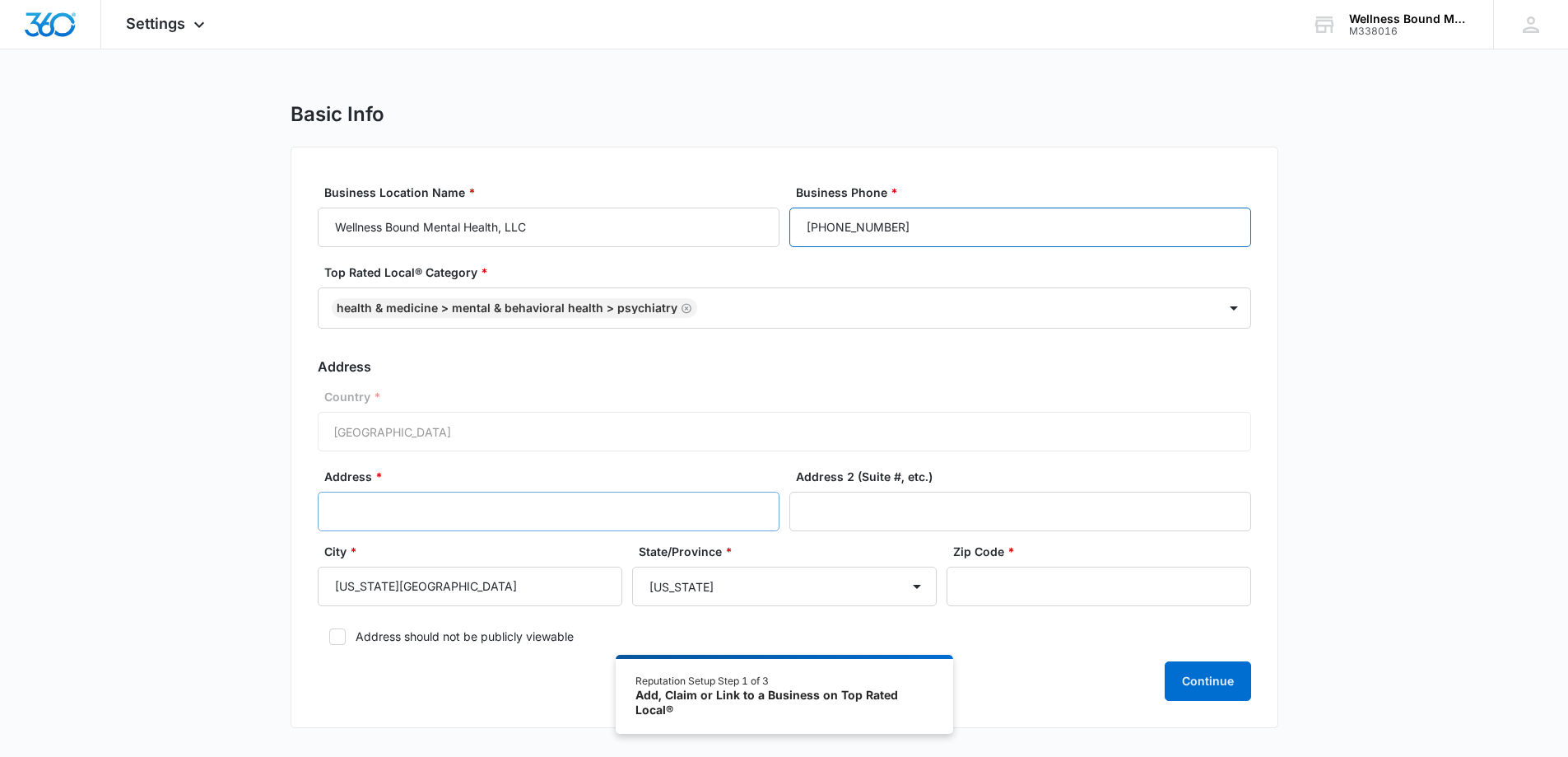
type input "[PHONE_NUMBER]"
click at [374, 527] on input "Address *" at bounding box center [549, 511] width 462 height 40
type input "[STREET_ADDRESS]"
click at [994, 585] on input "Zip Code *" at bounding box center [1099, 586] width 304 height 40
type input "97045"
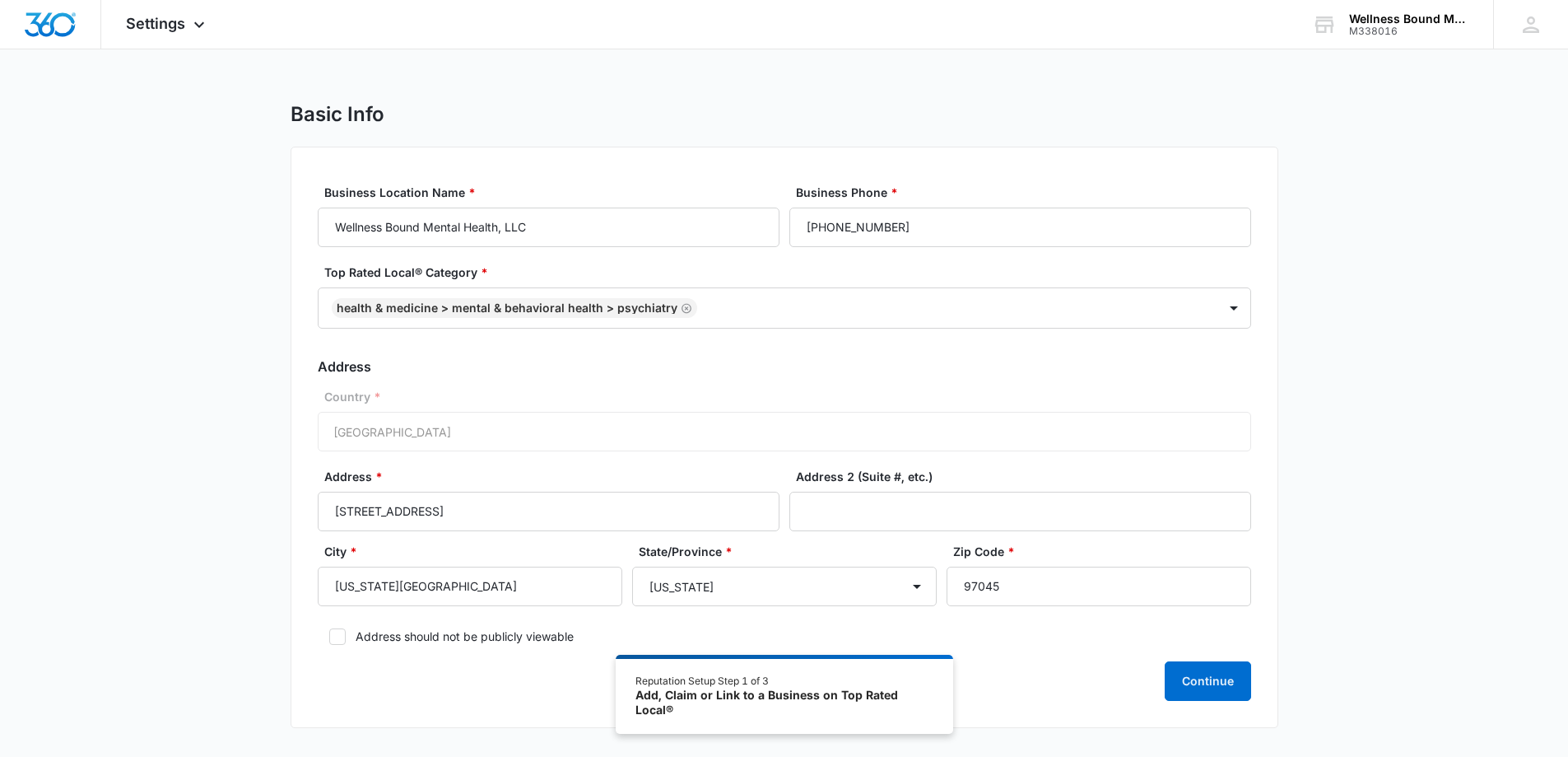
click at [330, 632] on icon at bounding box center [338, 636] width 15 height 15
click at [329, 632] on input "Address should not be publicly viewable" at bounding box center [324, 636] width 11 height 11
checkbox input "true"
click at [1205, 675] on button "Continue" at bounding box center [1207, 681] width 86 height 40
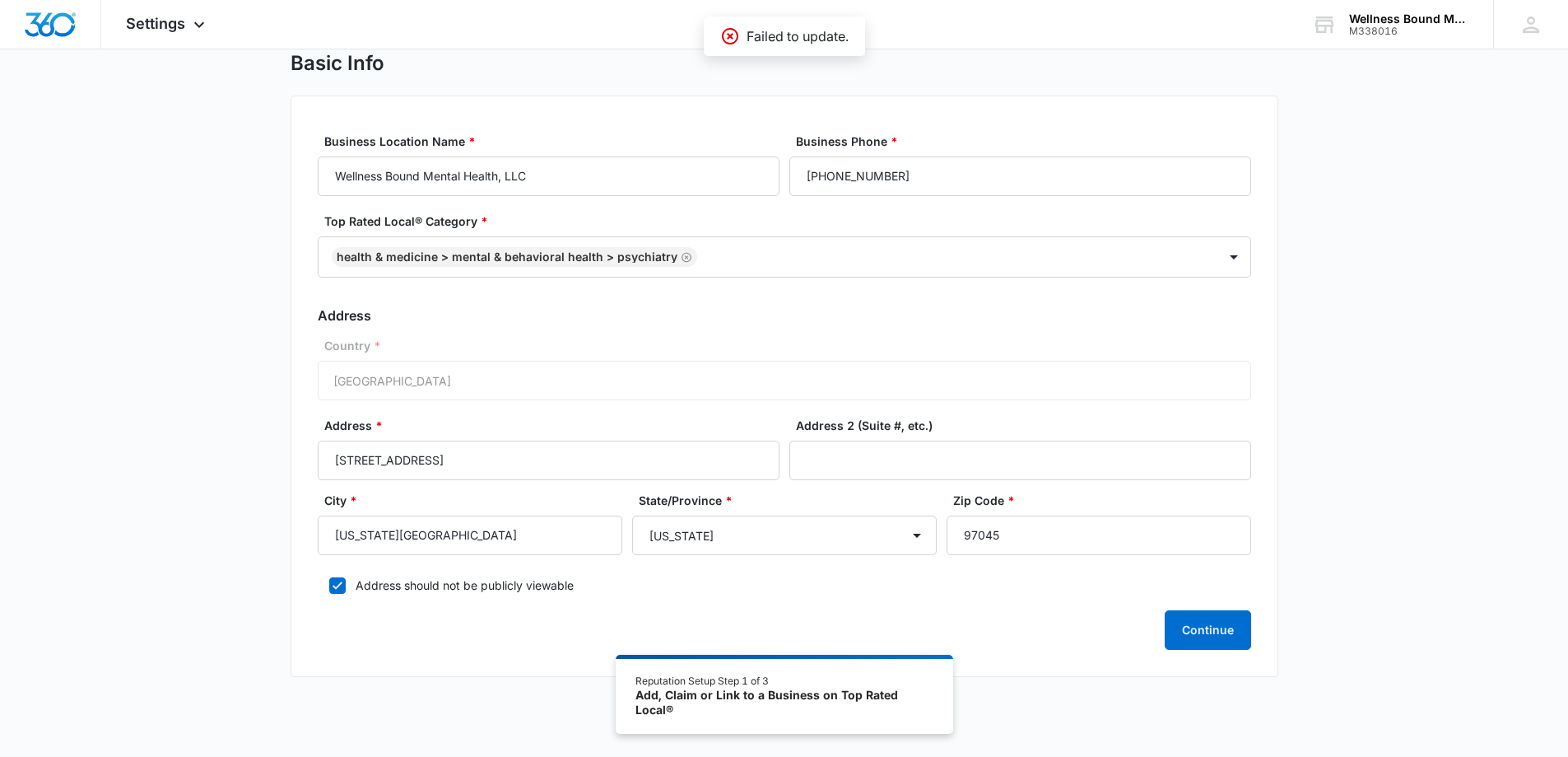
scroll to position [91, 0]
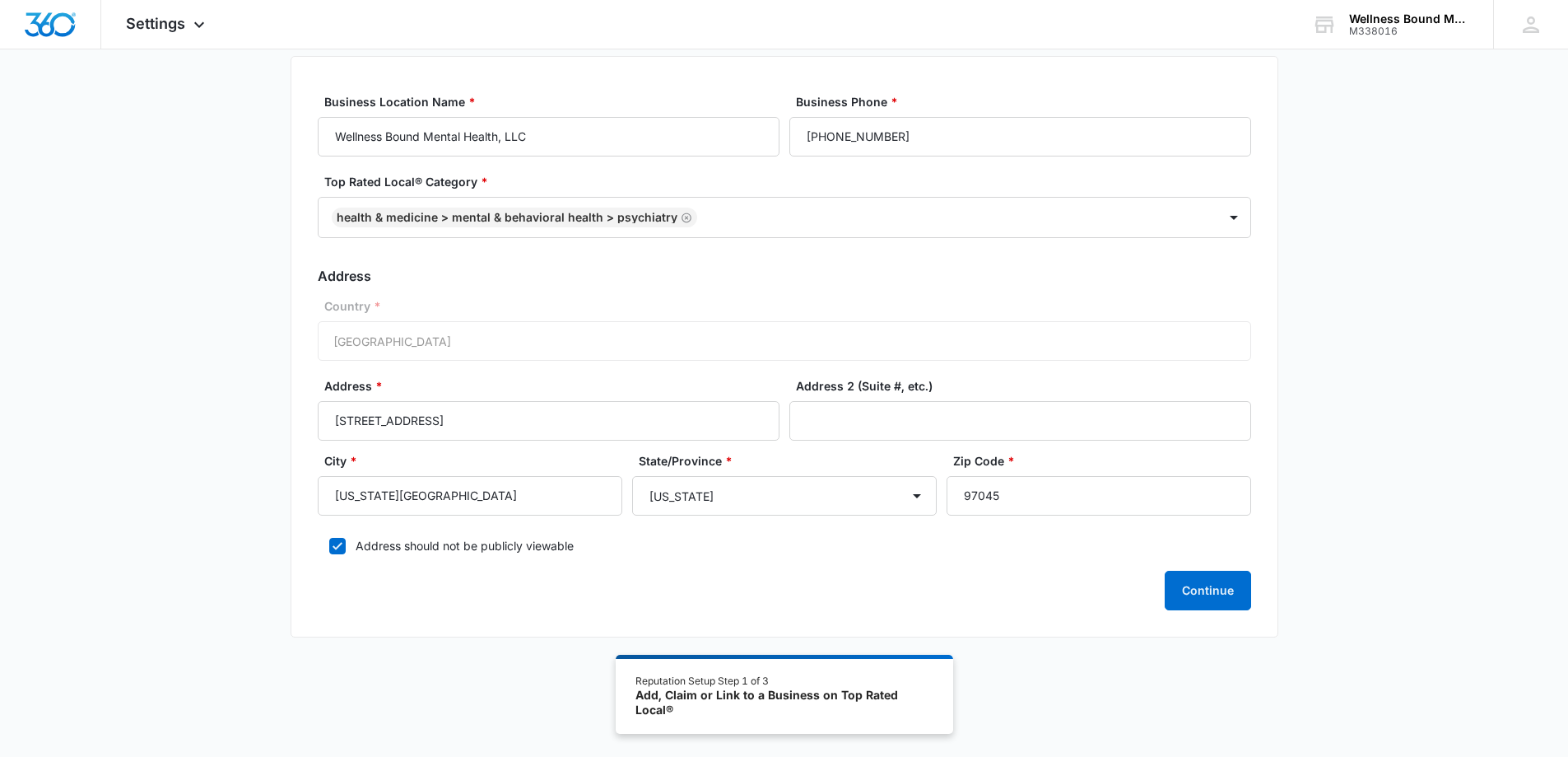
click at [694, 694] on div "Add, Claim or Link to a Business on Top Rated Local®" at bounding box center [784, 701] width 297 height 29
click at [848, 690] on div "Add, Claim or Link to a Business on Top Rated Local®" at bounding box center [784, 701] width 297 height 29
click at [669, 709] on div "Add, Claim or Link to a Business on Top Rated Local®" at bounding box center [784, 701] width 297 height 29
click at [47, 22] on img "Dashboard" at bounding box center [50, 24] width 53 height 25
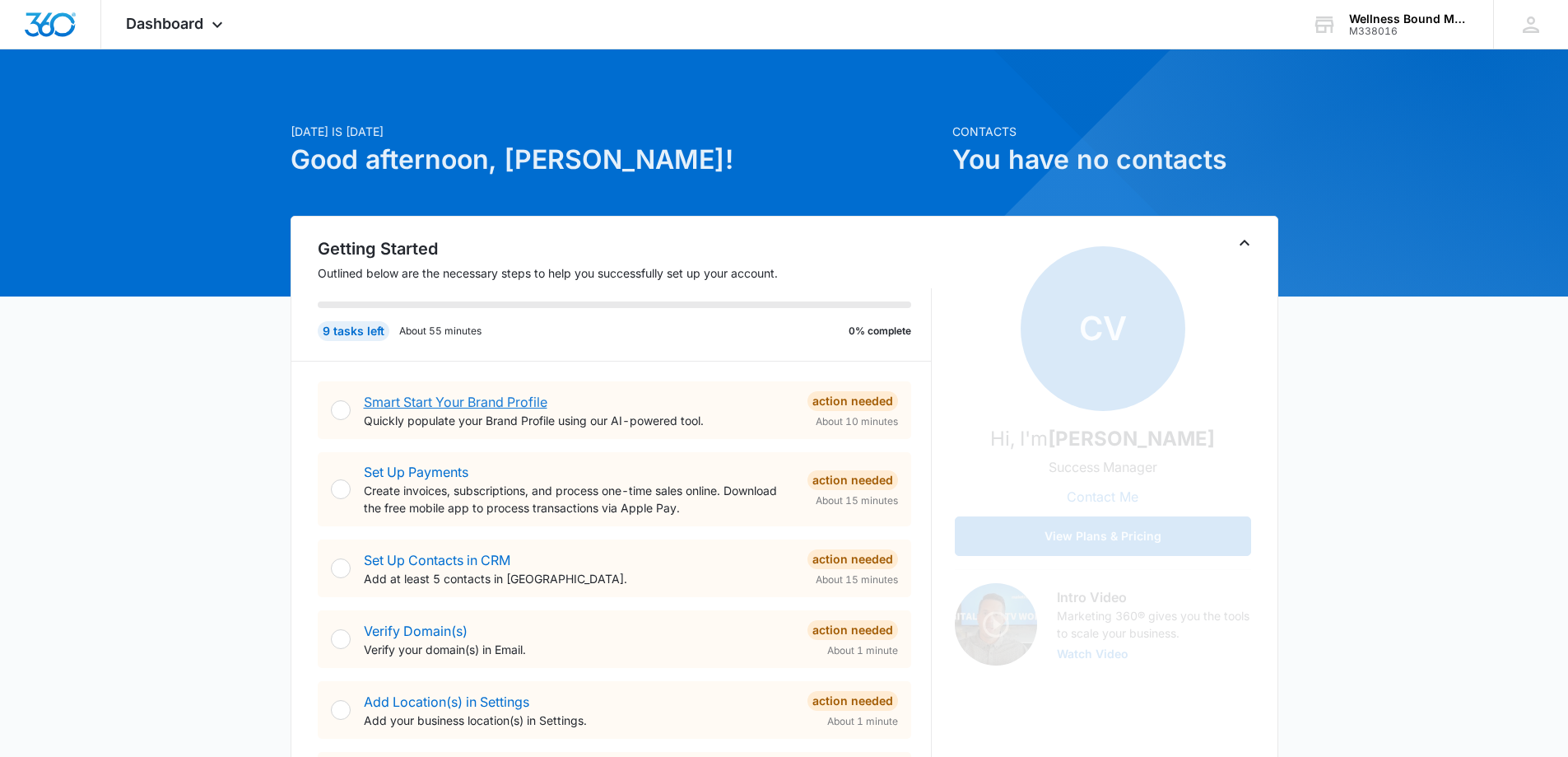
click at [491, 398] on link "Smart Start Your Brand Profile" at bounding box center [455, 402] width 184 height 17
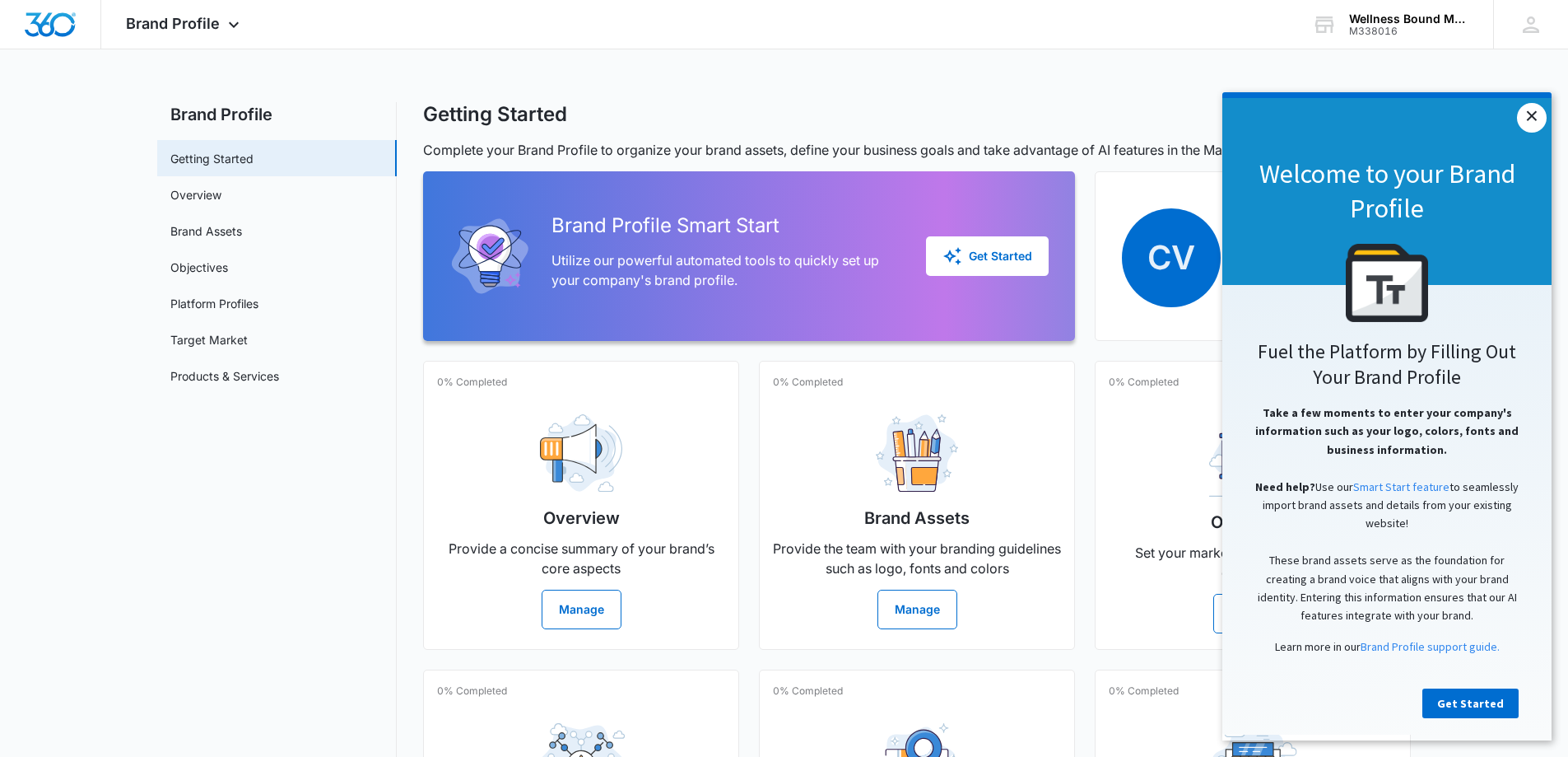
click at [1533, 113] on link "×" at bounding box center [1532, 118] width 30 height 30
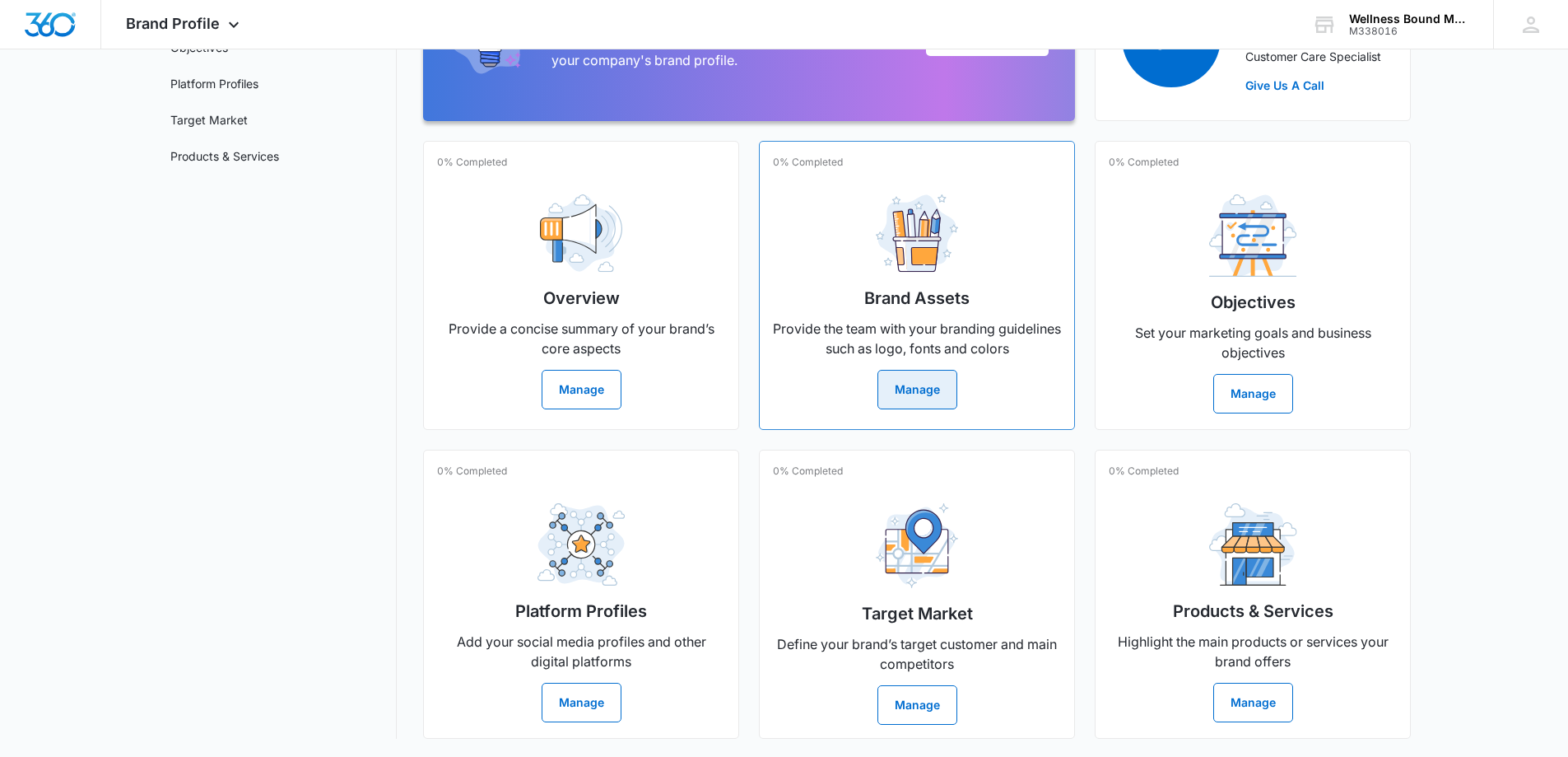
scroll to position [222, 0]
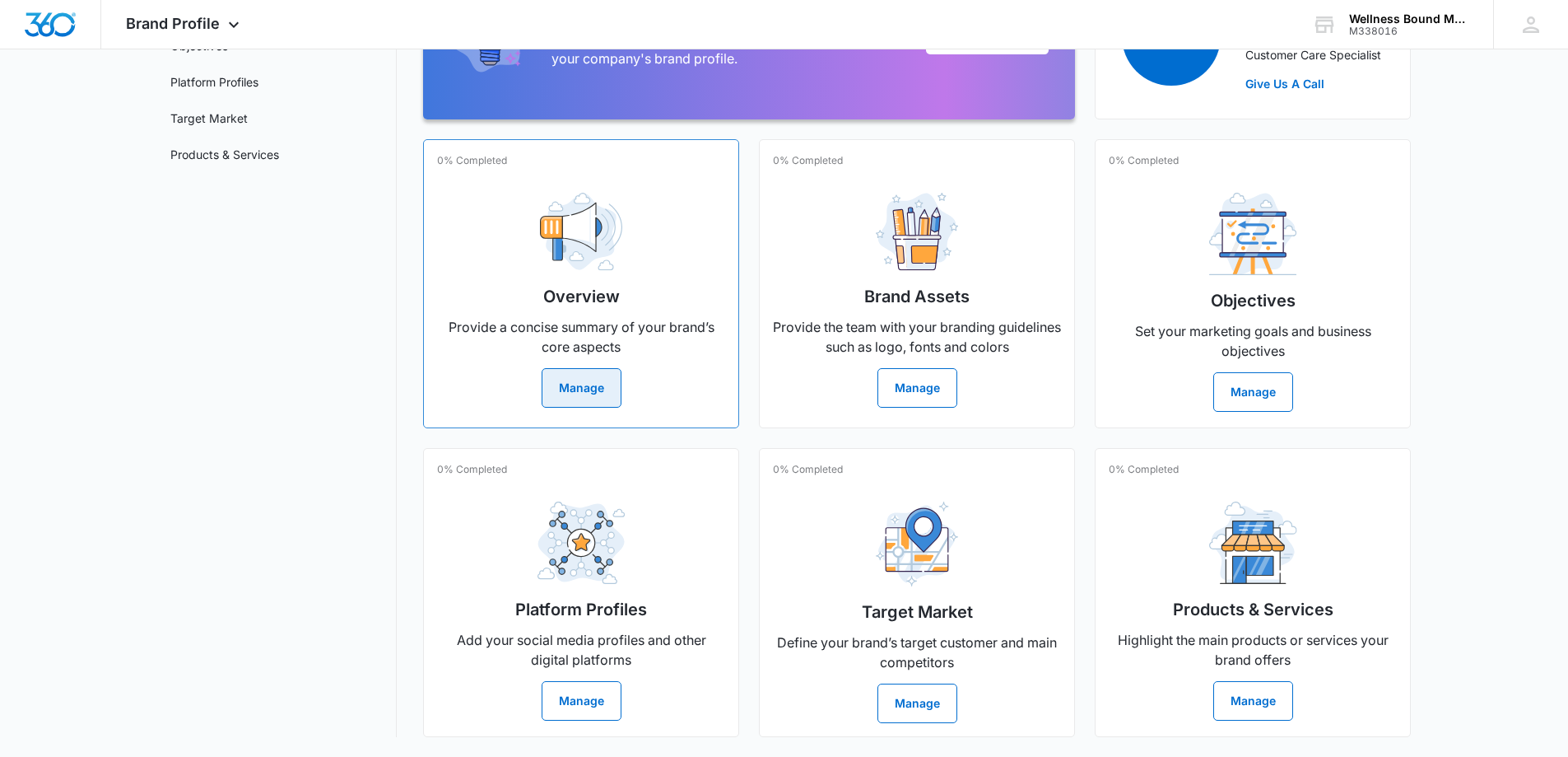
click at [581, 385] on button "Manage" at bounding box center [581, 388] width 80 height 40
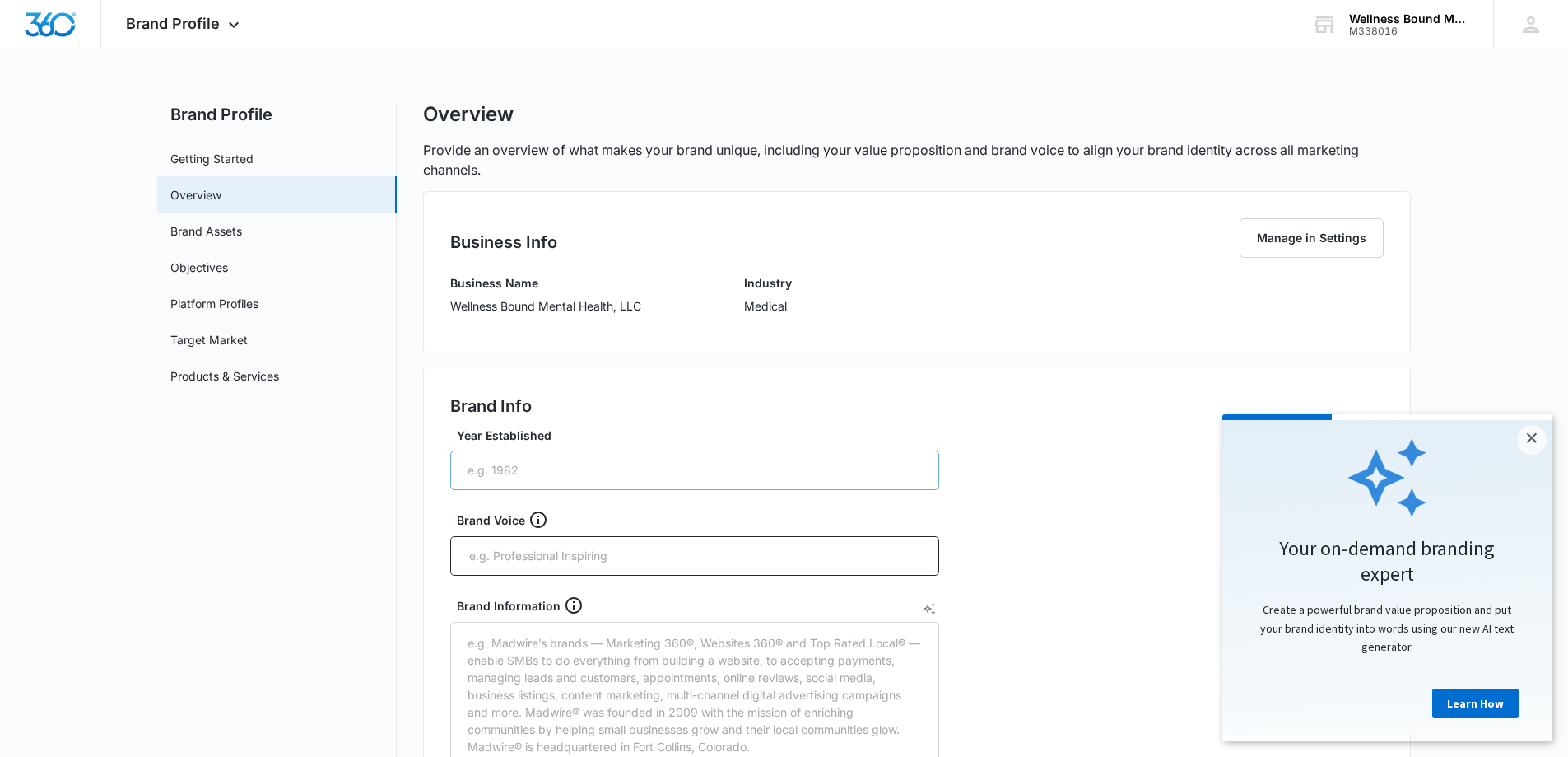
click at [663, 474] on input "Year Established" at bounding box center [695, 470] width 489 height 40
type input "2019"
click at [619, 556] on input "text" at bounding box center [696, 556] width 458 height 25
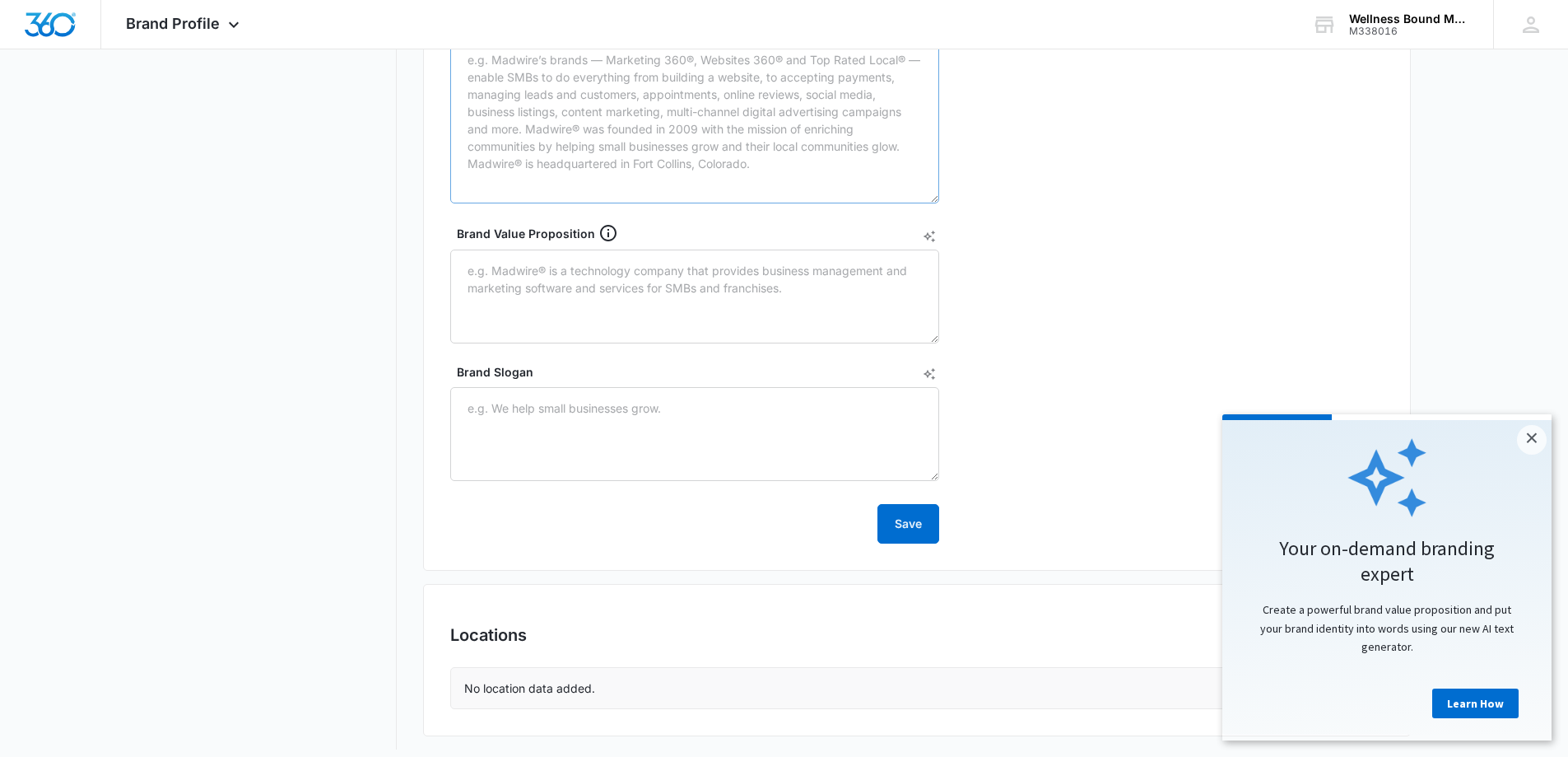
scroll to position [596, 0]
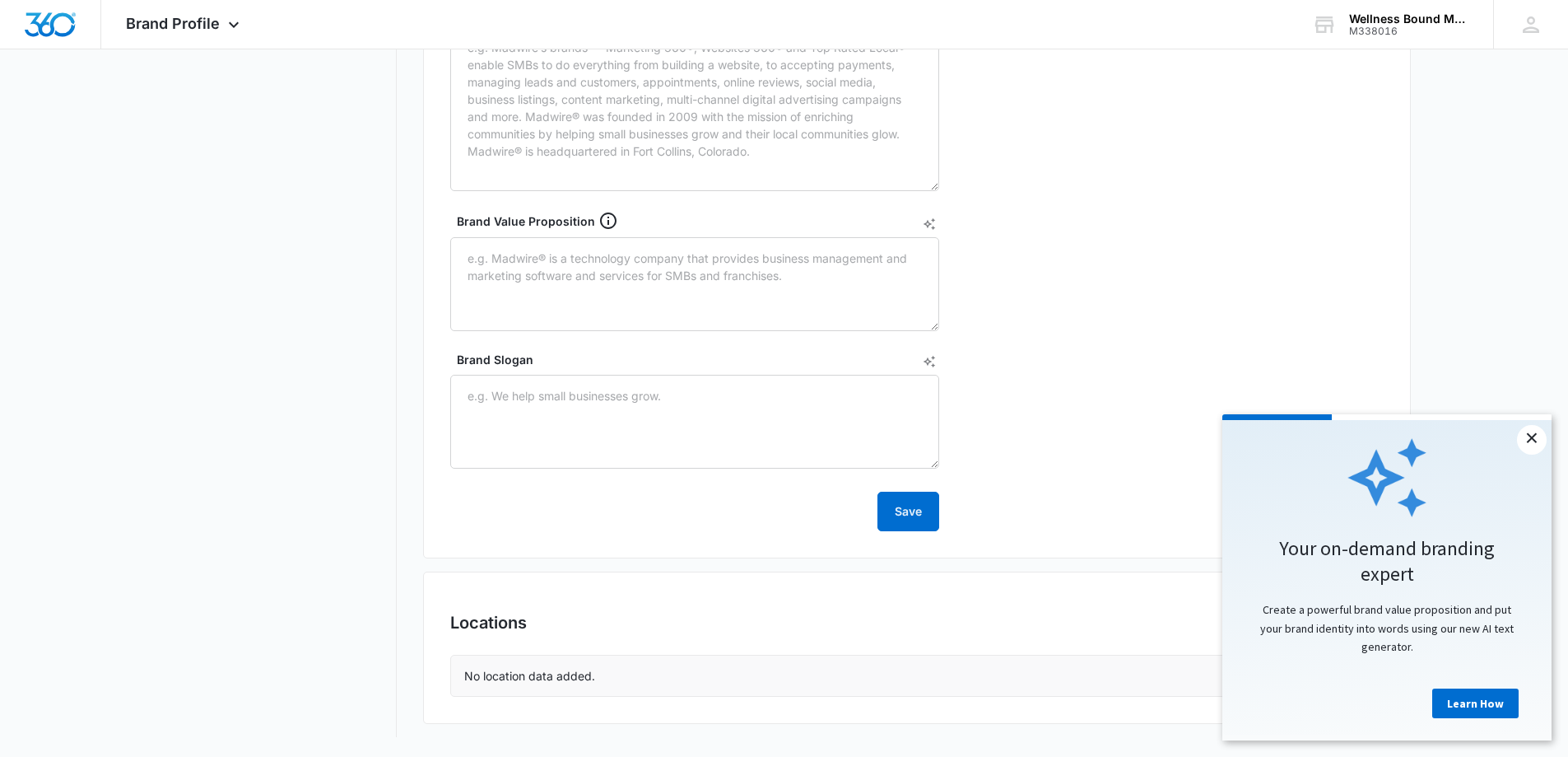
click at [1528, 437] on link "×" at bounding box center [1532, 440] width 30 height 30
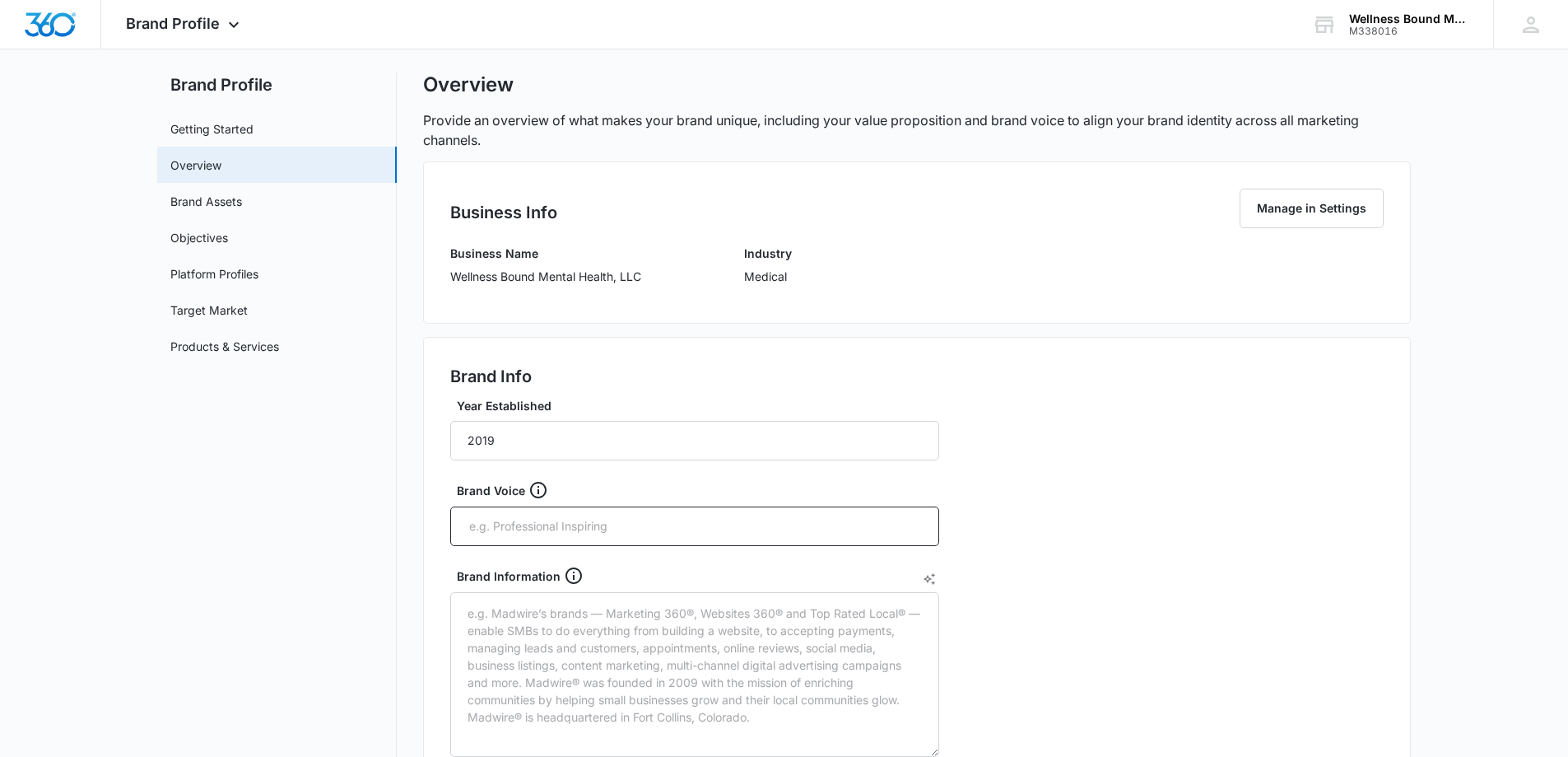
scroll to position [0, 0]
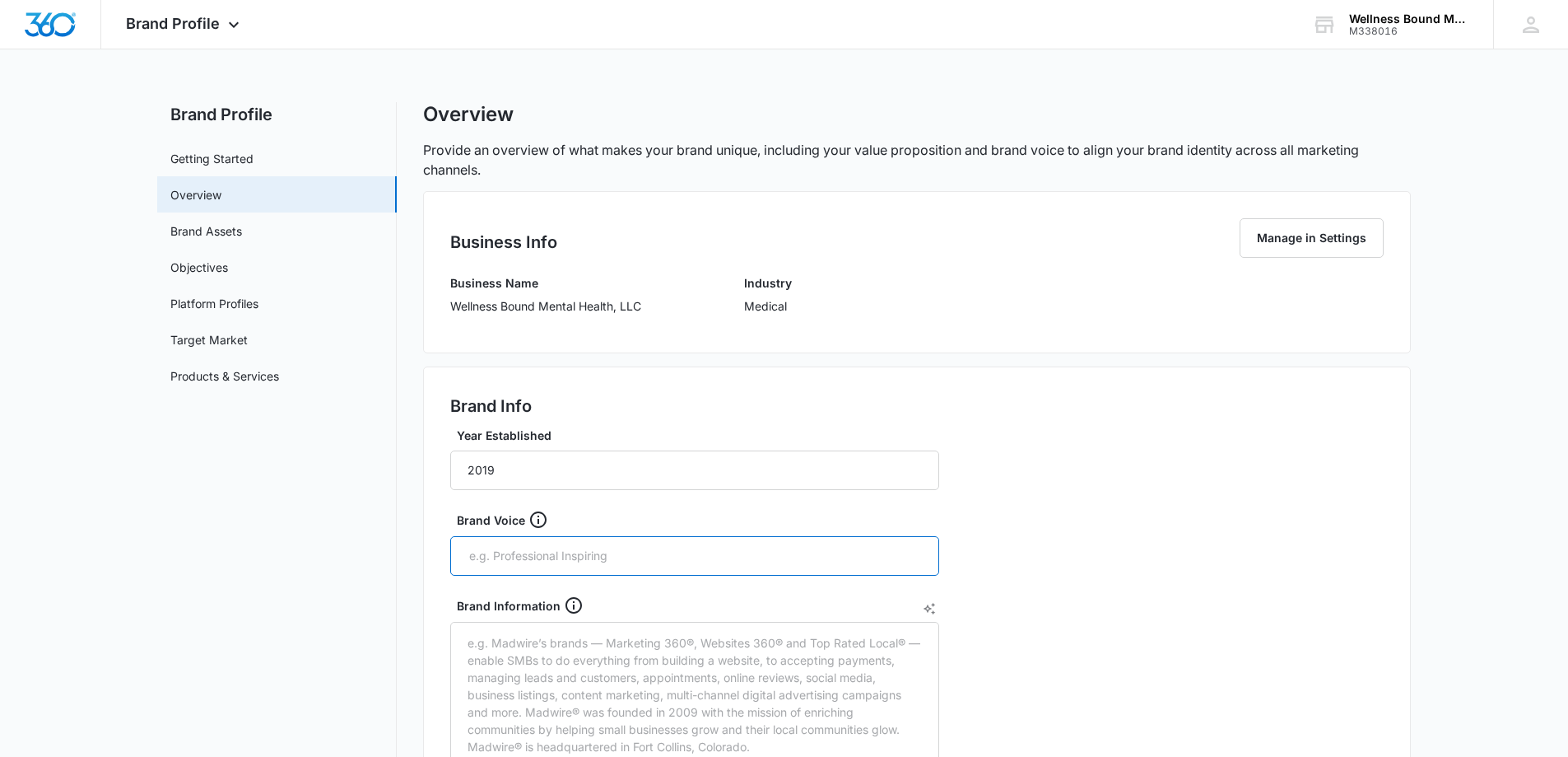
click at [542, 560] on input "text" at bounding box center [696, 556] width 458 height 25
click at [242, 235] on link "Brand Assets" at bounding box center [206, 231] width 71 height 18
